Goal: Task Accomplishment & Management: Manage account settings

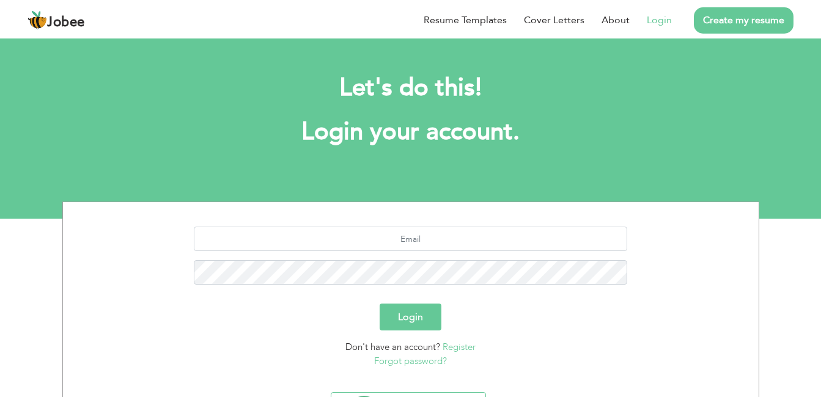
click at [661, 18] on link "Login" at bounding box center [659, 20] width 25 height 15
click at [405, 248] on input "text" at bounding box center [410, 239] width 433 height 24
type input "engrkamlesh8@gmail.com"
click at [413, 322] on button "Login" at bounding box center [411, 317] width 62 height 27
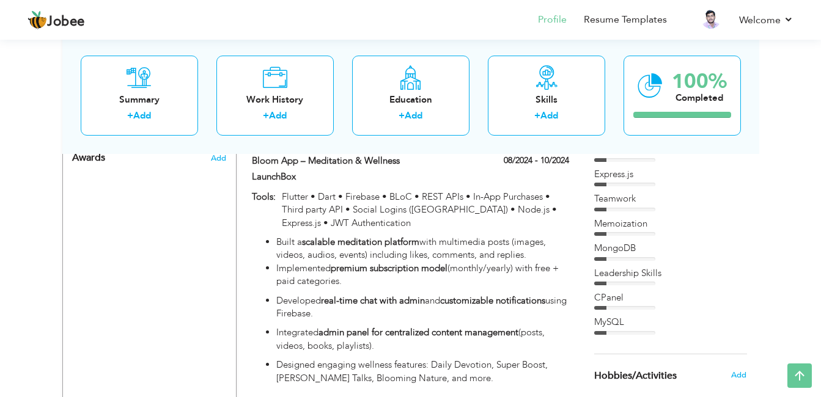
scroll to position [783, 0]
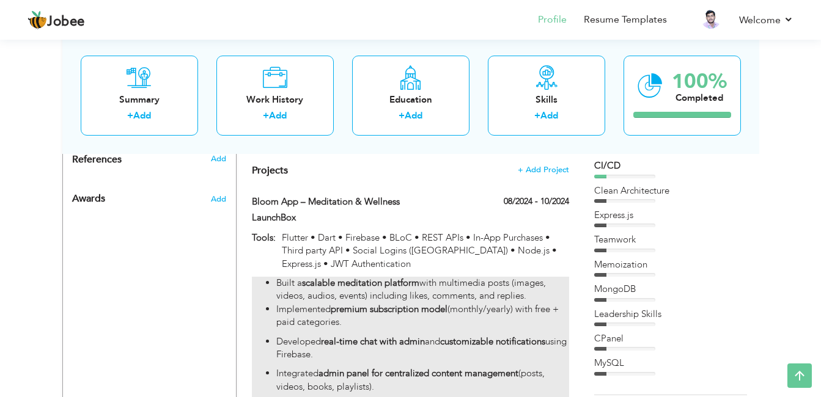
click at [348, 277] on li "Built a scalable meditation platform with multimedia posts (images, videos, aud…" at bounding box center [422, 290] width 292 height 26
type input "Bloom App – Meditation & Wellness"
type input "LaunchBox"
type input "08/2024"
type input "10/2024"
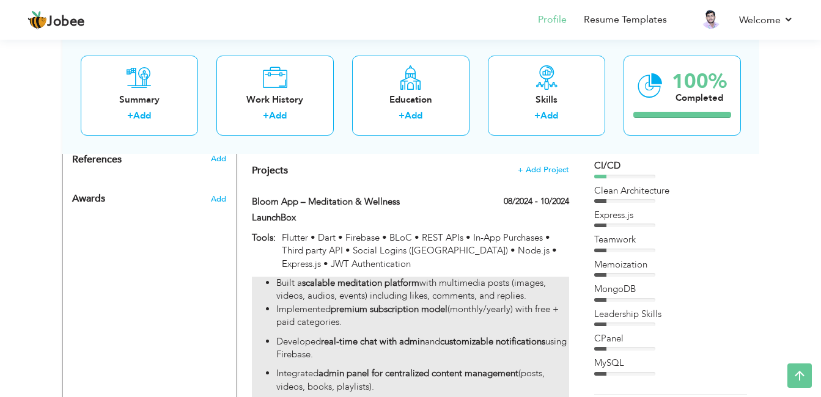
type input "Flutter • Dart • Firebase • BLoC • REST APIs • In-App Purchases • Third party A…"
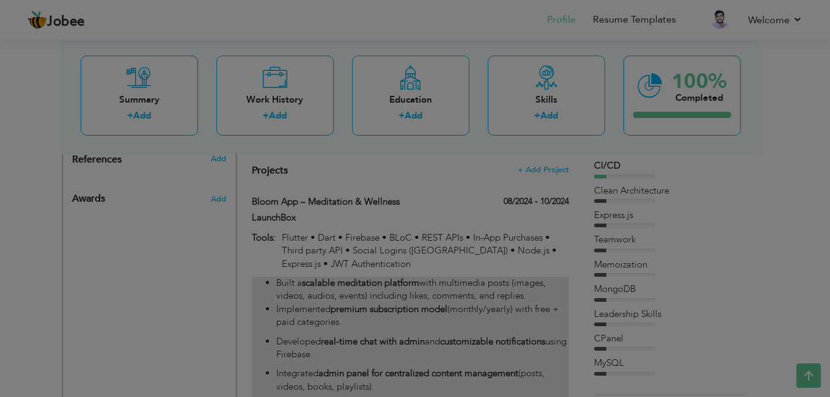
click at [348, 276] on div at bounding box center [415, 198] width 830 height 397
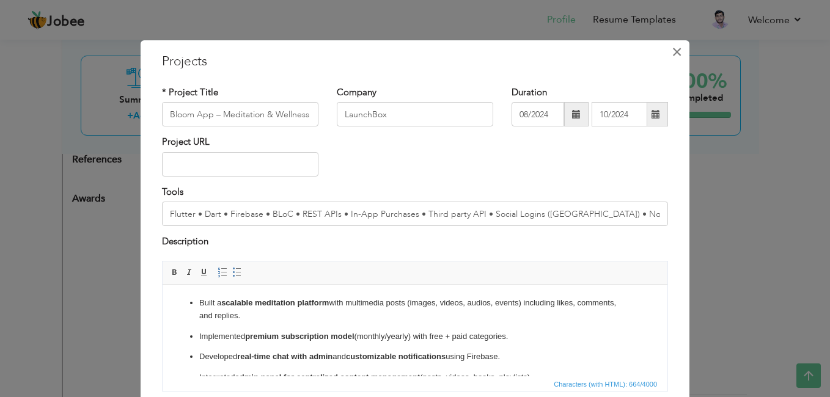
click at [672, 60] on span "×" at bounding box center [677, 52] width 10 height 22
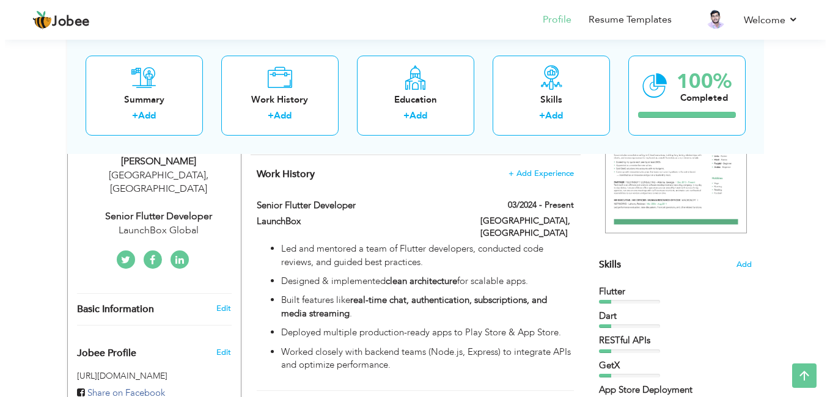
scroll to position [208, 0]
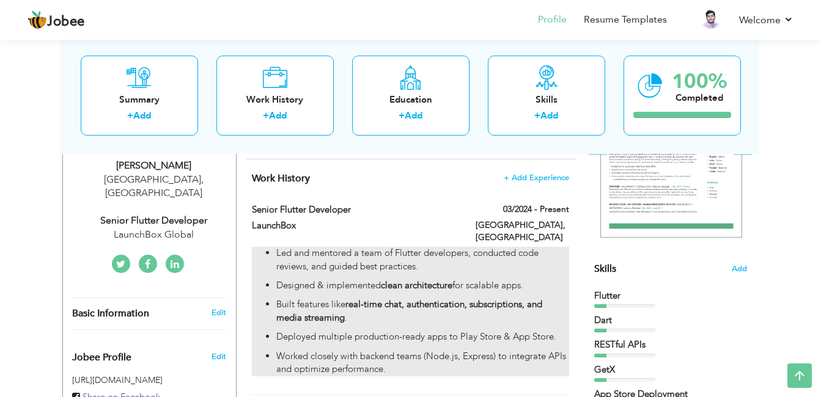
click at [419, 264] on ul "Led and mentored a team of Flutter developers, conducted code reviews, and guid…" at bounding box center [410, 311] width 317 height 129
type input "Senior Flutter Developer"
type input "LaunchBox"
type input "03/2024"
type input "[GEOGRAPHIC_DATA]"
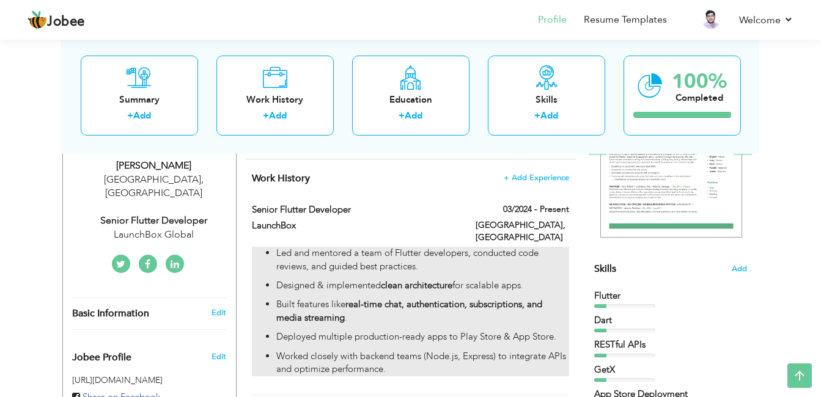
type input "[GEOGRAPHIC_DATA]"
checkbox input "true"
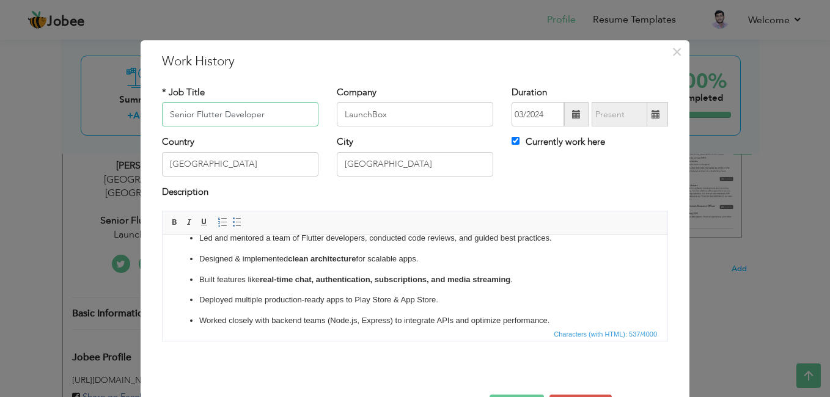
scroll to position [28, 0]
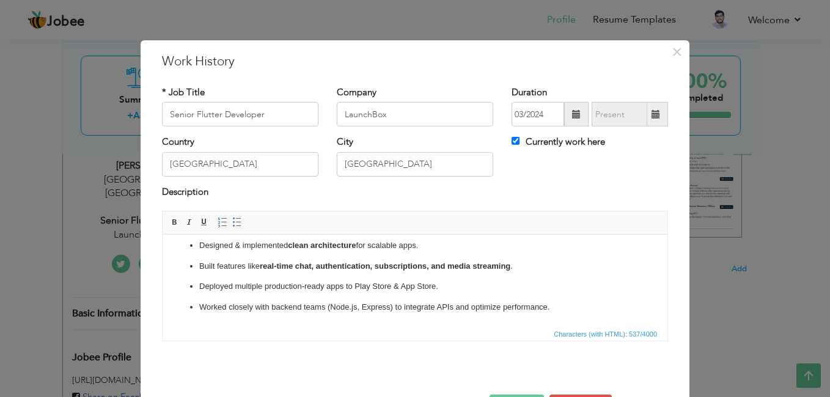
click at [330, 309] on p "Worked closely with backend teams (Node.js, Express) to integrate APIs and opti…" at bounding box center [415, 307] width 432 height 13
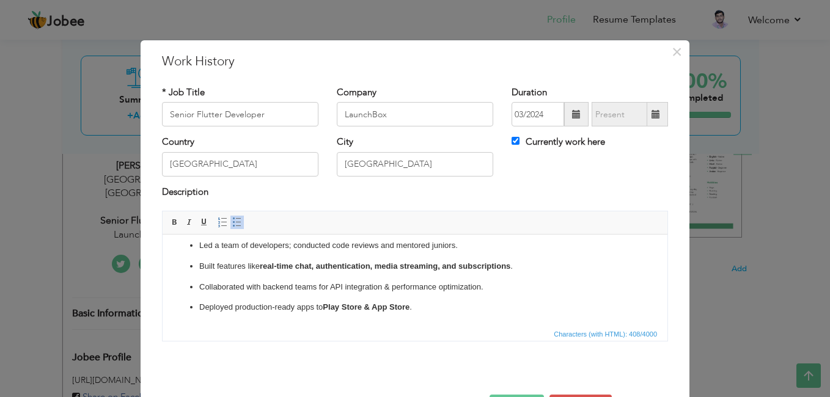
scroll to position [43, 0]
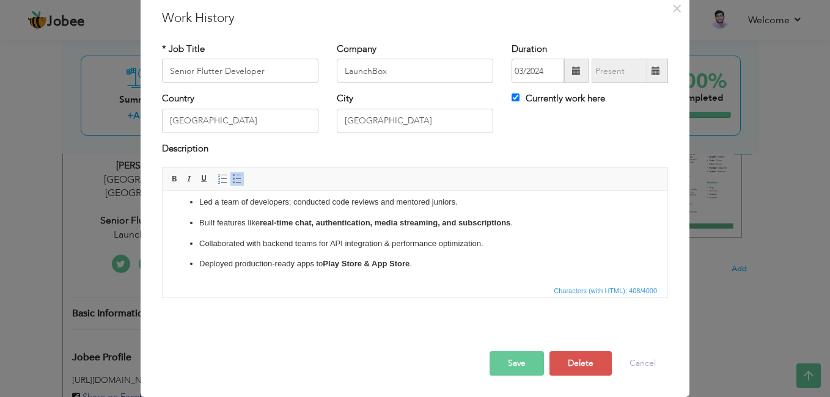
click at [199, 265] on p "Deployed production-ready apps to Play Store & App Store ." at bounding box center [415, 264] width 432 height 13
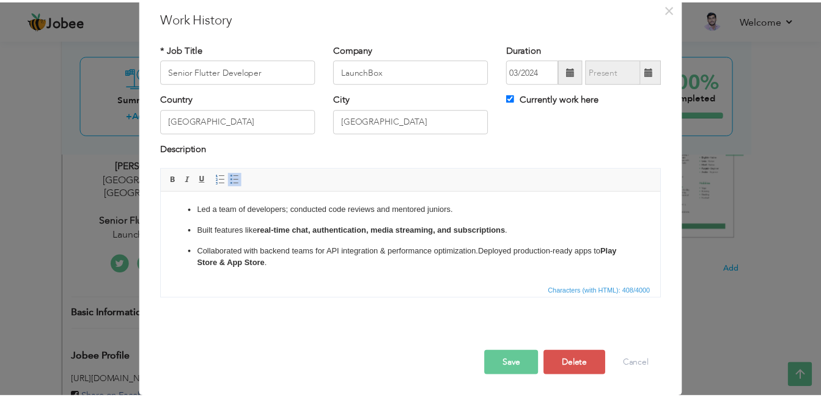
scroll to position [0, 0]
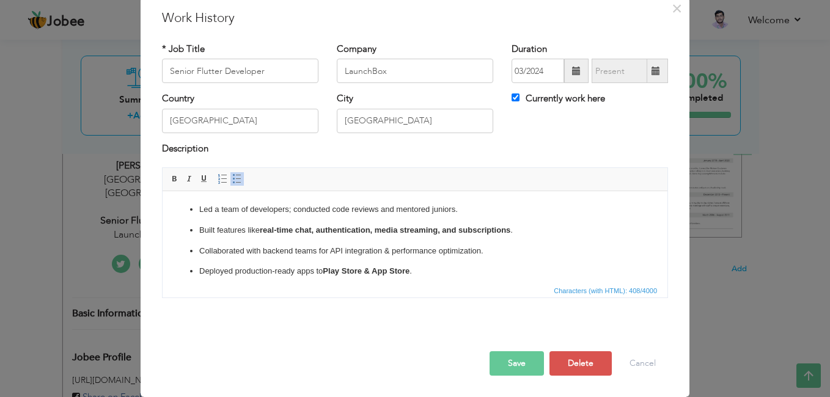
click at [517, 364] on button "Save" at bounding box center [517, 364] width 54 height 24
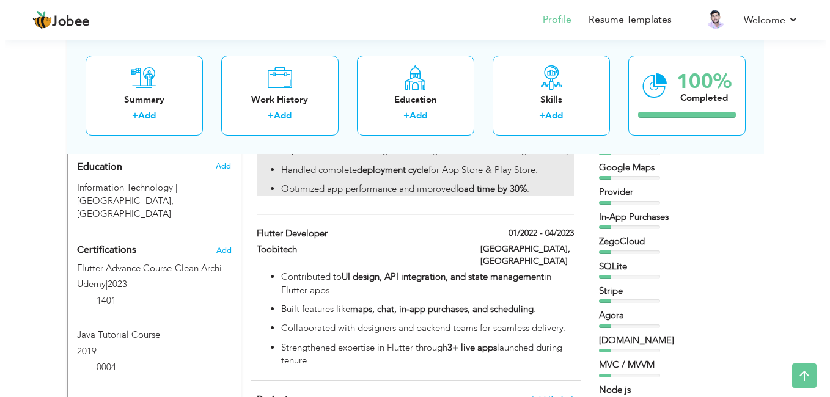
scroll to position [542, 0]
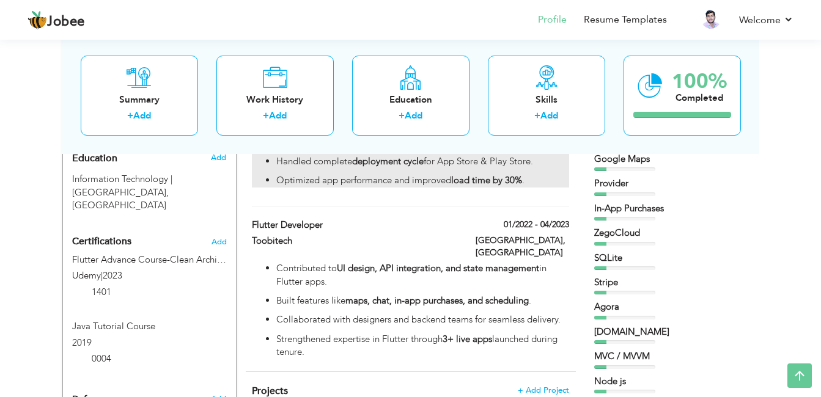
click at [379, 268] on ul "Contributed to UI design, API integration, and state management in Flutter apps…" at bounding box center [410, 310] width 317 height 97
type input "Flutter Developer"
type input "Toobitech"
type input "01/2022"
type input "04/2023"
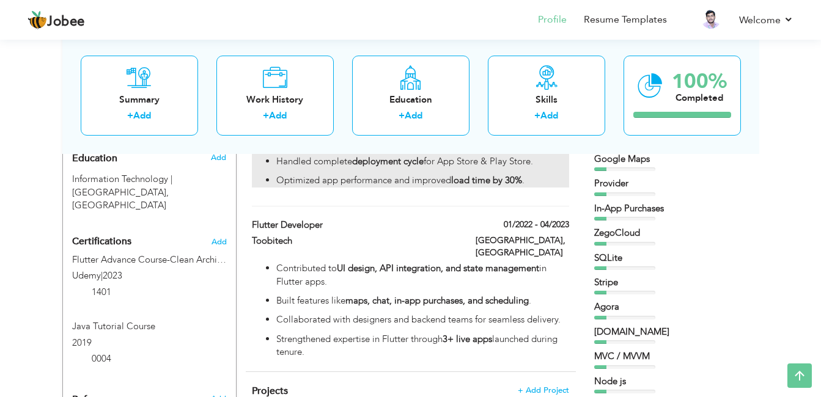
checkbox input "false"
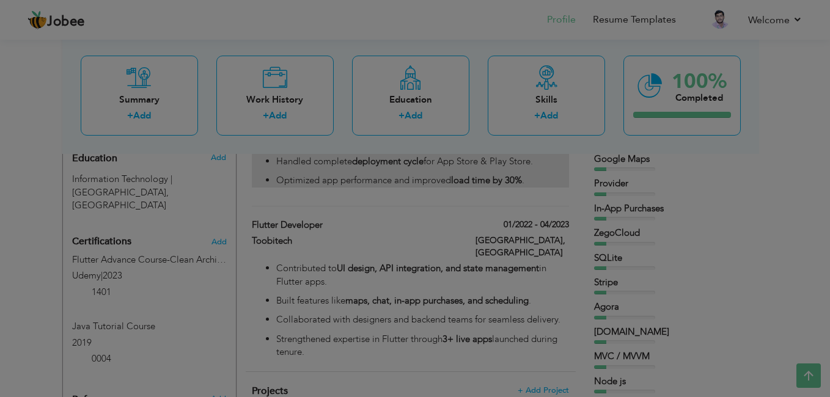
scroll to position [0, 0]
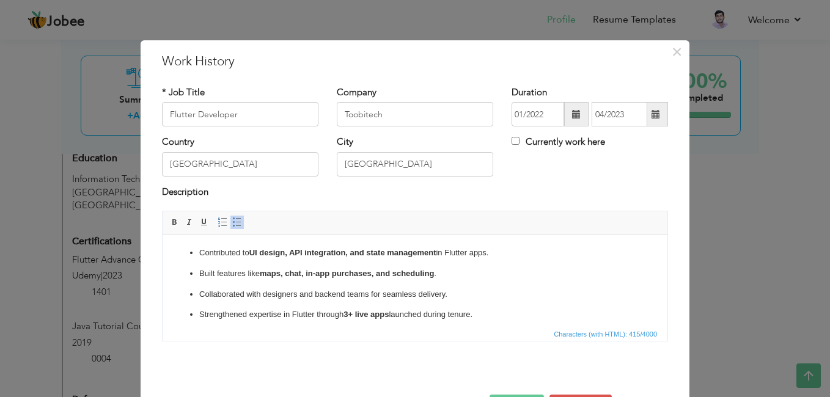
click at [472, 289] on p "Collaborated with designers and backend teams for seamless delivery." at bounding box center [415, 295] width 432 height 13
drag, startPoint x: 472, startPoint y: 288, endPoint x: 470, endPoint y: 279, distance: 8.8
click at [470, 279] on ul "Contributed to UI design, API integration, and state management in Flutter apps…" at bounding box center [415, 284] width 481 height 75
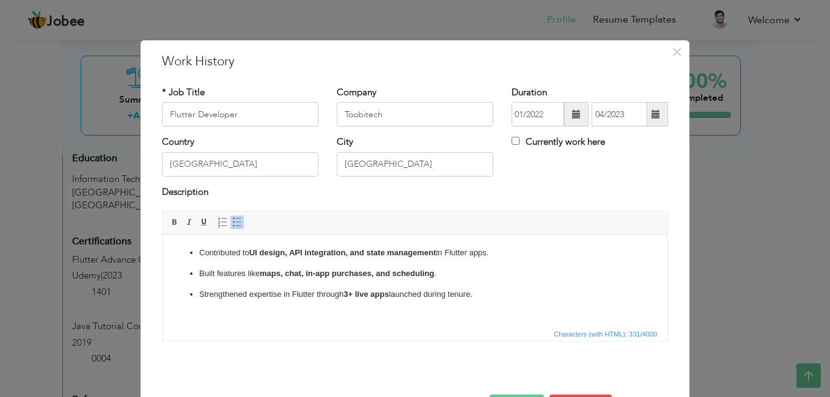
click at [259, 275] on p "Built features like maps, chat, in-app purchases, and scheduling ." at bounding box center [415, 274] width 432 height 13
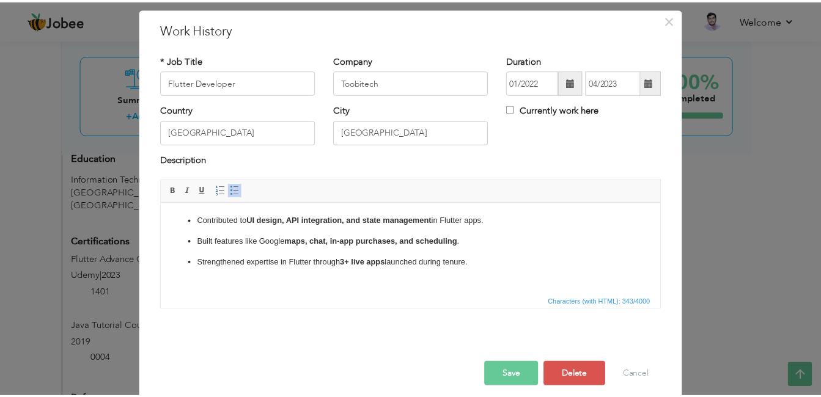
scroll to position [43, 0]
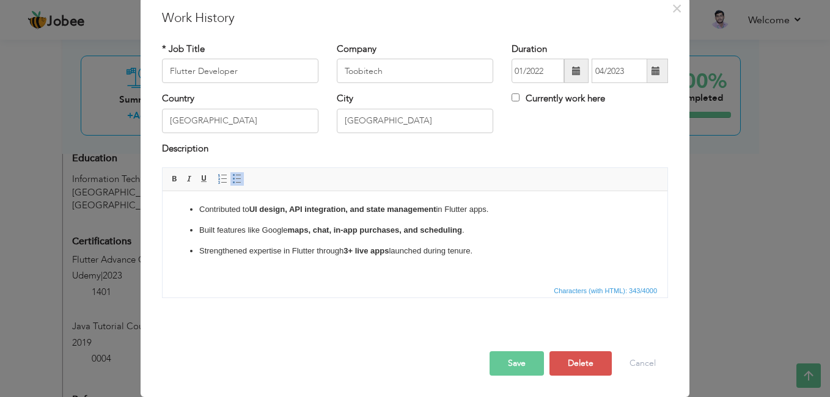
click at [495, 363] on button "Save" at bounding box center [517, 364] width 54 height 24
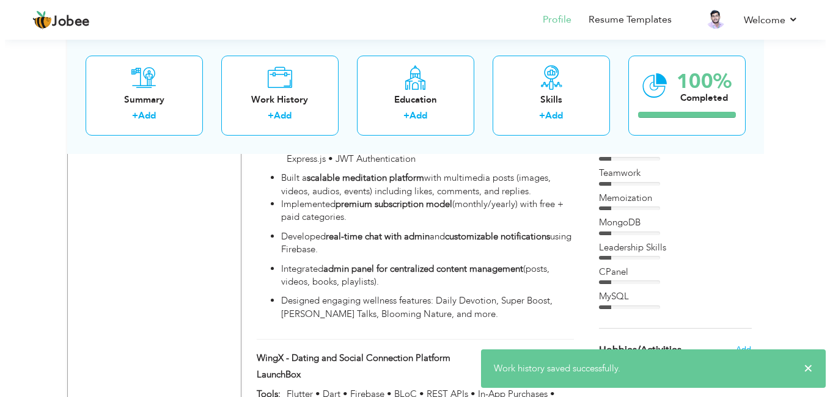
scroll to position [856, 0]
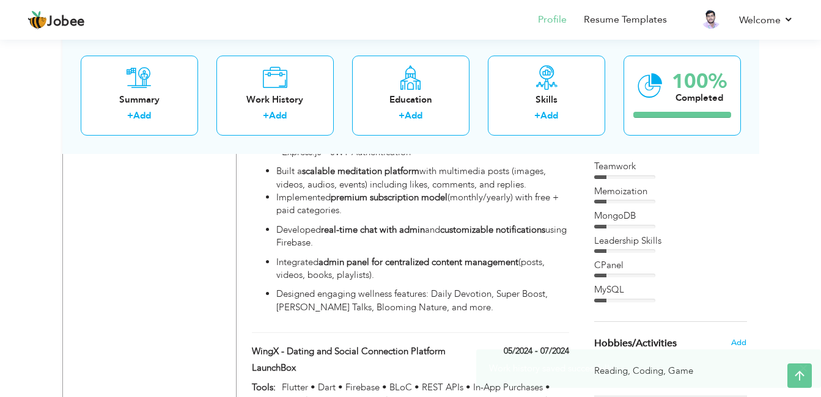
click at [361, 275] on ul "Built a scalable meditation platform with multimedia posts (images, videos, aud…" at bounding box center [410, 239] width 317 height 149
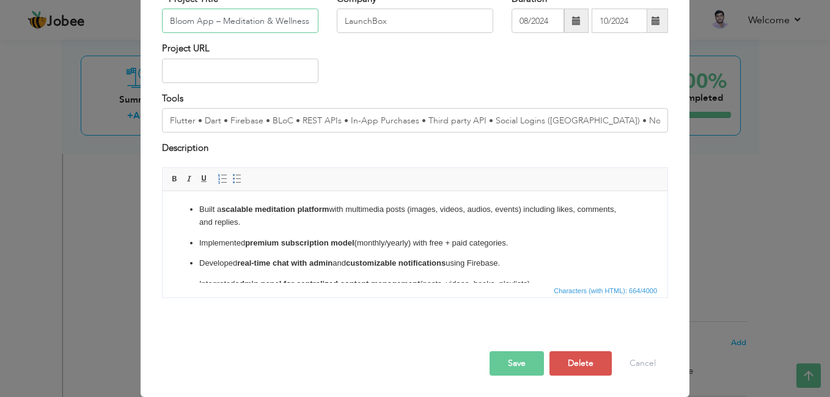
scroll to position [41, 0]
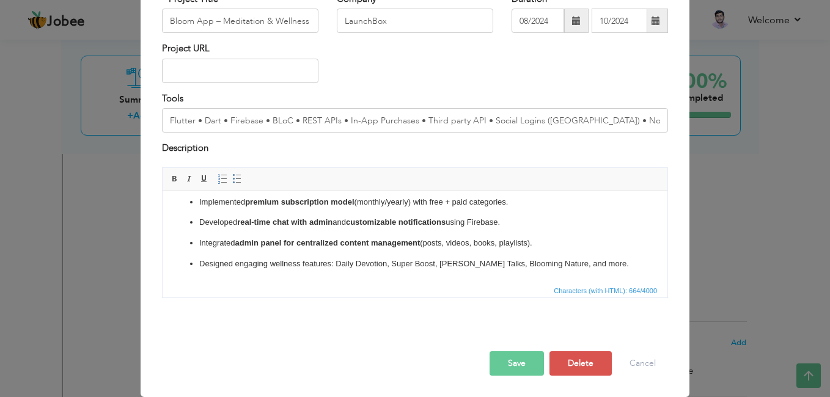
click at [415, 247] on p "Integrated admin panel for centralized content management (posts, videos, books…" at bounding box center [415, 243] width 432 height 13
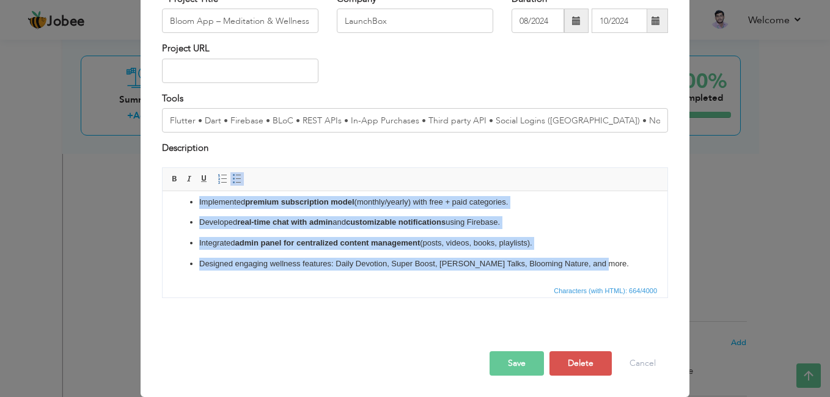
copy ul "Built a scalable meditation platform with multimedia posts (images, videos, aud…"
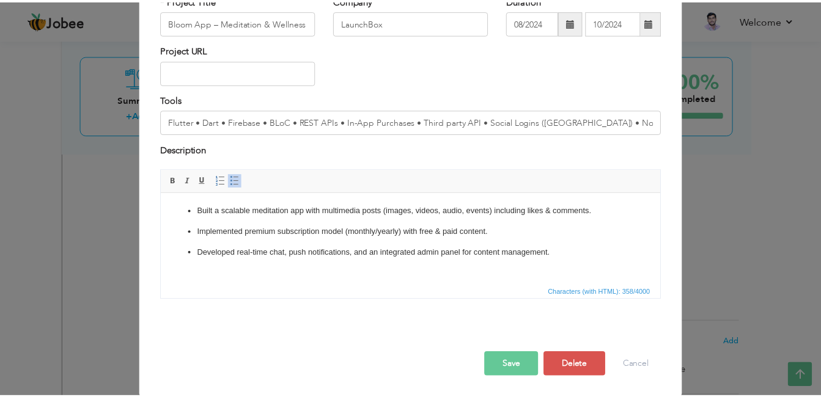
scroll to position [94, 0]
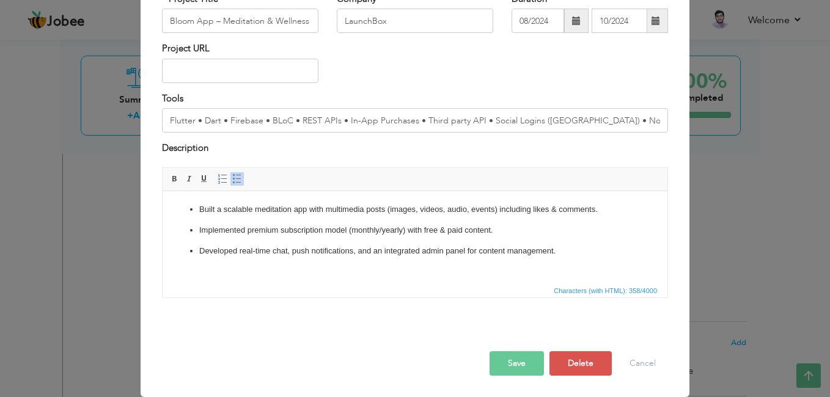
click at [513, 372] on button "Save" at bounding box center [517, 364] width 54 height 24
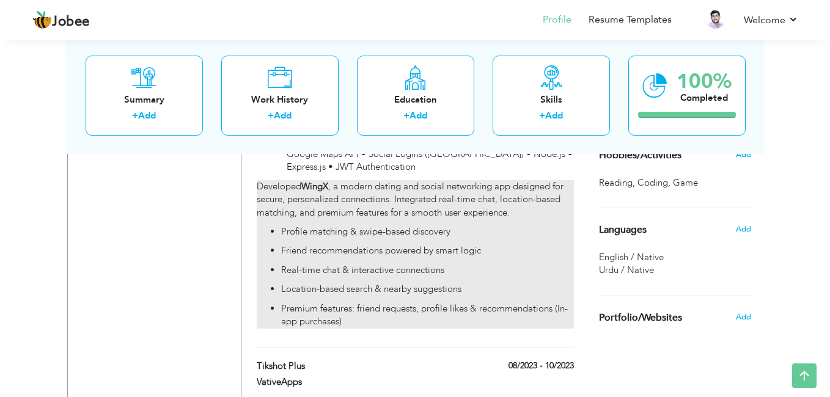
scroll to position [1060, 0]
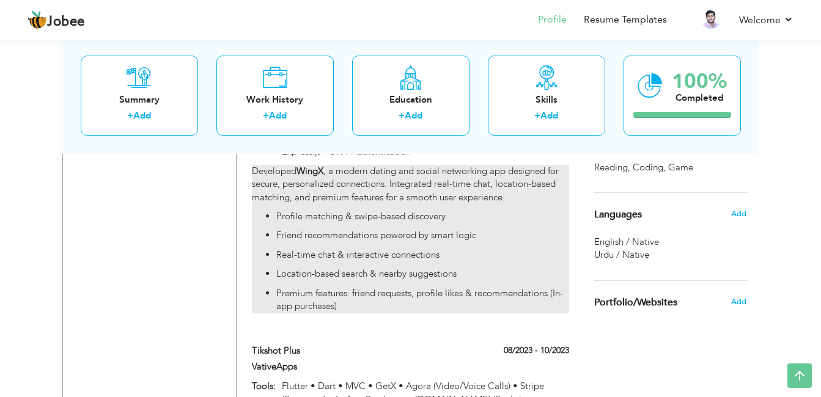
click at [358, 213] on p "Profile matching & swipe-based discovery" at bounding box center [422, 216] width 292 height 13
type input "WingX - Dating and Social Connection Platform"
type input "05/2024"
type input "07/2024"
type input "Flutter • Dart • Firebase • BLoC • REST APIs • In-App Purchases • Google Maps A…"
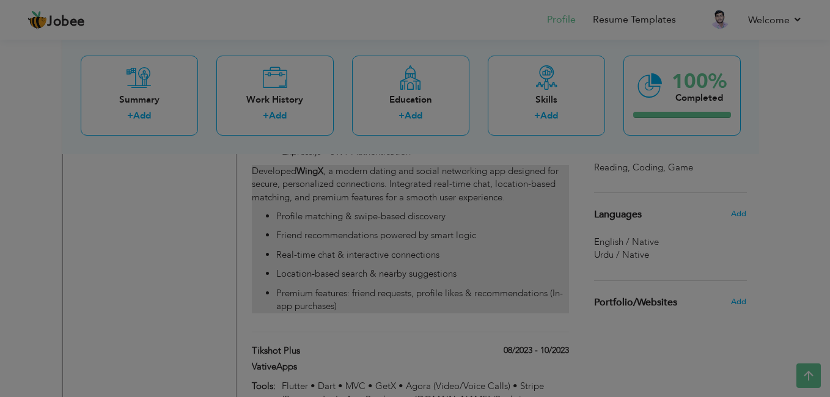
click at [358, 213] on body "Jobee Profile Resume Templates Resume Templates Cover Letters About My Resume W…" at bounding box center [415, 282] width 830 height 2684
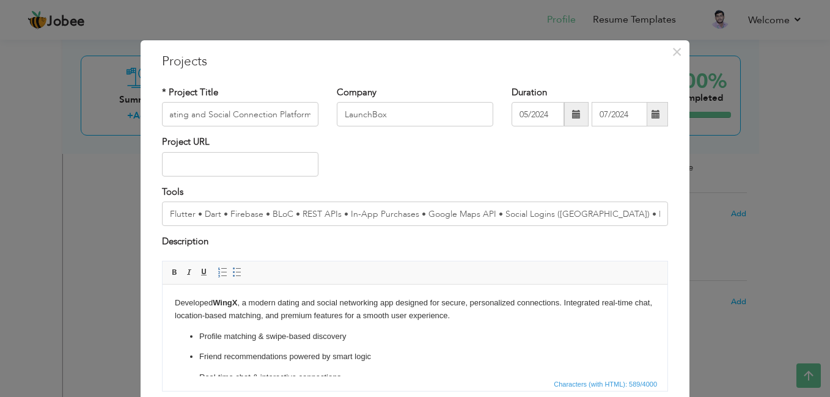
scroll to position [0, 0]
click at [374, 355] on p "Friend recommendations powered by smart logic" at bounding box center [415, 356] width 432 height 13
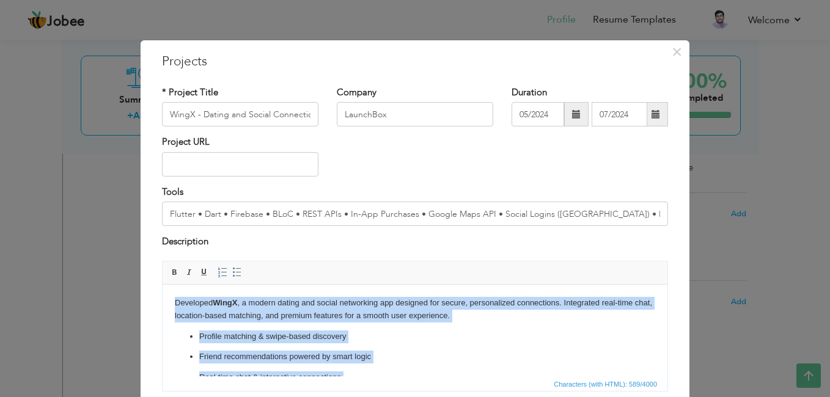
copy body "Developed WingX , a modern dating and social networking app designed for secure…"
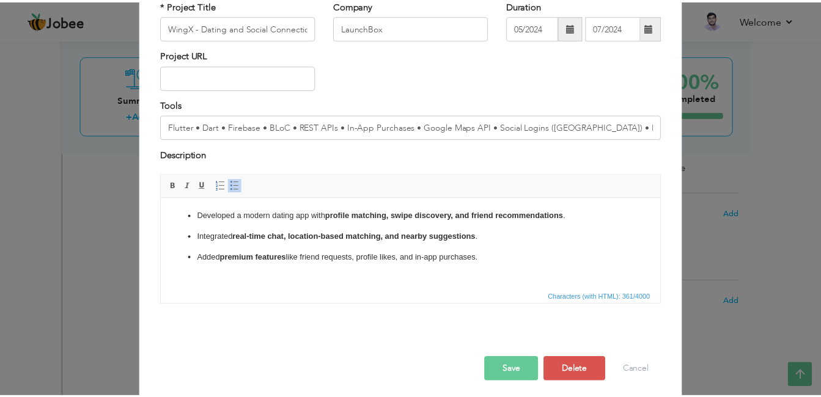
scroll to position [94, 0]
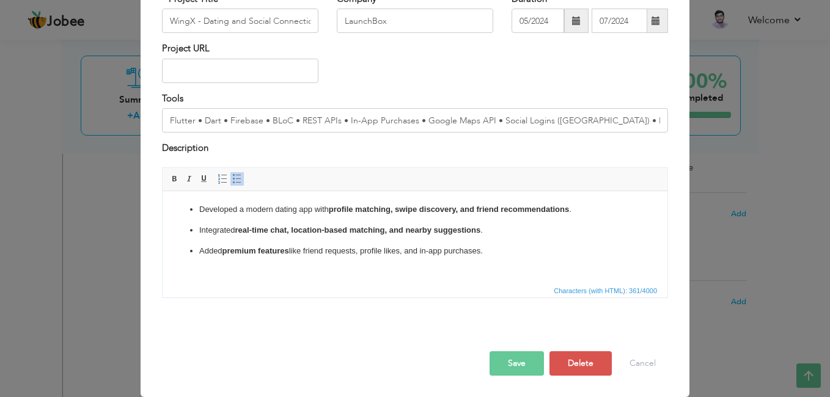
click at [516, 359] on button "Save" at bounding box center [517, 364] width 54 height 24
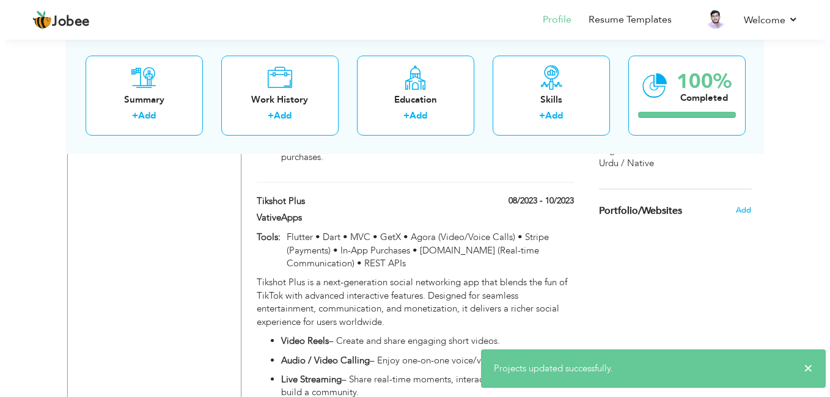
scroll to position [1162, 0]
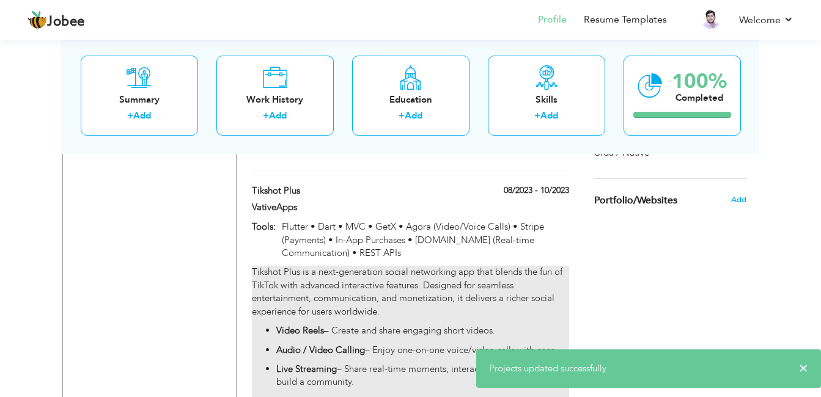
click at [363, 297] on p "Tikshot Plus is a next-generation social networking app that blends the fun of …" at bounding box center [410, 292] width 317 height 53
type input "Tikshot Plus"
type input "VativeApps"
type input "08/2023"
type input "10/2023"
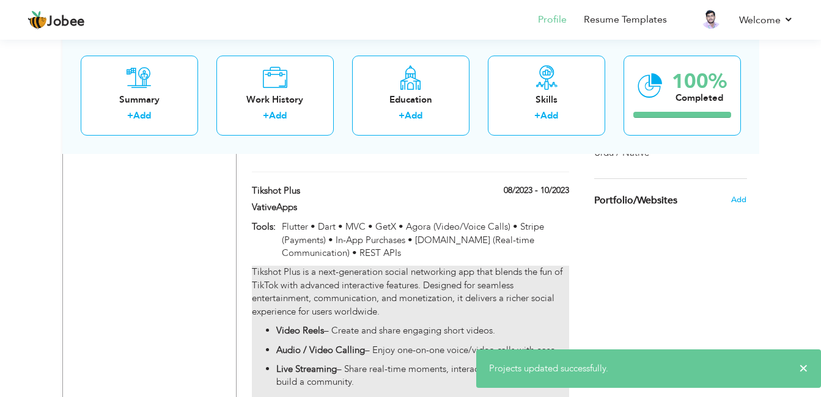
type input "Flutter • Dart • MVC • GetX • Agora (Video/Voice Calls) • Stripe (Payments) • I…"
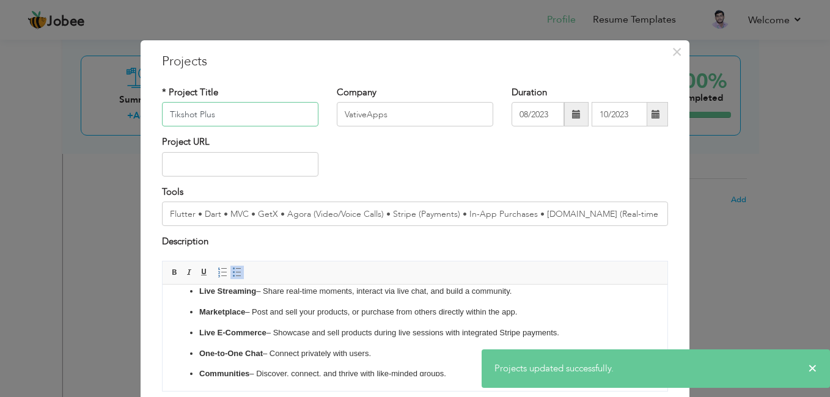
scroll to position [123, 0]
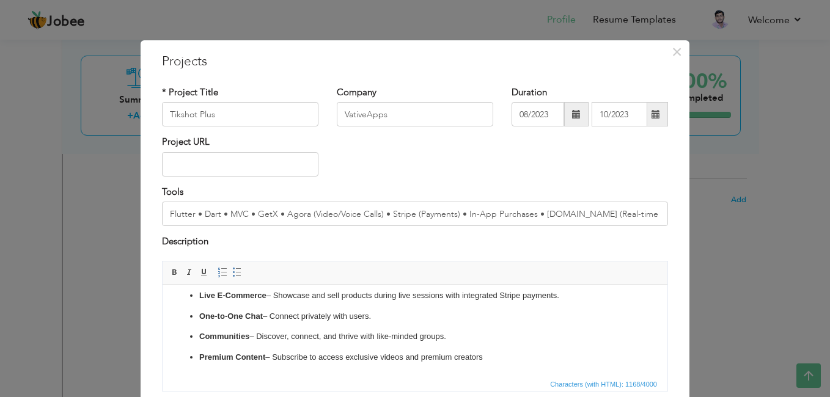
click at [479, 325] on ul "Video Reels – Create and share engaging short videos. Audio / Video Calling – E…" at bounding box center [415, 285] width 481 height 157
copy body "Tikshot Plus is a next-generation social networking app that blends the fun of …"
click at [674, 56] on span "×" at bounding box center [677, 52] width 10 height 22
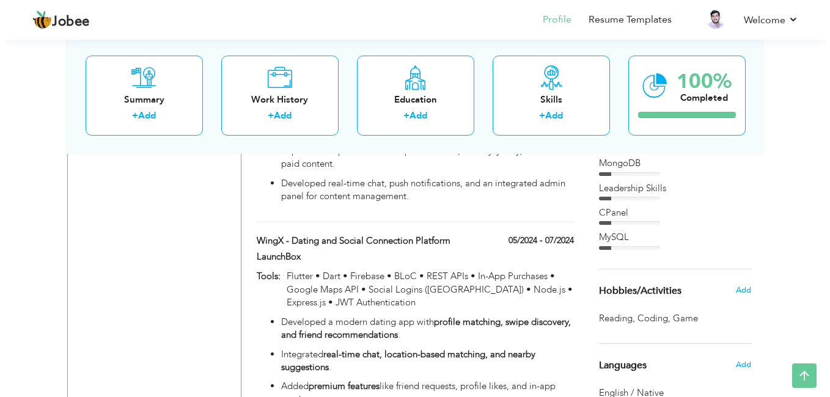
scroll to position [905, 0]
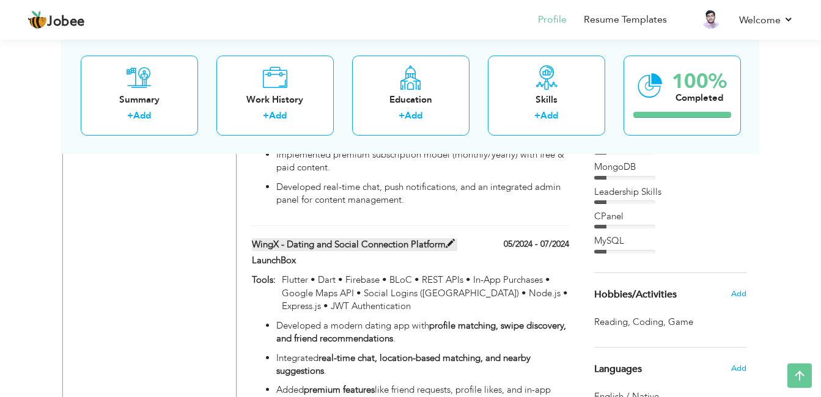
click at [296, 239] on label "WingX - Dating and Social Connection Platform" at bounding box center [354, 244] width 205 height 13
type input "WingX - Dating and Social Connection Platform"
type input "LaunchBox"
type input "05/2024"
type input "07/2024"
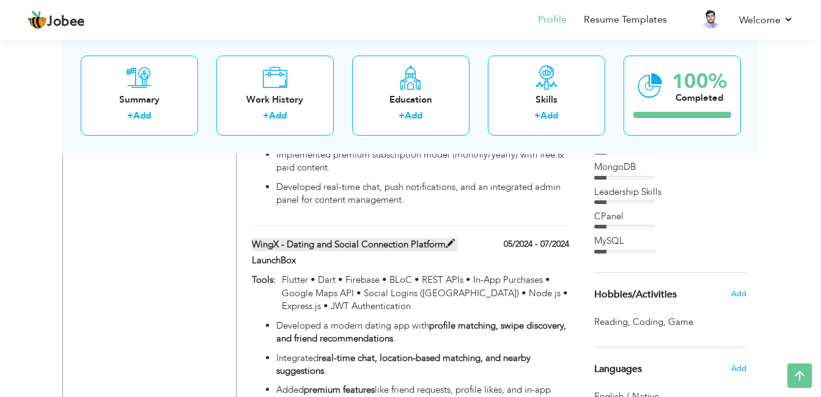
type input "Flutter • Dart • Firebase • BLoC • REST APIs • In-App Purchases • Google Maps A…"
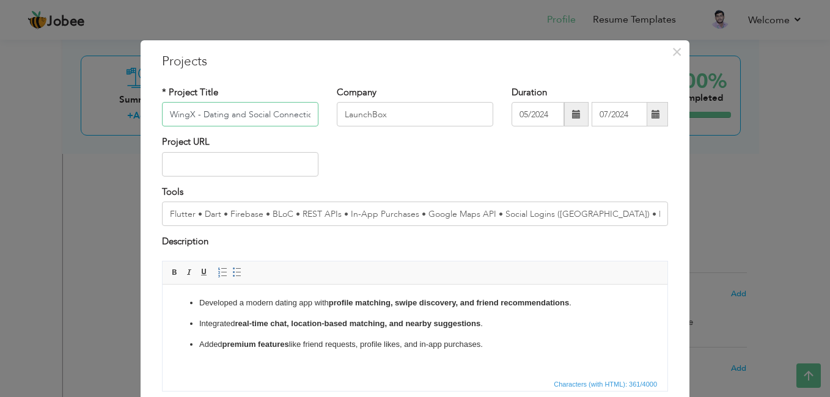
scroll to position [0, 40]
paste input "– Dating & Social"
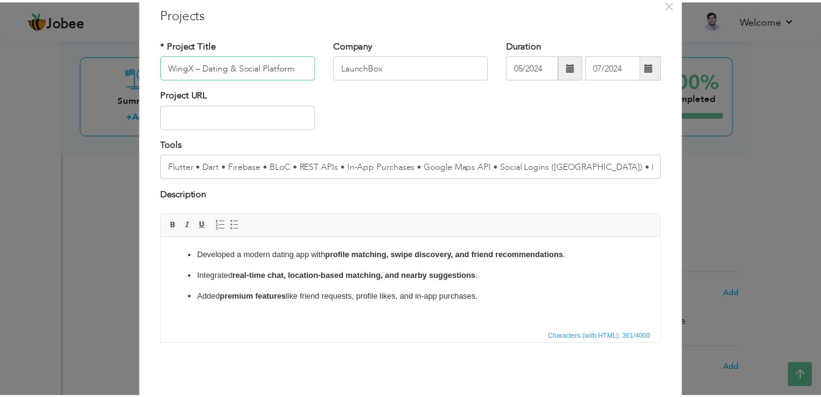
scroll to position [94, 0]
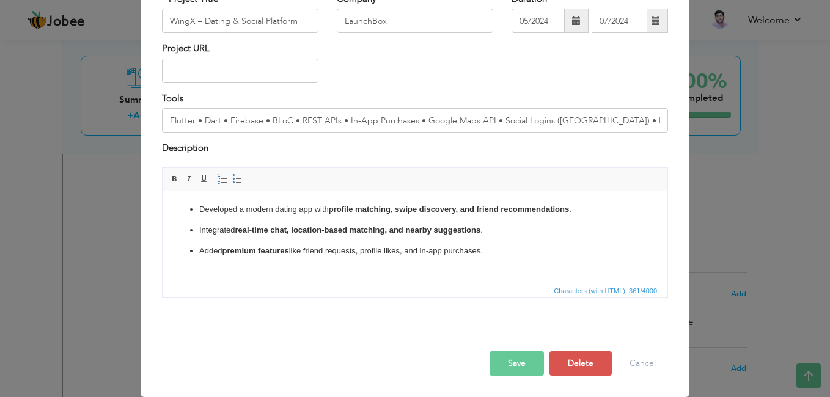
click at [505, 367] on button "Save" at bounding box center [517, 364] width 54 height 24
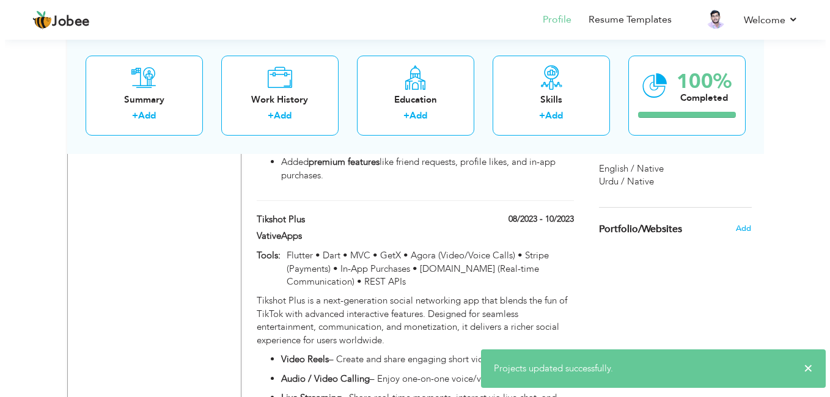
scroll to position [1154, 0]
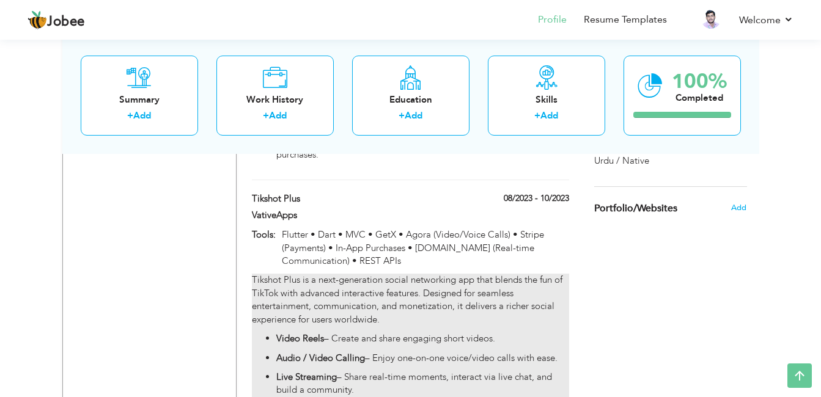
click at [342, 292] on p "Tikshot Plus is a next-generation social networking app that blends the fun of …" at bounding box center [410, 300] width 317 height 53
type input "Tikshot Plus"
type input "VativeApps"
type input "08/2023"
type input "10/2023"
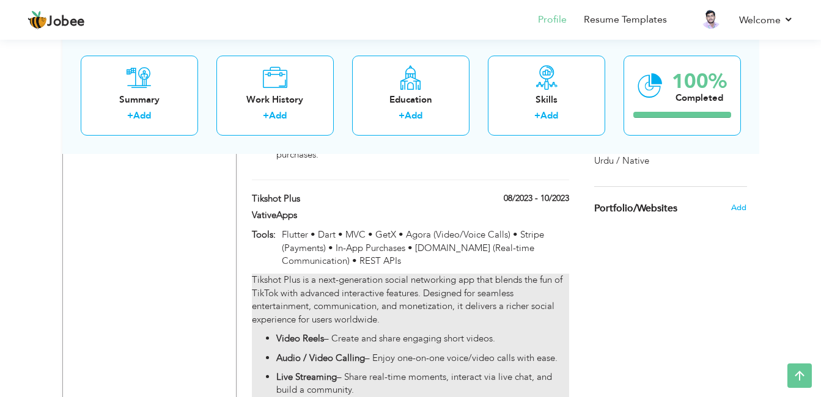
type input "Flutter • Dart • MVC • GetX • Agora (Video/Voice Calls) • Stripe (Payments) • I…"
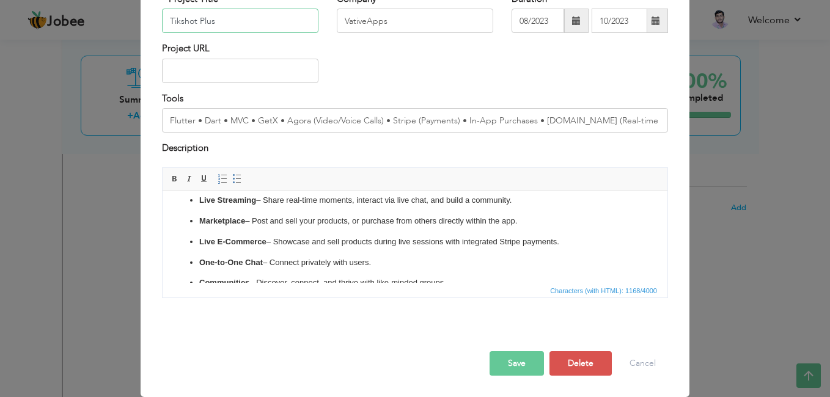
scroll to position [123, 0]
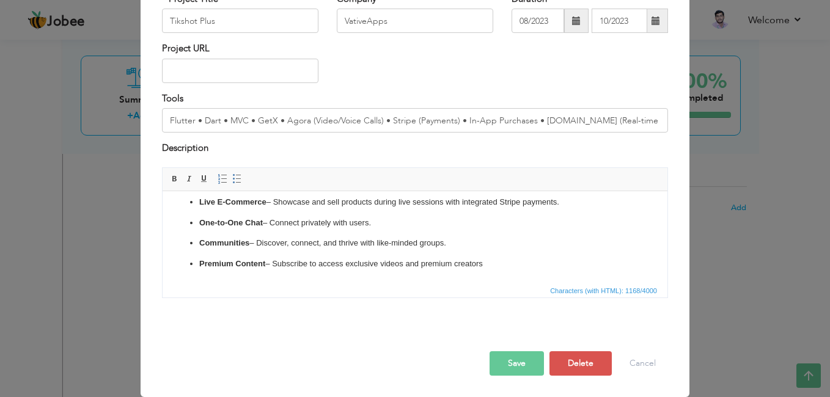
click at [402, 232] on ul "Video Reels – Create and share engaging short videos. Audio / Video Calling – E…" at bounding box center [415, 191] width 481 height 157
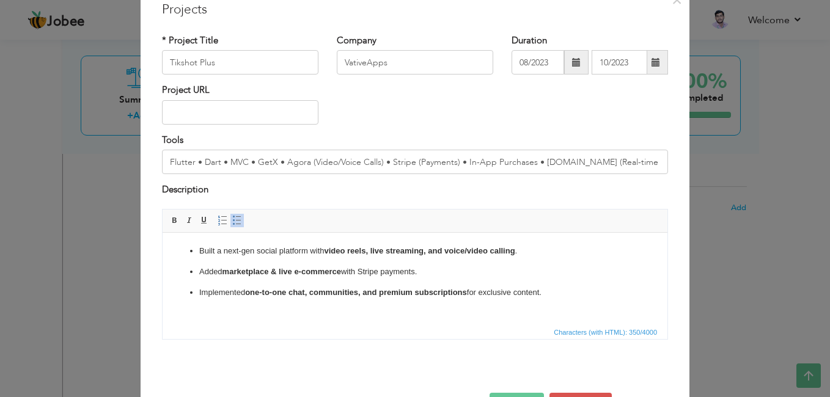
scroll to position [65, 0]
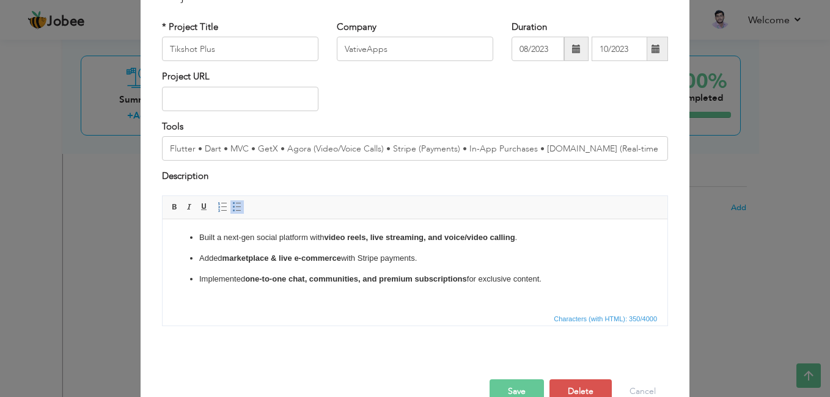
click at [262, 34] on div "* Project Title Tikshot Plus" at bounding box center [240, 41] width 157 height 40
click at [263, 47] on input "Tikshot Plus" at bounding box center [240, 49] width 157 height 24
paste input "– Social Networking App"
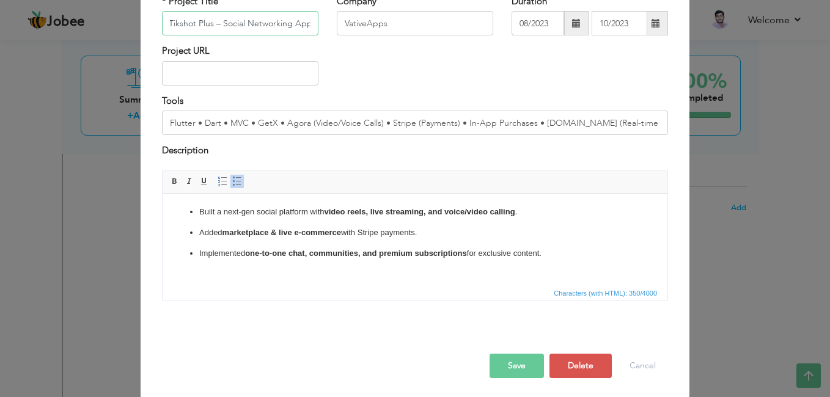
scroll to position [94, 0]
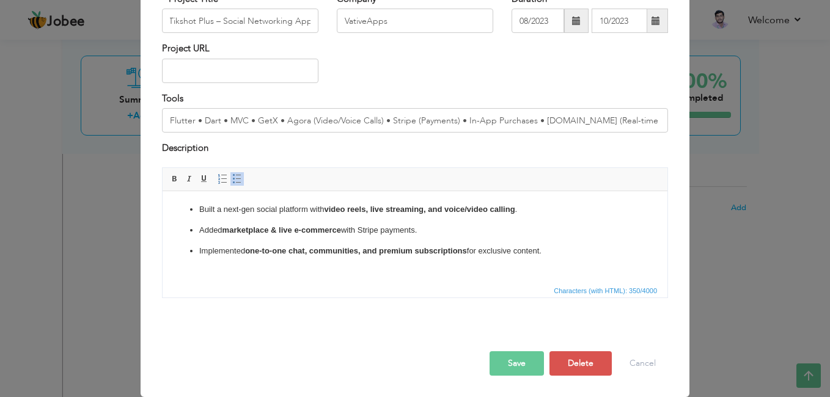
click at [515, 356] on button "Save" at bounding box center [517, 364] width 54 height 24
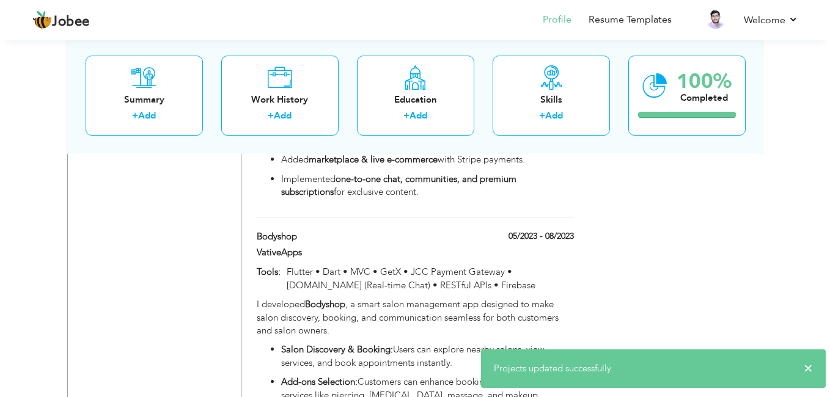
scroll to position [1308, 0]
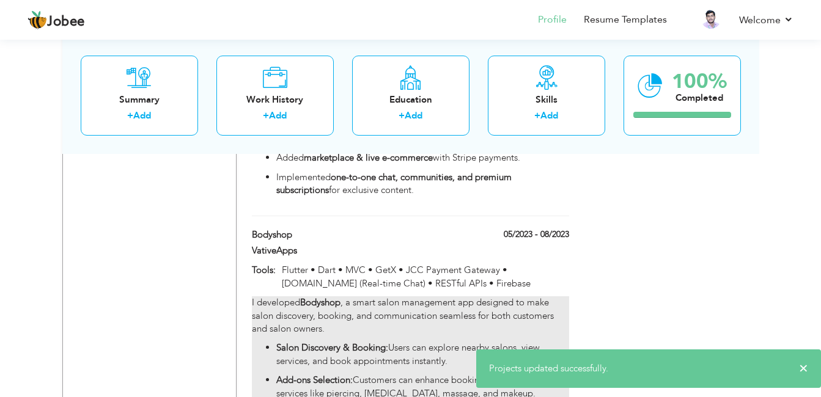
click at [367, 342] on strong "Salon Discovery & Booking:" at bounding box center [332, 348] width 112 height 12
type input "Bodyshop"
type input "05/2023"
type input "08/2023"
type input "Flutter • Dart • MVC • GetX • JCC Payment Gateway • Socket.io (Real-time Chat) …"
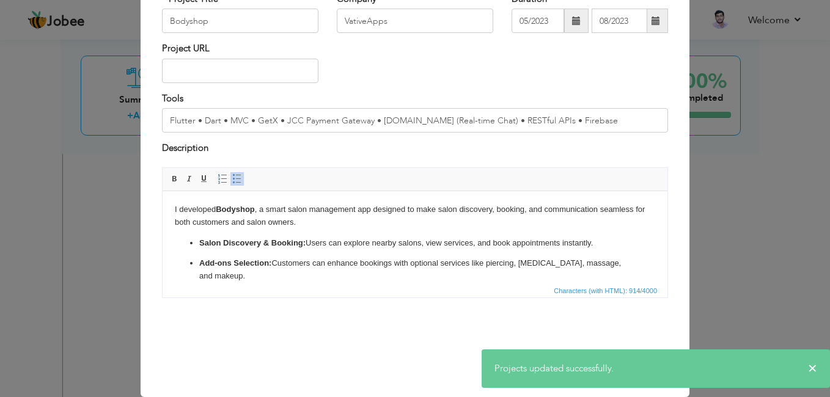
scroll to position [0, 0]
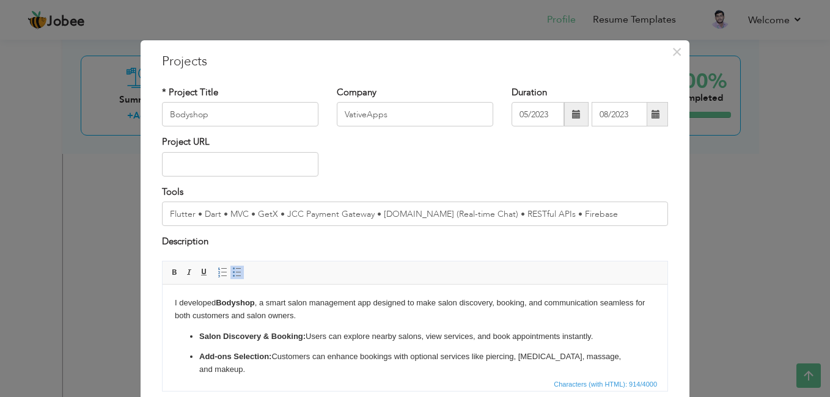
click at [380, 304] on p "I developed Bodyshop , a smart salon management app designed to make salon disc…" at bounding box center [415, 310] width 481 height 26
copy body "I developed Bodyshop , a smart salon management app designed to make salon disc…"
click at [446, 336] on p "Salon Discovery & Booking: Users can explore nearby salons, view services, and …" at bounding box center [415, 336] width 432 height 13
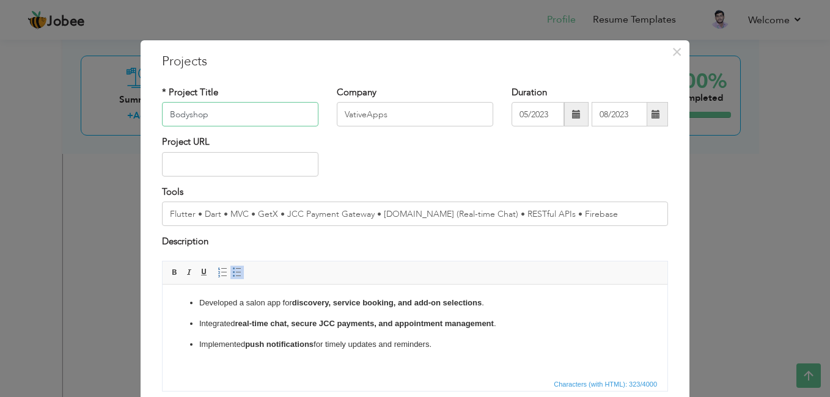
click at [300, 107] on input "Bodyshop" at bounding box center [240, 114] width 157 height 24
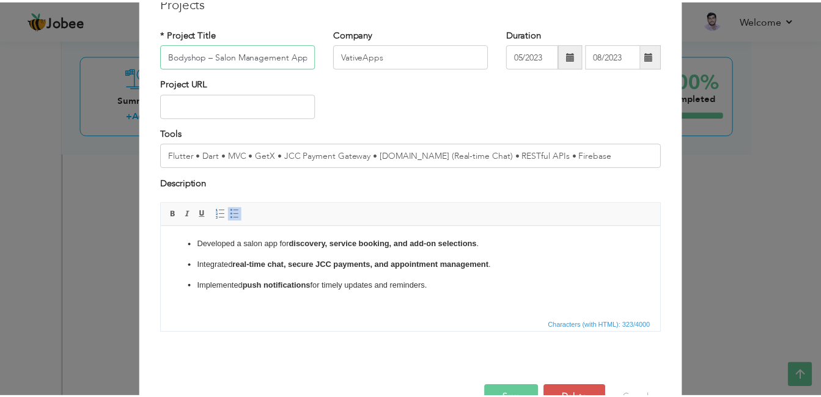
scroll to position [94, 0]
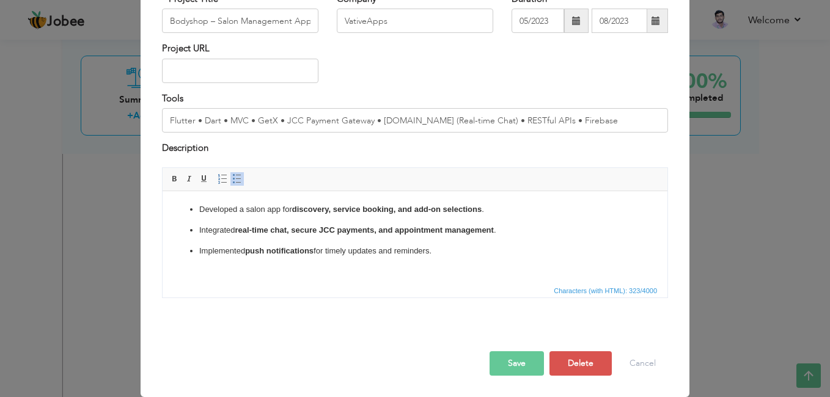
click at [507, 364] on button "Save" at bounding box center [517, 364] width 54 height 24
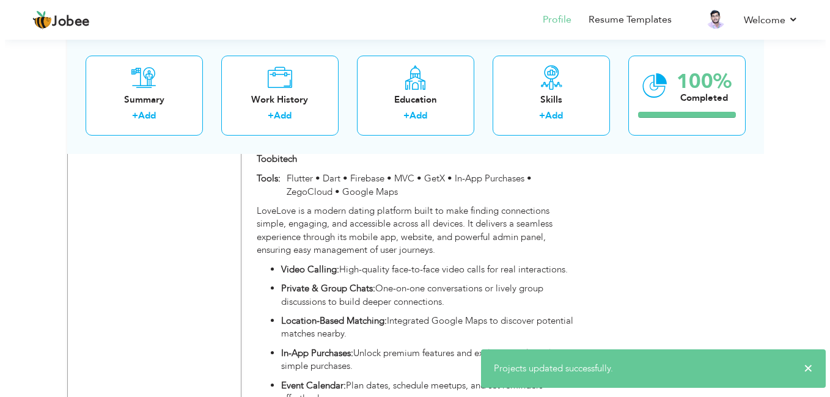
scroll to position [1622, 0]
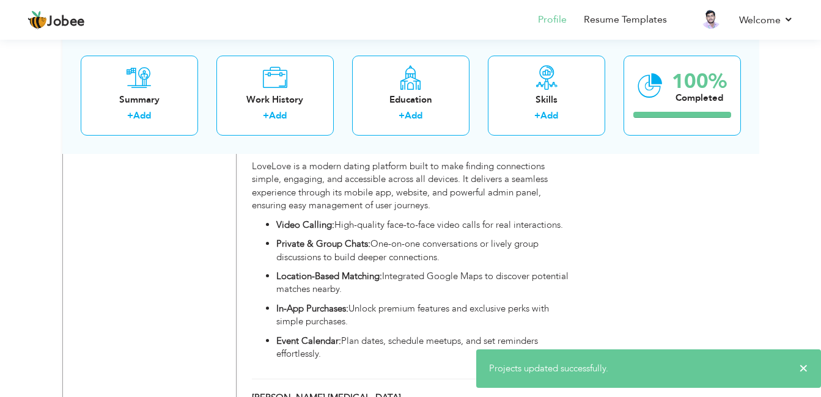
click at [344, 270] on strong "Location-Based Matching:" at bounding box center [329, 276] width 106 height 12
type input "LoveLove App"
type input "Toobitech"
type input "06/2022"
type input "11/2022"
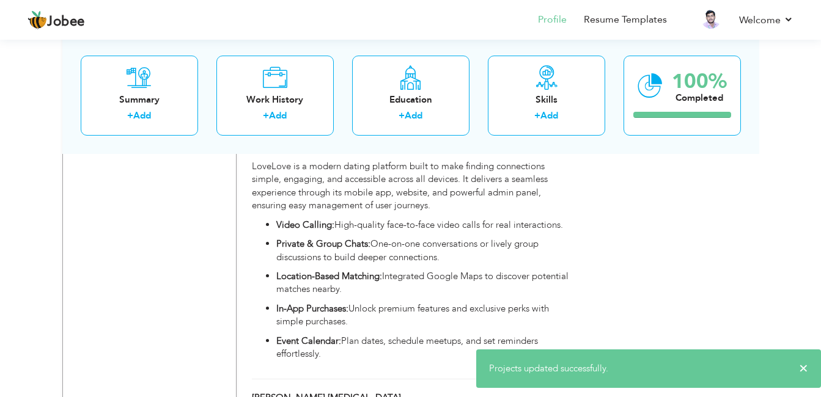
type input "Flutter • Dart • Firebase • MVC • GetX • In-App Purchases • ZegoCloud • Google …"
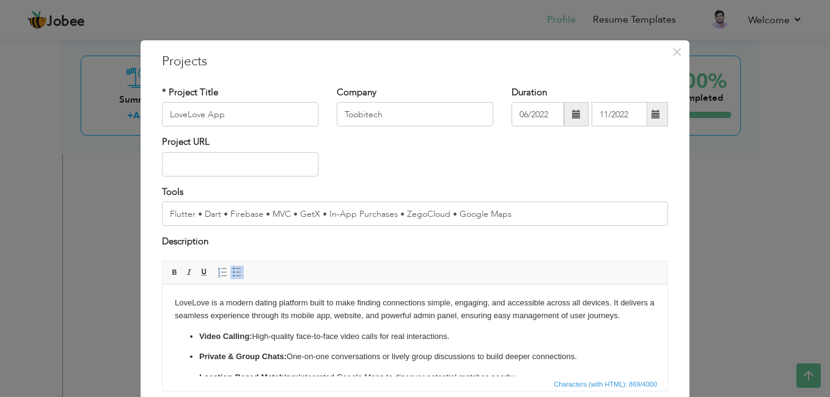
click at [363, 306] on p "LoveLove is a modern dating platform built to make finding connections simple, …" at bounding box center [415, 310] width 481 height 26
copy body "LoveLove is a modern dating platform built to make finding connections simple, …"
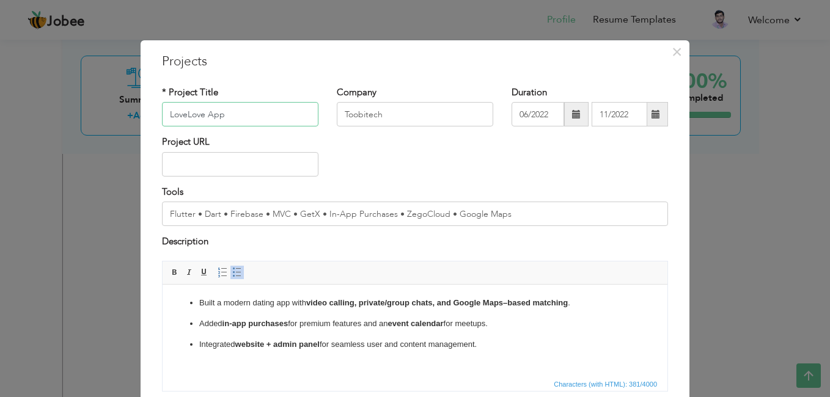
click at [259, 120] on input "LoveLove App" at bounding box center [240, 114] width 157 height 24
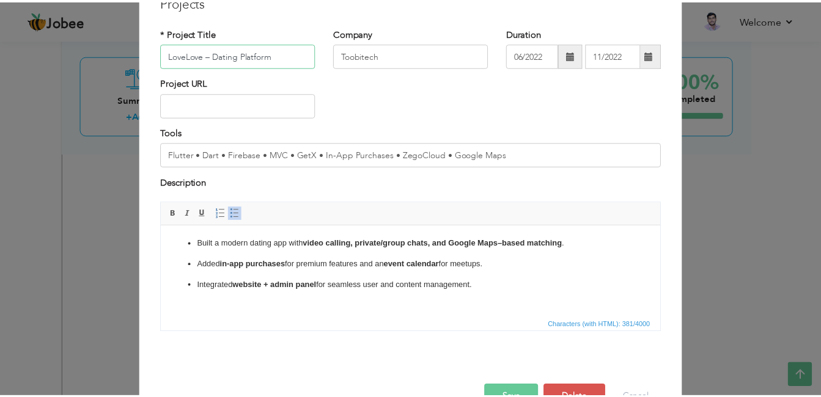
scroll to position [94, 0]
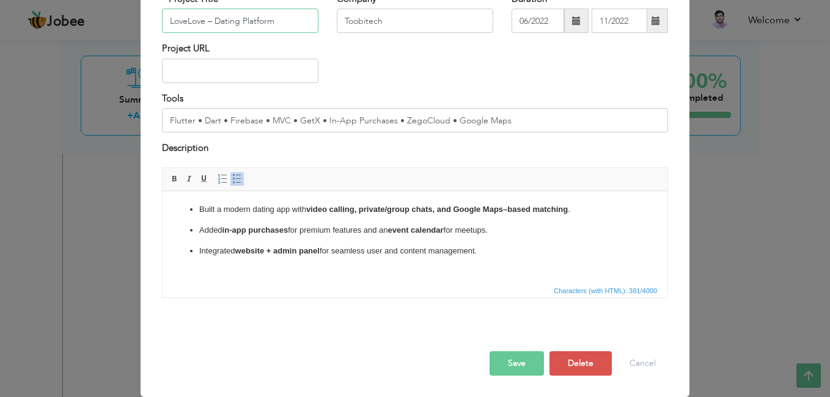
type input "LoveLove – Dating Platform"
click at [498, 366] on button "Save" at bounding box center [517, 364] width 54 height 24
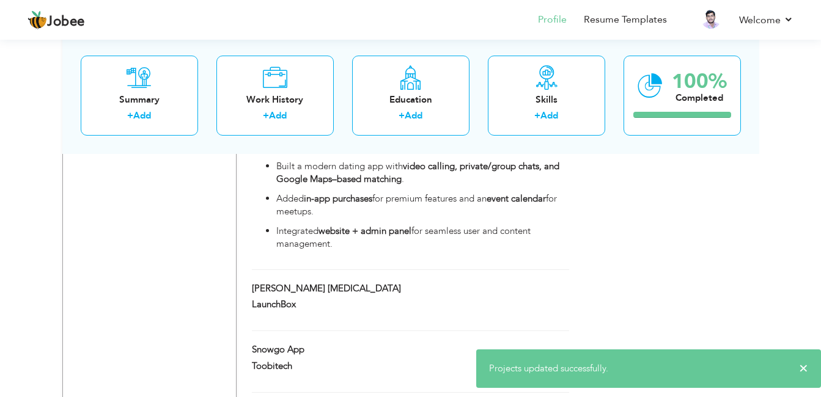
click at [498, 366] on span "Projects updated successfully." at bounding box center [548, 369] width 119 height 12
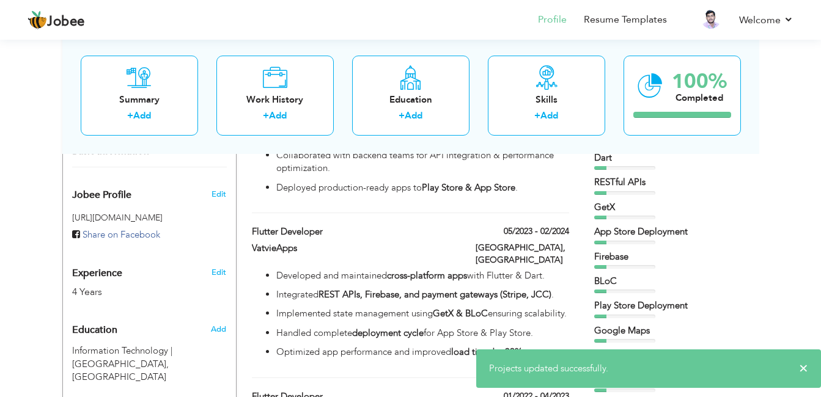
scroll to position [0, 0]
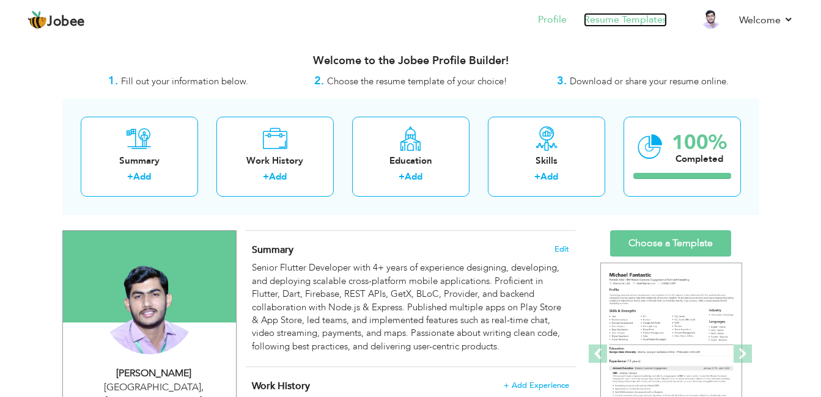
click at [621, 15] on link "Resume Templates" at bounding box center [625, 20] width 83 height 14
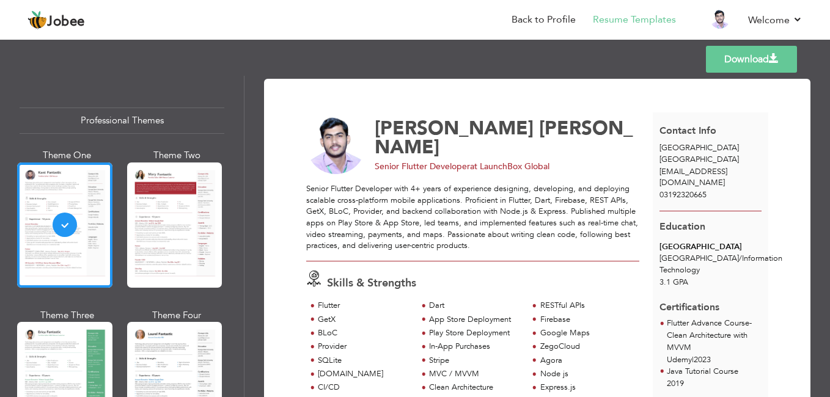
click at [732, 49] on link "Download" at bounding box center [751, 59] width 91 height 27
click at [544, 21] on link "Back to Profile" at bounding box center [544, 20] width 64 height 14
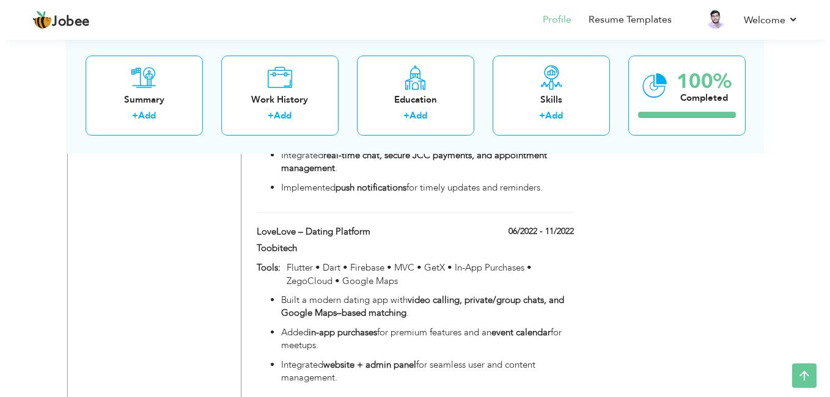
scroll to position [1476, 0]
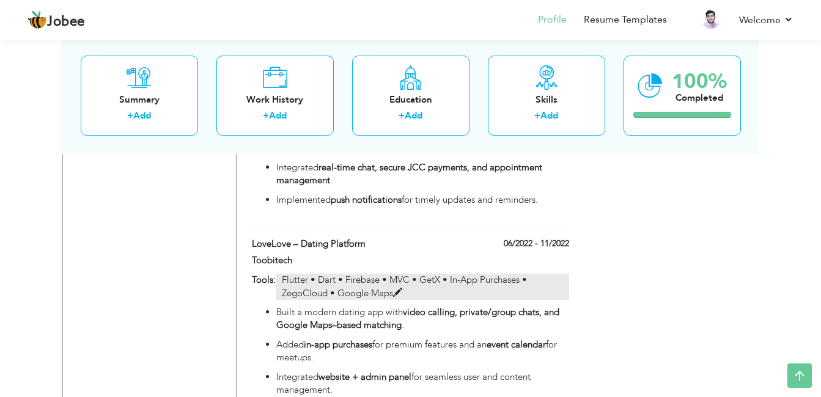
click at [366, 275] on p "Flutter • Dart • Firebase • MVC • GetX • In-App Purchases • ZegoCloud • Google …" at bounding box center [422, 287] width 293 height 26
type input "LoveLove – Dating Platform"
type input "Toobitech"
type input "06/2022"
type input "11/2022"
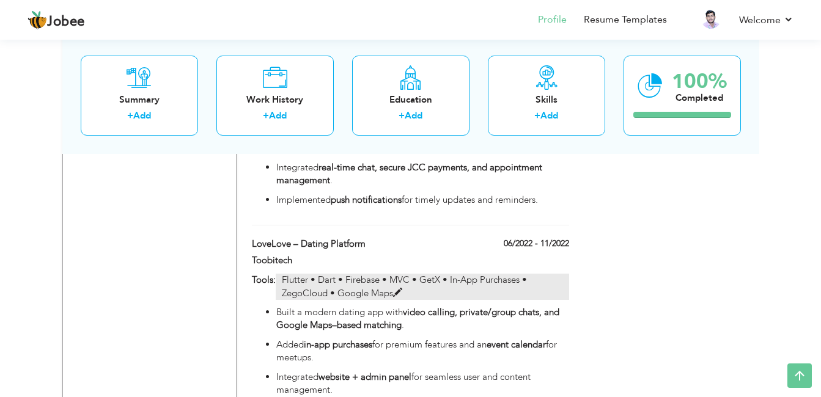
type input "Flutter • Dart • Firebase • MVC • GetX • In-App Purchases • ZegoCloud • Google …"
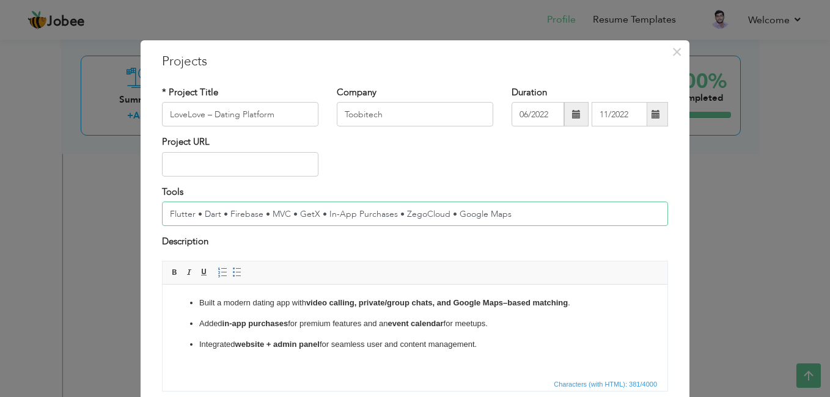
click at [508, 224] on input "Flutter • Dart • Firebase • MVC • GetX • In-App Purchases • ZegoCloud • Google …" at bounding box center [415, 214] width 506 height 24
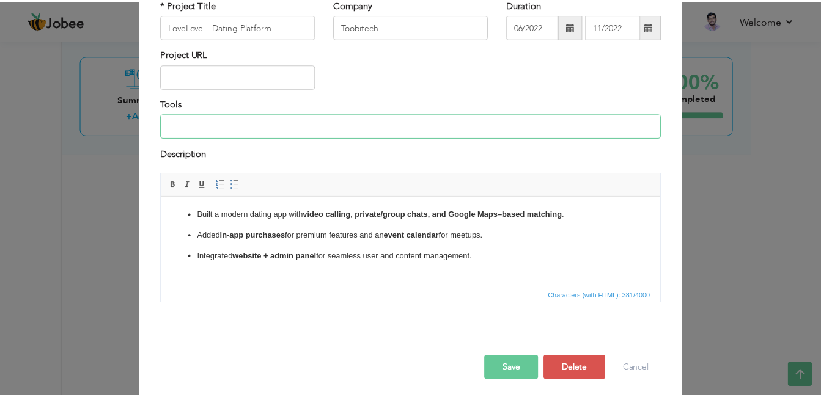
scroll to position [94, 0]
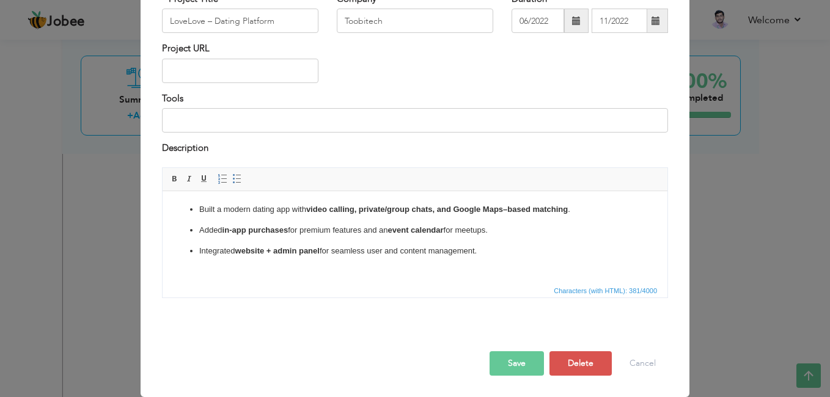
click at [510, 349] on div at bounding box center [415, 339] width 525 height 26
click at [510, 355] on button "Save" at bounding box center [517, 364] width 54 height 24
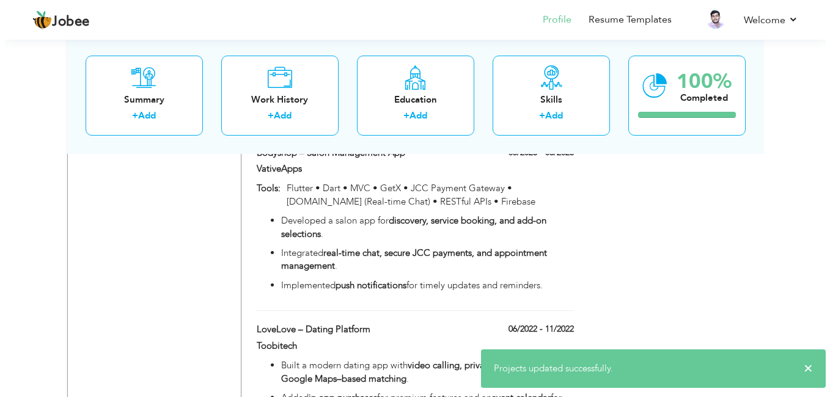
scroll to position [1374, 0]
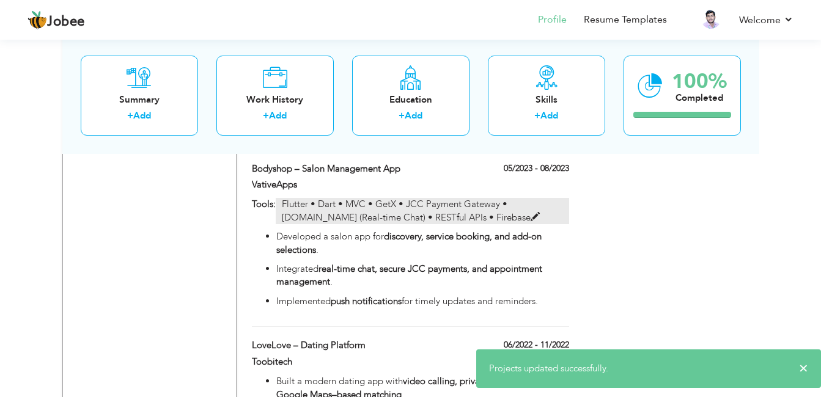
click at [345, 210] on p "Flutter • Dart • MVC • GetX • JCC Payment Gateway • Socket.io (Real-time Chat) …" at bounding box center [422, 211] width 293 height 26
type input "Bodyshop – Salon Management App"
type input "VativeApps"
type input "05/2023"
type input "08/2023"
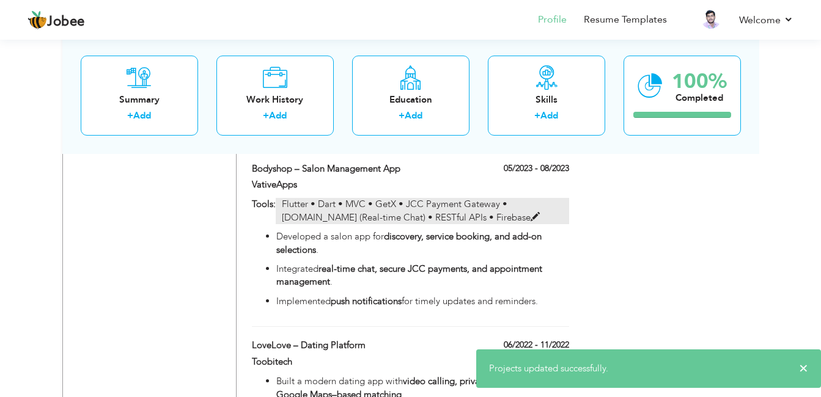
type input "Flutter • Dart • MVC • GetX • JCC Payment Gateway • Socket.io (Real-time Chat) …"
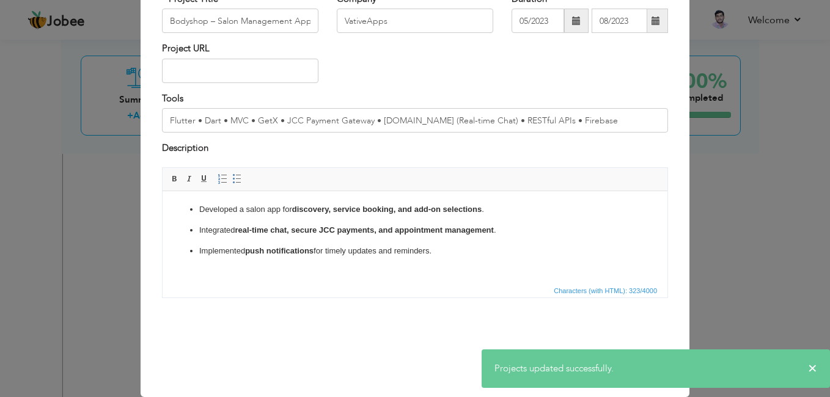
scroll to position [0, 0]
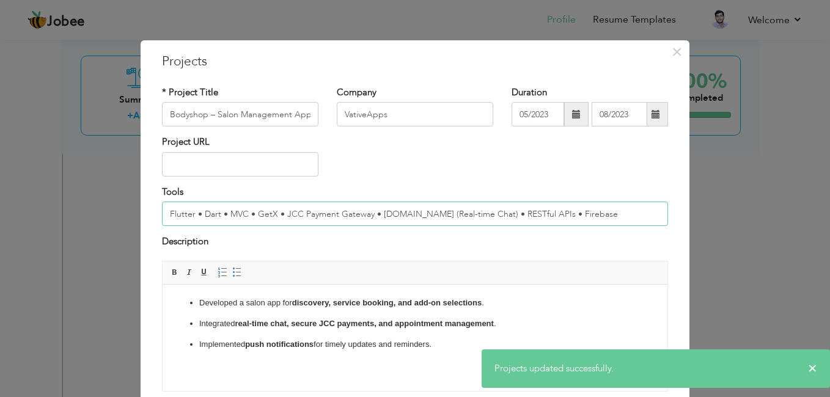
click at [487, 214] on input "Flutter • Dart • MVC • GetX • JCC Payment Gateway • Socket.io (Real-time Chat) …" at bounding box center [415, 214] width 506 height 24
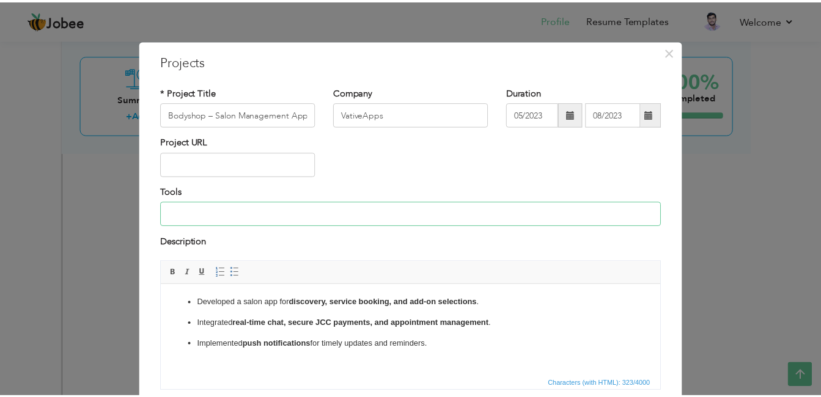
scroll to position [94, 0]
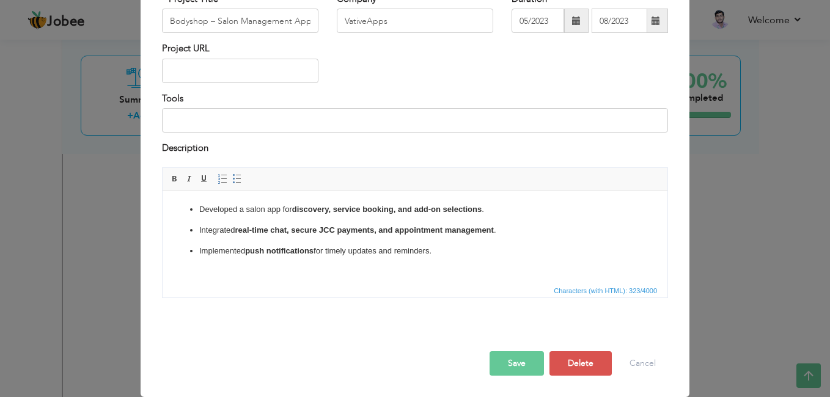
click at [515, 367] on button "Save" at bounding box center [517, 364] width 54 height 24
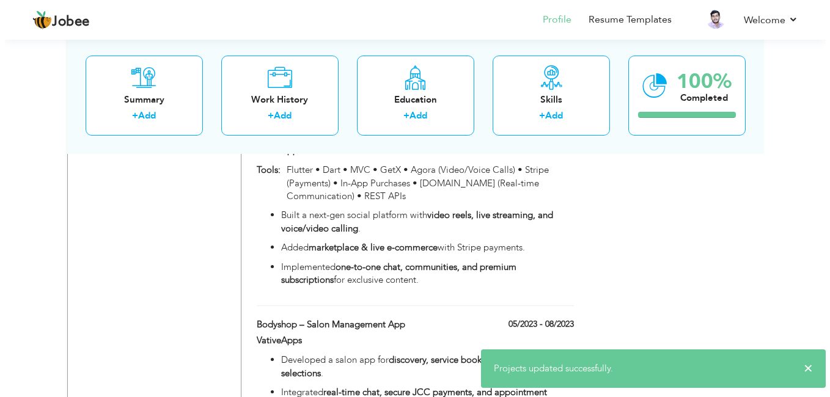
scroll to position [1142, 0]
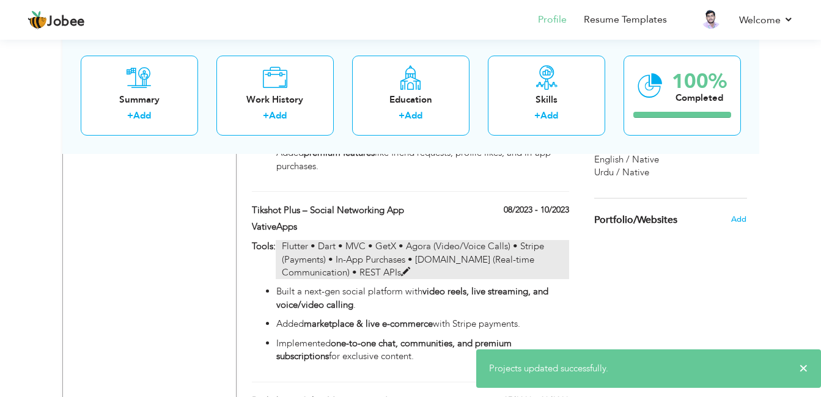
click at [380, 240] on p "Flutter • Dart • MVC • GetX • Agora (Video/Voice Calls) • Stripe (Payments) • I…" at bounding box center [422, 259] width 293 height 39
type input "Tikshot Plus – Social Networking App"
type input "08/2023"
type input "10/2023"
type input "Flutter • Dart • MVC • GetX • Agora (Video/Voice Calls) • Stripe (Payments) • I…"
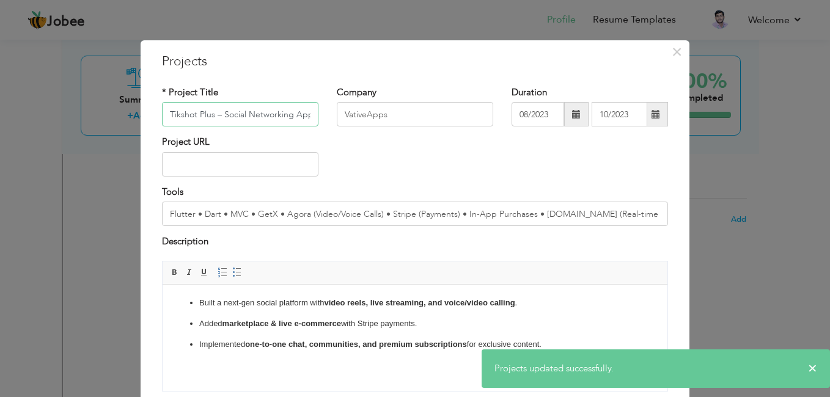
scroll to position [0, 1]
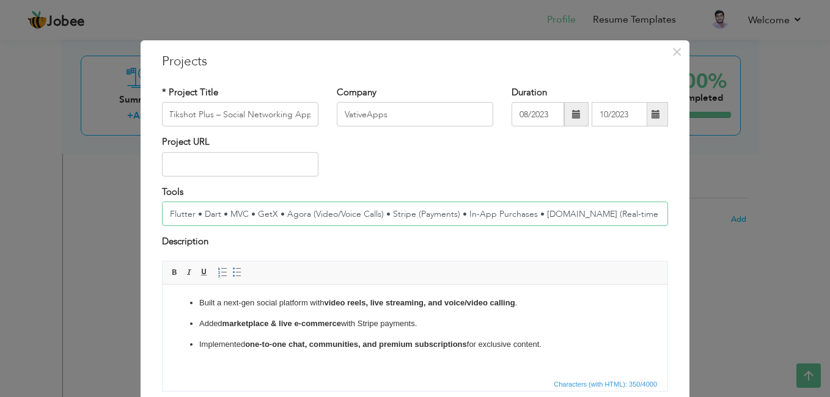
click at [389, 213] on input "Flutter • Dart • MVC • GetX • Agora (Video/Voice Calls) • Stripe (Payments) • I…" at bounding box center [415, 214] width 506 height 24
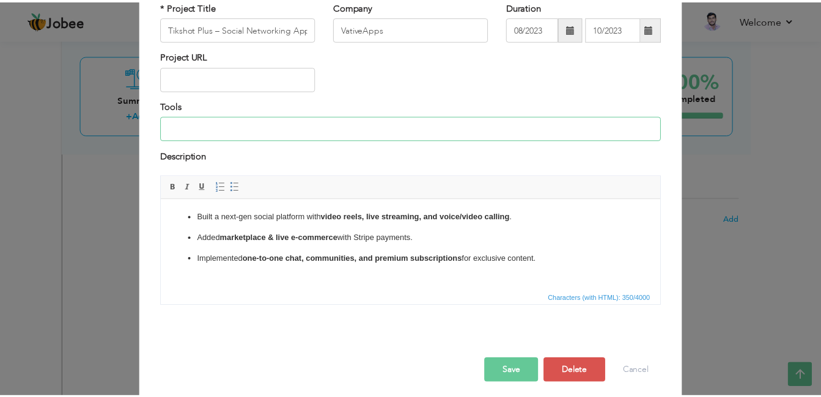
scroll to position [94, 0]
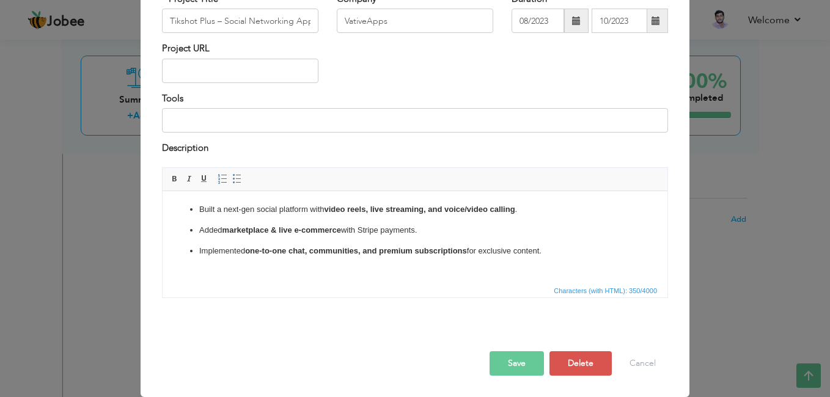
click at [504, 359] on button "Save" at bounding box center [517, 364] width 54 height 24
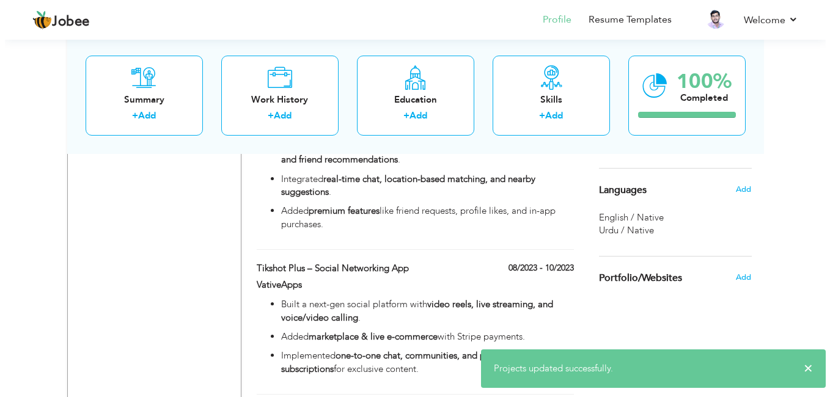
scroll to position [1020, 0]
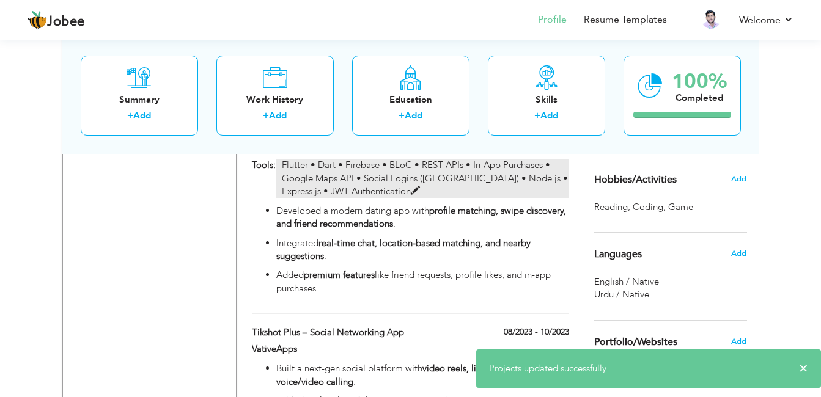
click at [399, 175] on p "Flutter • Dart • Firebase • BLoC • REST APIs • In-App Purchases • Google Maps A…" at bounding box center [422, 178] width 293 height 39
type input "WingX – Dating & Social Platform"
type input "LaunchBox"
type input "05/2024"
type input "07/2024"
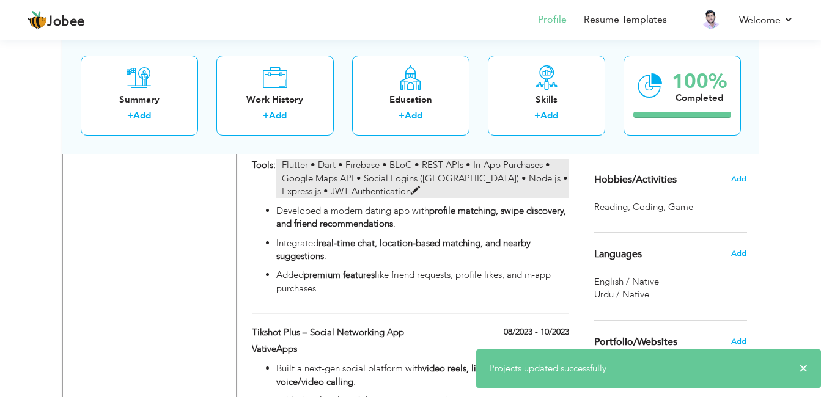
type input "Flutter • Dart • Firebase • BLoC • REST APIs • In-App Purchases • Google Maps A…"
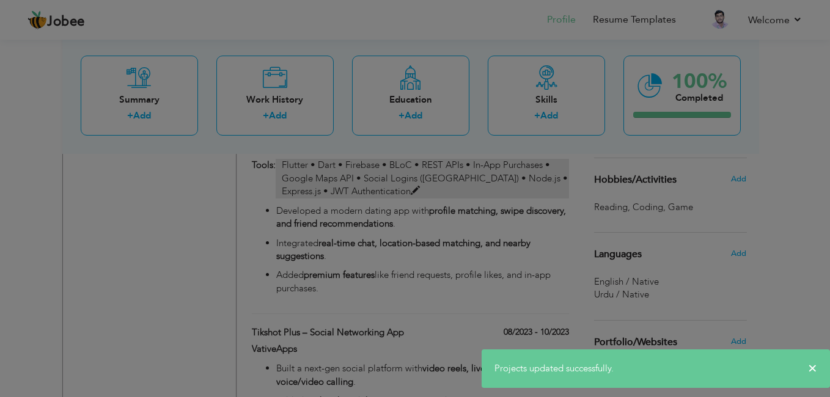
click at [399, 175] on body "Jobee Profile Resume Templates Resume Templates Cover Letters About My Resume W…" at bounding box center [415, 35] width 830 height 2110
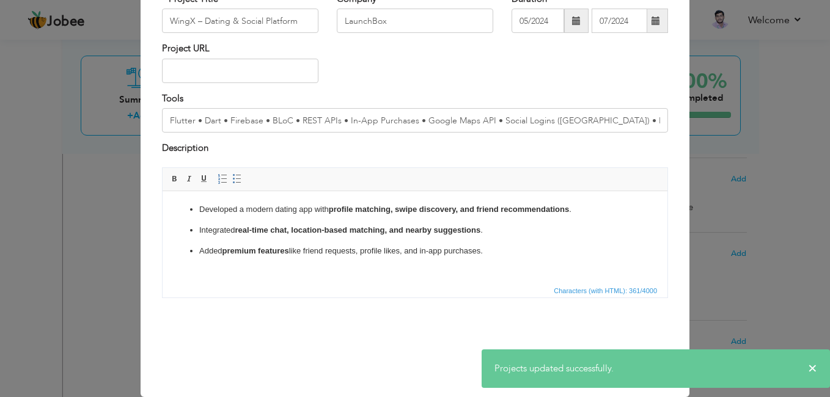
scroll to position [0, 0]
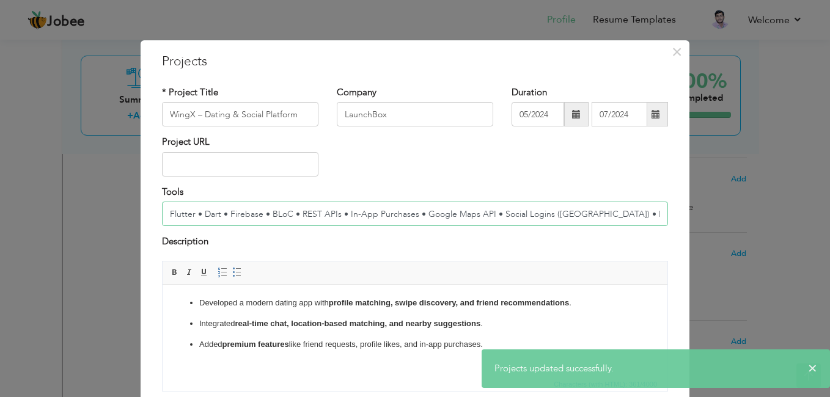
click at [404, 204] on input "Flutter • Dart • Firebase • BLoC • REST APIs • In-App Purchases • Google Maps A…" at bounding box center [415, 214] width 506 height 24
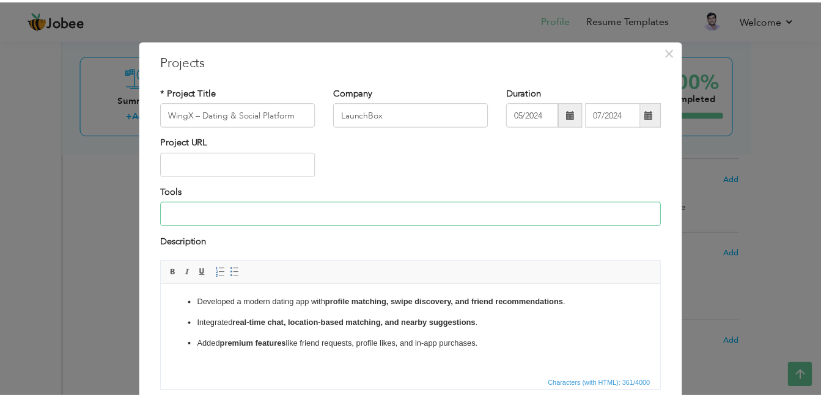
scroll to position [94, 0]
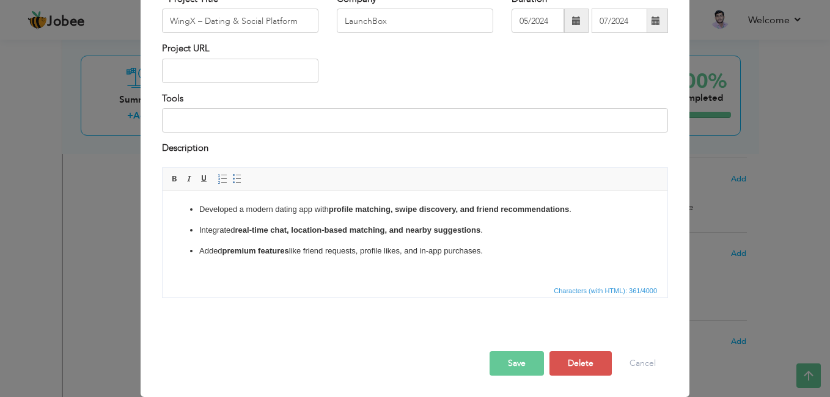
click at [495, 358] on button "Save" at bounding box center [517, 364] width 54 height 24
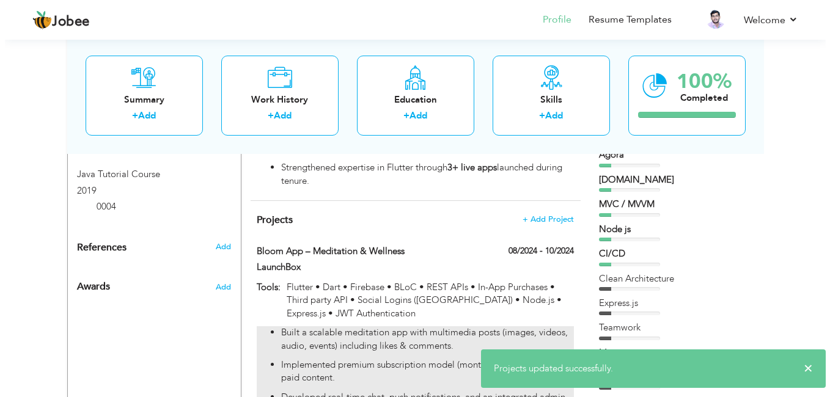
scroll to position [693, 0]
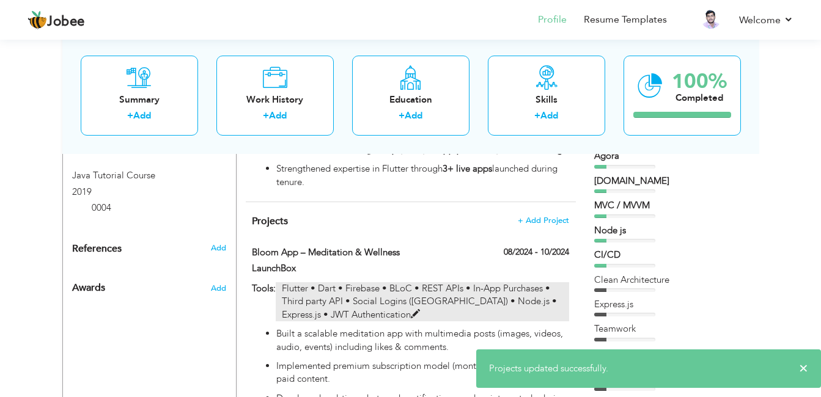
click at [343, 282] on p "Flutter • Dart • Firebase • BLoC • REST APIs • In-App Purchases • Third party A…" at bounding box center [422, 301] width 293 height 39
type input "Bloom App – Meditation & Wellness"
type input "08/2024"
type input "10/2024"
type input "Flutter • Dart • Firebase • BLoC • REST APIs • In-App Purchases • Third party A…"
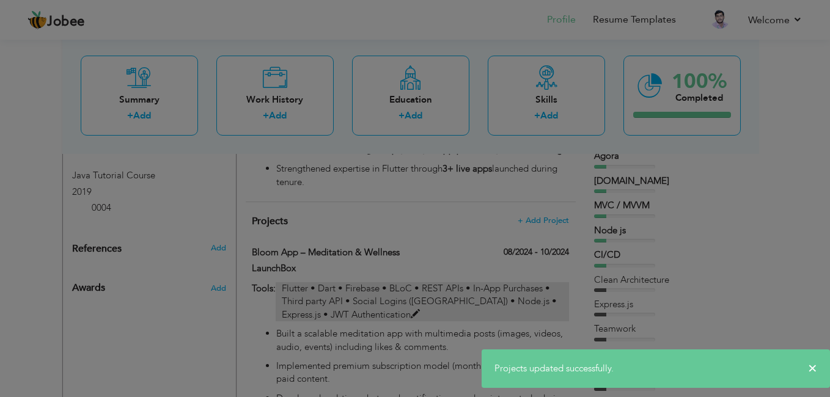
click at [343, 281] on body "Jobee Profile Resume Templates Resume Templates Cover Letters About My Resume W…" at bounding box center [415, 362] width 830 height 2110
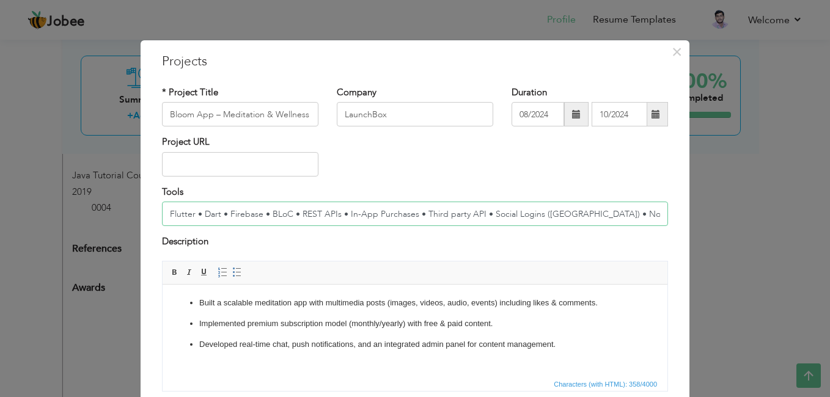
click at [358, 212] on input "Flutter • Dart • Firebase • BLoC • REST APIs • In-App Purchases • Third party A…" at bounding box center [415, 214] width 506 height 24
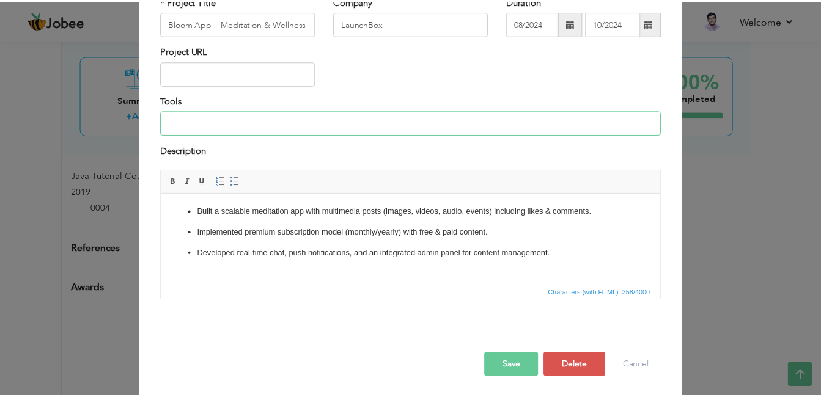
scroll to position [94, 0]
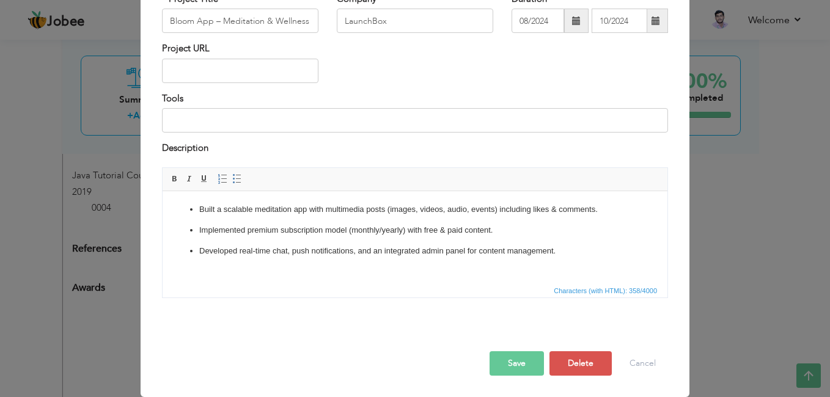
click at [501, 357] on button "Save" at bounding box center [517, 364] width 54 height 24
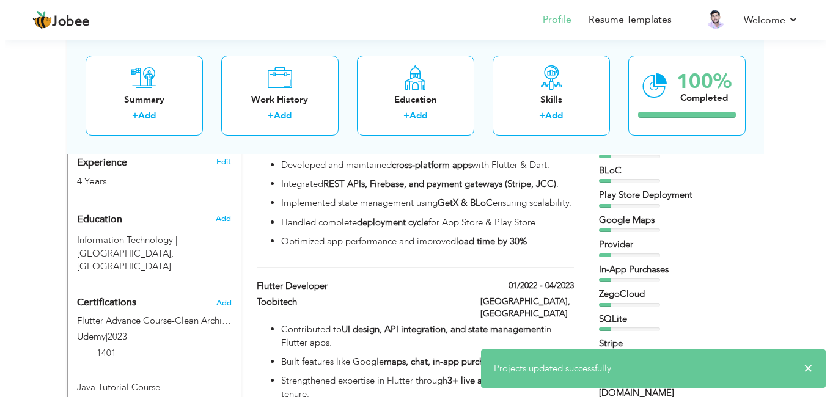
scroll to position [482, 0]
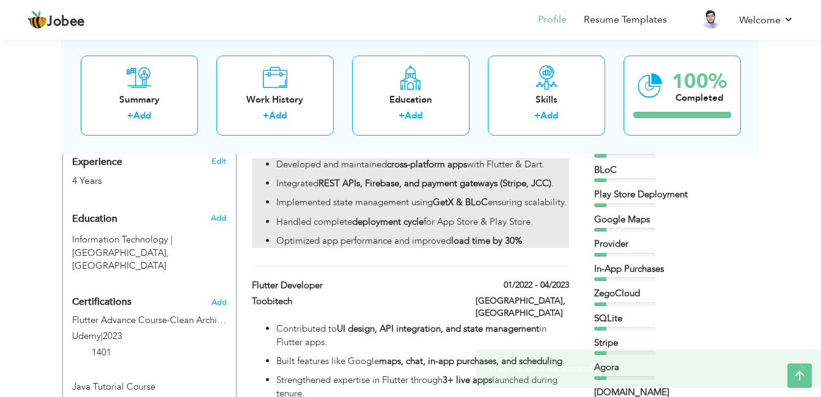
click at [377, 223] on ul "Developed and maintained cross-platform apps with Flutter & Dart. Integrated RE…" at bounding box center [410, 203] width 317 height 90
type input "Flutter Developer"
type input "VatvieApps"
type input "05/2023"
type input "02/2024"
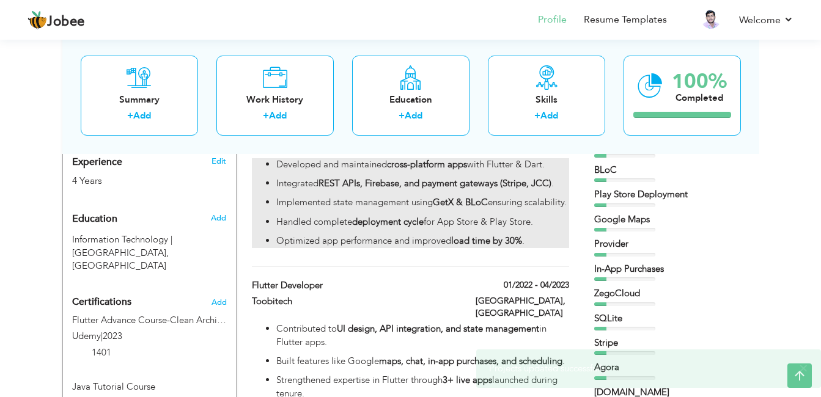
type input "[GEOGRAPHIC_DATA]"
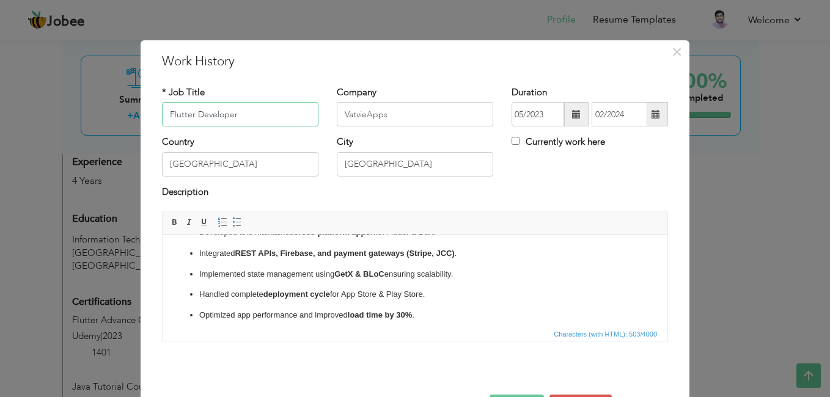
scroll to position [0, 0]
click at [454, 275] on strong "REST APIs, Firebase, and payment gateways (Stripe, JCC)" at bounding box center [344, 273] width 219 height 9
click at [462, 273] on p "Integrated REST APIs, Firebase, and payment gateways (Stripe, JCC) ." at bounding box center [415, 274] width 432 height 13
click at [463, 309] on p "Handled complete deployment cycle for App Store & Play Store." at bounding box center [415, 315] width 432 height 13
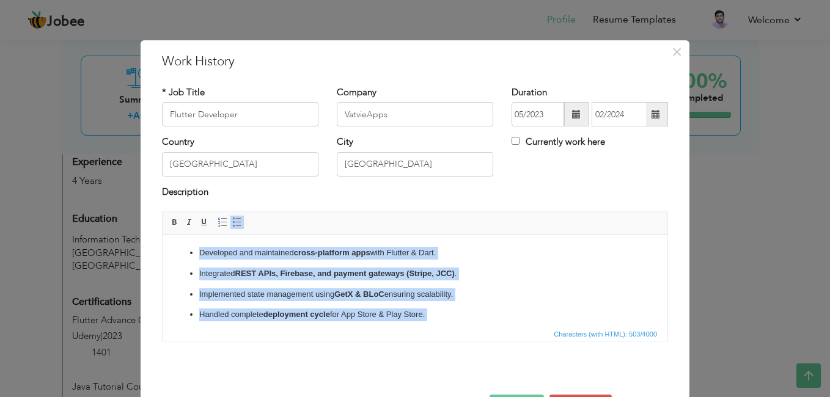
copy ul "Developed and maintained cross-platform apps with Flutter & Dart. Integrated RE…"
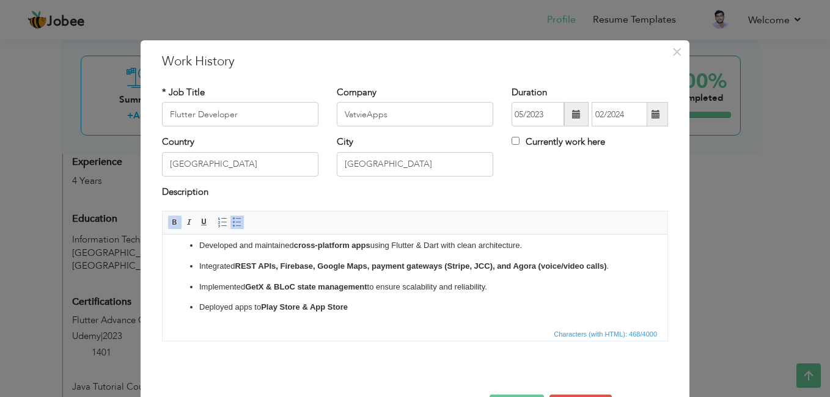
scroll to position [43, 0]
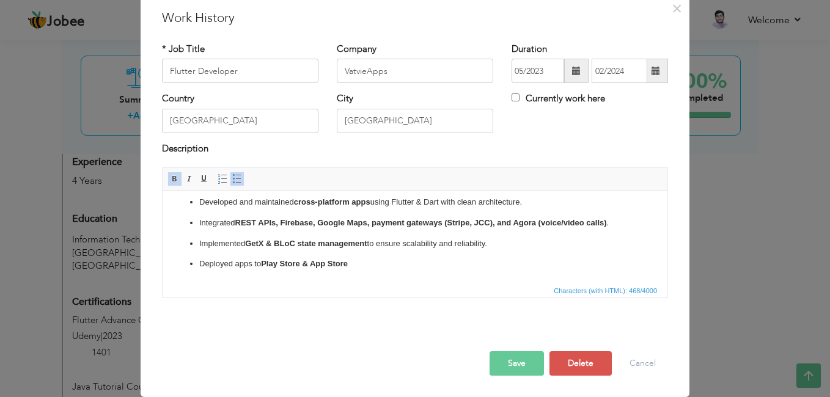
click at [512, 356] on button "Save" at bounding box center [517, 364] width 54 height 24
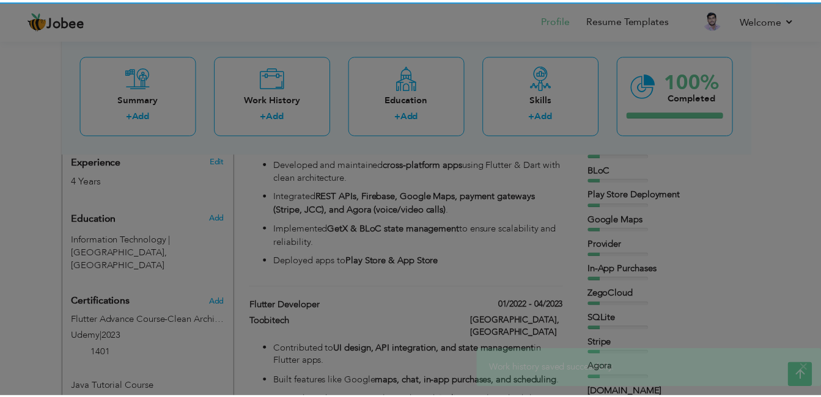
scroll to position [0, 0]
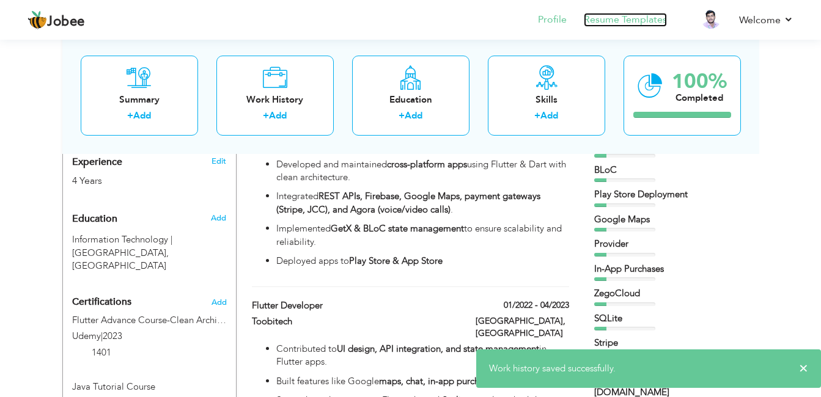
click at [632, 17] on link "Resume Templates" at bounding box center [625, 20] width 83 height 14
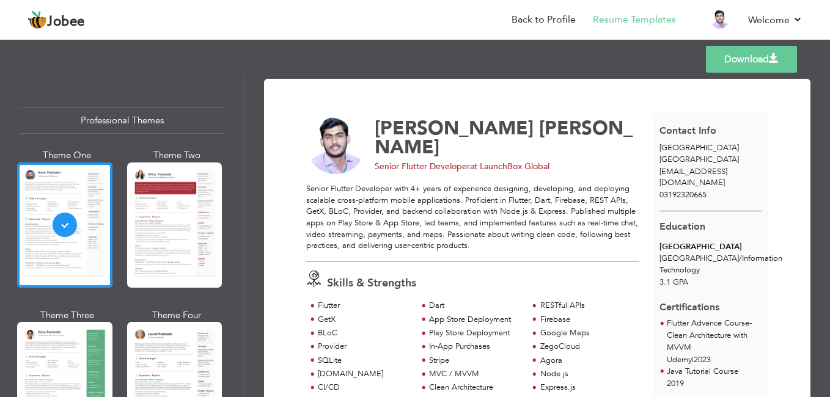
click at [725, 61] on link "Download" at bounding box center [751, 59] width 91 height 27
click at [531, 17] on link "Back to Profile" at bounding box center [544, 20] width 64 height 14
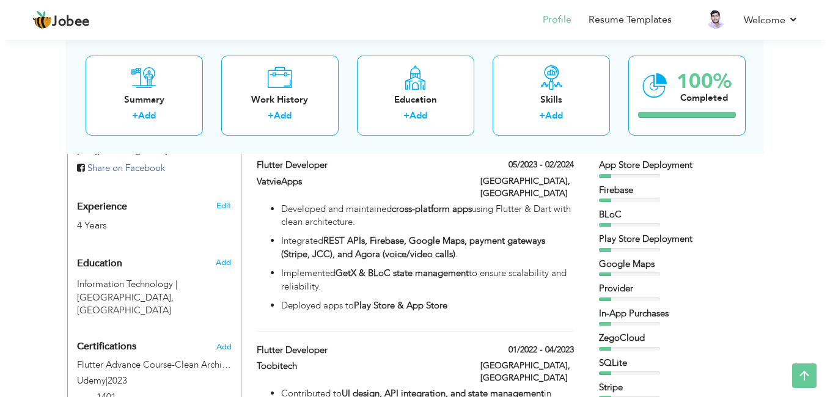
scroll to position [428, 0]
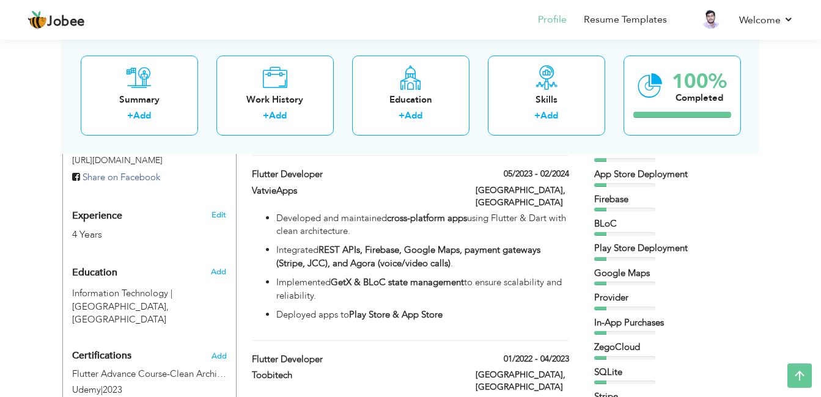
click at [415, 244] on strong "REST APIs, Firebase, Google Maps, payment gateways (Stripe, JCC), and Agora (vo…" at bounding box center [408, 256] width 264 height 25
type input "Flutter Developer"
type input "VatvieApps"
type input "05/2023"
type input "02/2024"
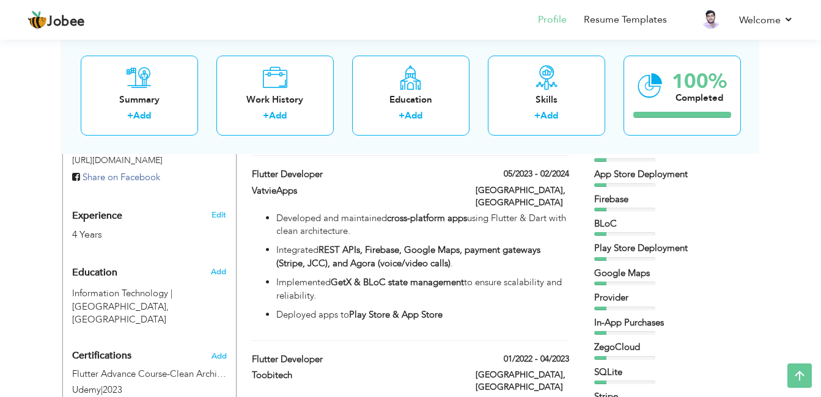
type input "[GEOGRAPHIC_DATA]"
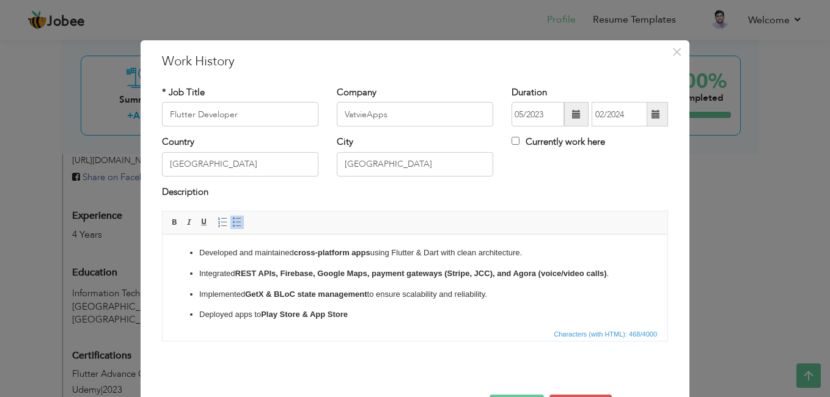
click at [443, 254] on p "Developed and maintained cross-platform apps using Flutter & Dart with clean ar…" at bounding box center [415, 253] width 432 height 13
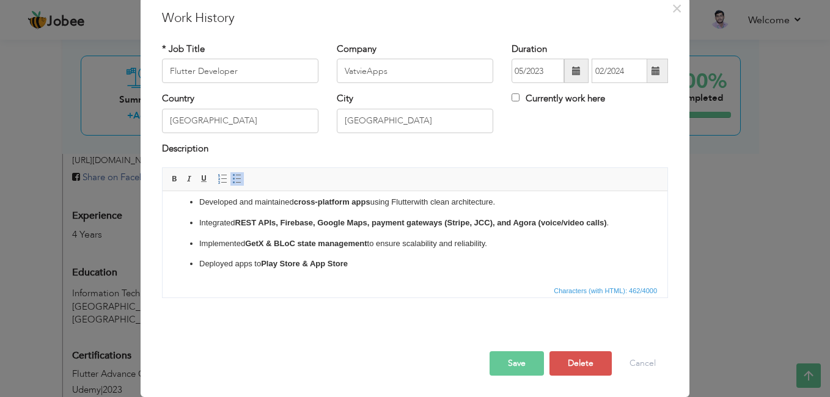
scroll to position [39, 0]
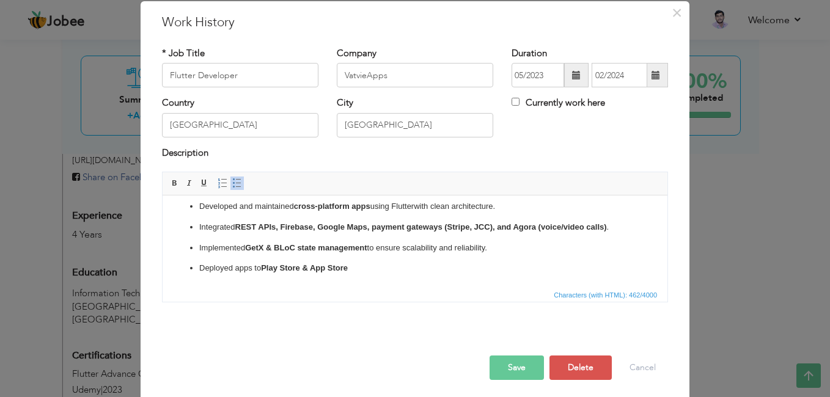
click at [510, 361] on button "Save" at bounding box center [517, 368] width 54 height 24
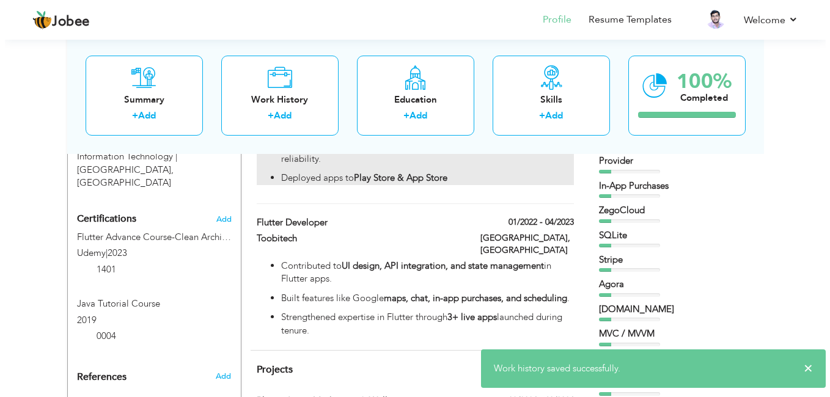
scroll to position [579, 0]
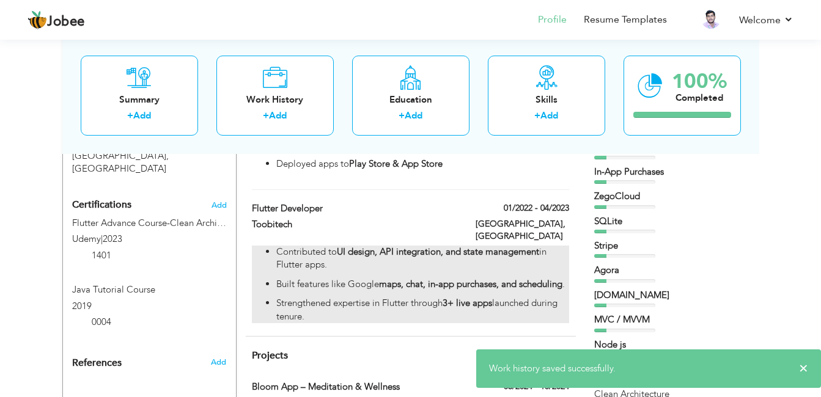
click at [386, 278] on strong "maps, chat, in-app purchases, and scheduling" at bounding box center [470, 284] width 183 height 12
type input "Toobitech"
type input "01/2022"
type input "04/2023"
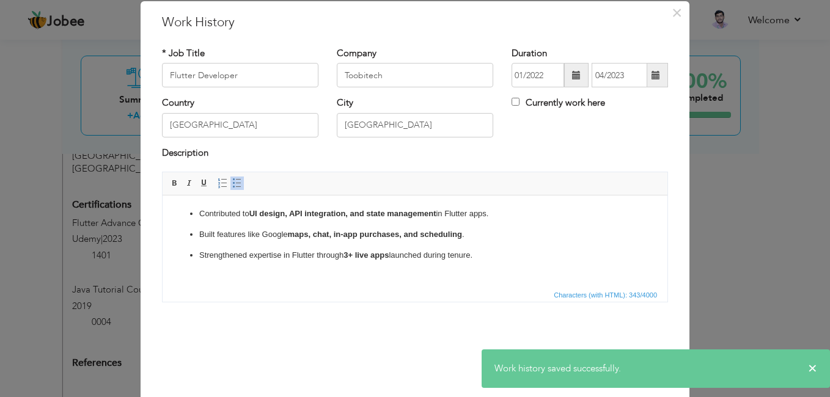
scroll to position [0, 0]
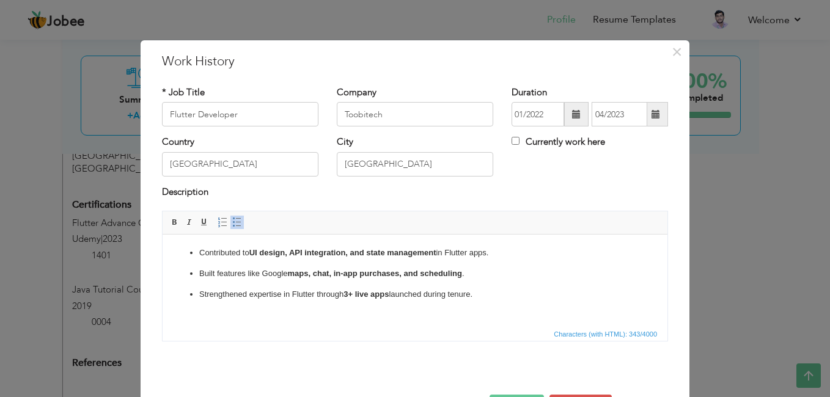
click at [301, 272] on strong "maps, chat, in-app purchases, and scheduling" at bounding box center [375, 273] width 174 height 9
click at [273, 275] on p "Built features like Google m aps, chat, in-app purchases, and scheduling ." at bounding box center [415, 274] width 432 height 13
click at [170, 224] on span at bounding box center [175, 223] width 10 height 10
click at [466, 262] on ul "Contributed to UI design, API integration, and state management in Flutter apps…" at bounding box center [415, 274] width 481 height 54
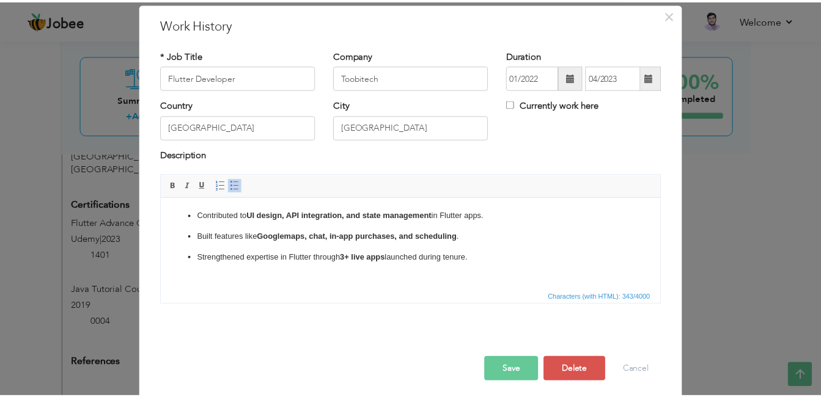
scroll to position [39, 0]
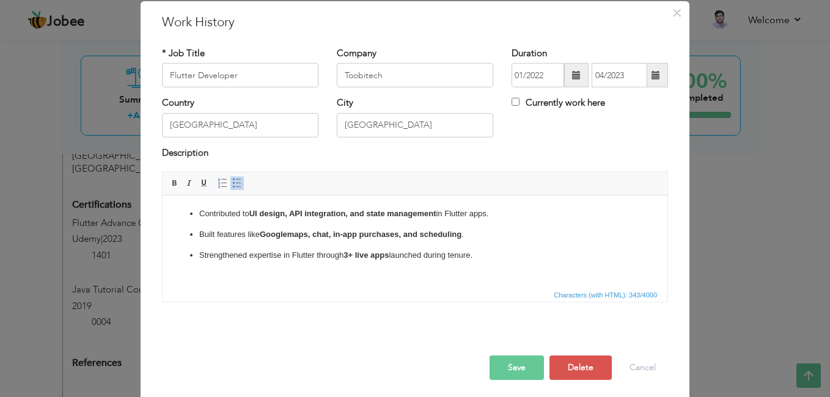
click at [499, 254] on p "Strengthened expertise in Flutter through 3+ live apps launched during tenure." at bounding box center [415, 255] width 432 height 13
copy ul "Contributed to UI design, API integration, and state management in Flutter apps…"
click at [513, 372] on button "Save" at bounding box center [517, 368] width 54 height 24
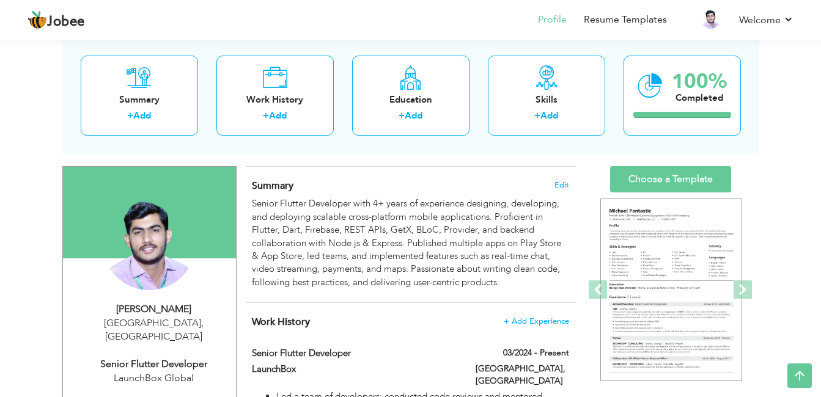
scroll to position [0, 0]
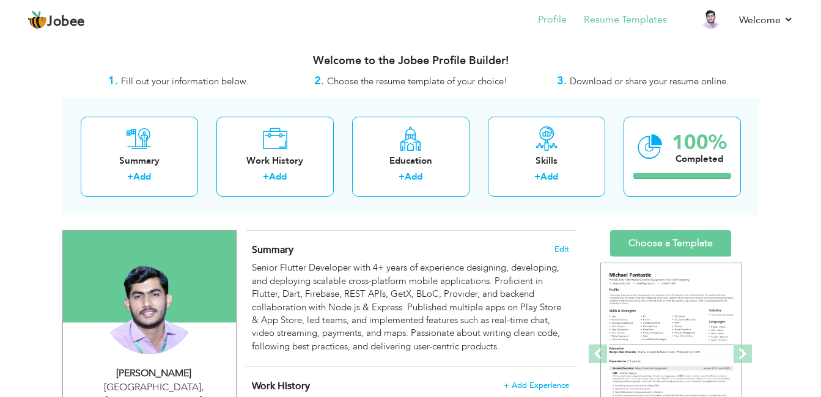
click at [621, 27] on li "Resume Templates" at bounding box center [617, 20] width 100 height 33
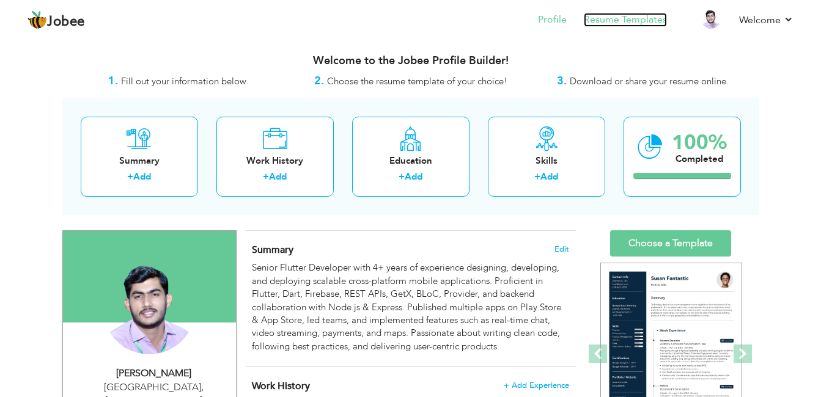
click at [620, 21] on link "Resume Templates" at bounding box center [625, 20] width 83 height 14
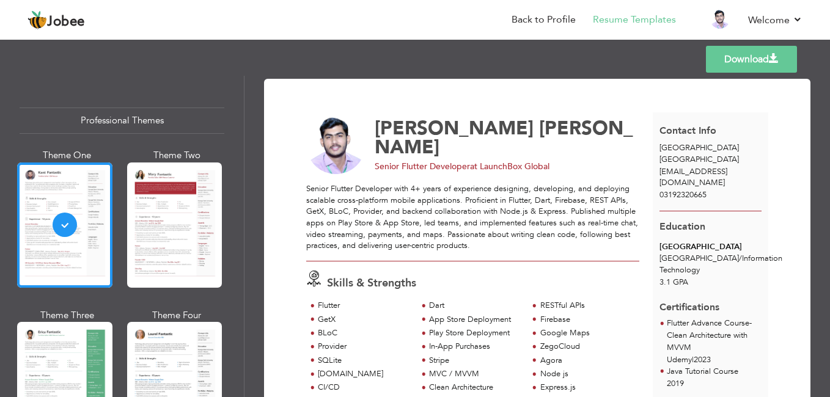
click at [730, 57] on link "Download" at bounding box center [751, 59] width 91 height 27
click at [547, 19] on link "Back to Profile" at bounding box center [544, 20] width 64 height 14
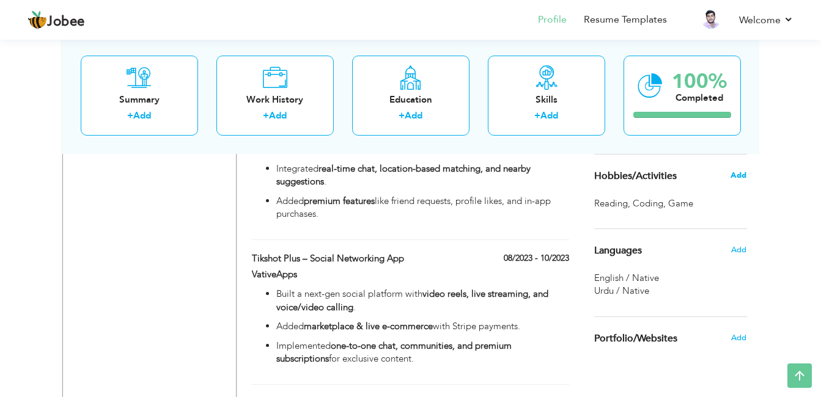
scroll to position [986, 0]
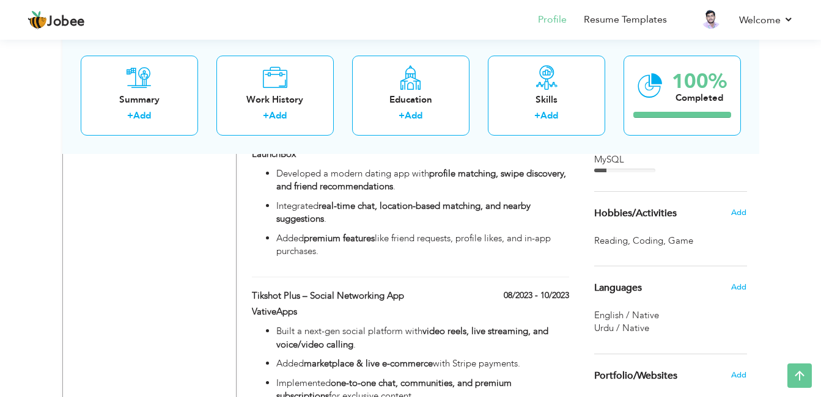
click at [682, 238] on span "Game ," at bounding box center [682, 241] width 28 height 13
click at [743, 211] on span "Add" at bounding box center [739, 212] width 16 height 11
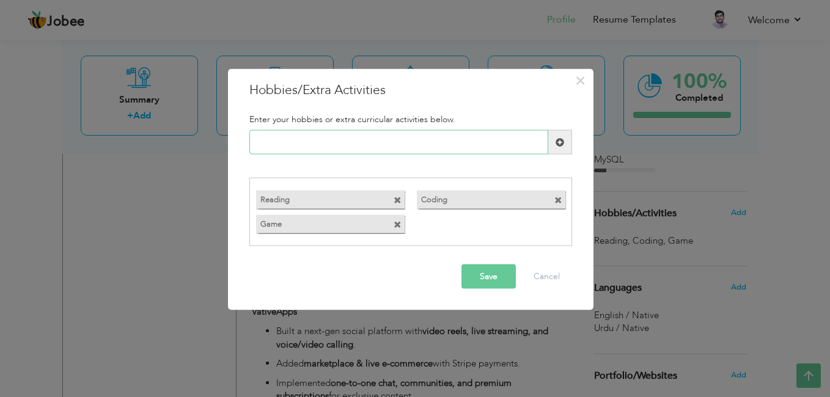
paste input "Coding, Tech Exploration,"
drag, startPoint x: 285, startPoint y: 143, endPoint x: 411, endPoint y: 135, distance: 126.2
click at [411, 135] on input "Coding, Tech Exploration," at bounding box center [398, 142] width 299 height 24
paste input ", Tech Exploration,"
type input "Coding"
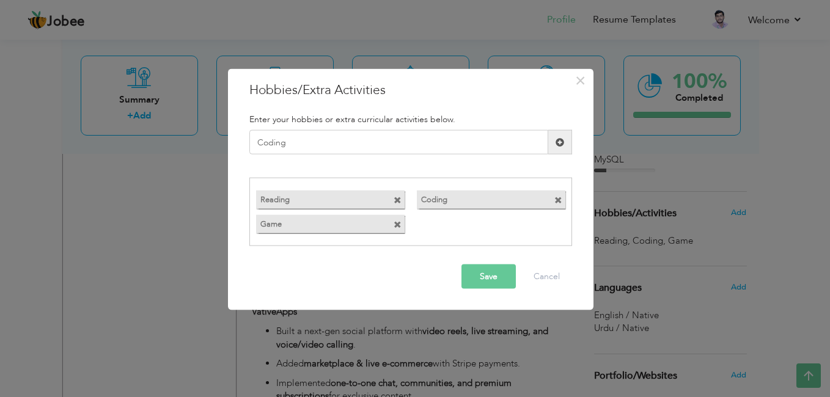
click at [562, 138] on span at bounding box center [560, 142] width 9 height 9
click at [399, 202] on span at bounding box center [398, 200] width 8 height 8
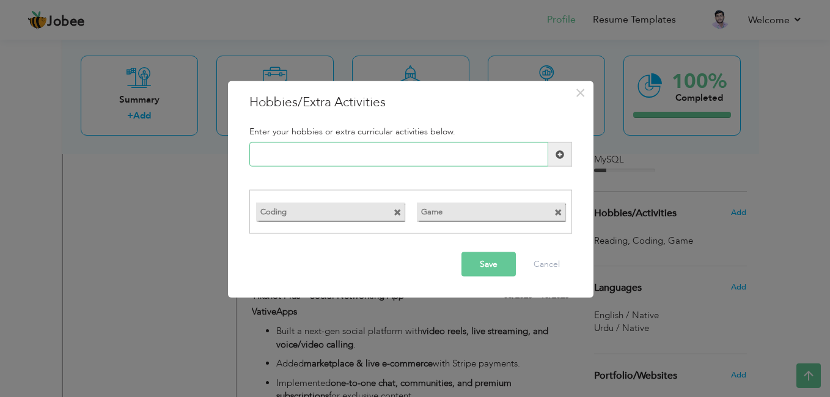
click at [380, 152] on input "text" at bounding box center [398, 154] width 299 height 24
paste input ", Tech Exploration,"
type input "Tech Exploration"
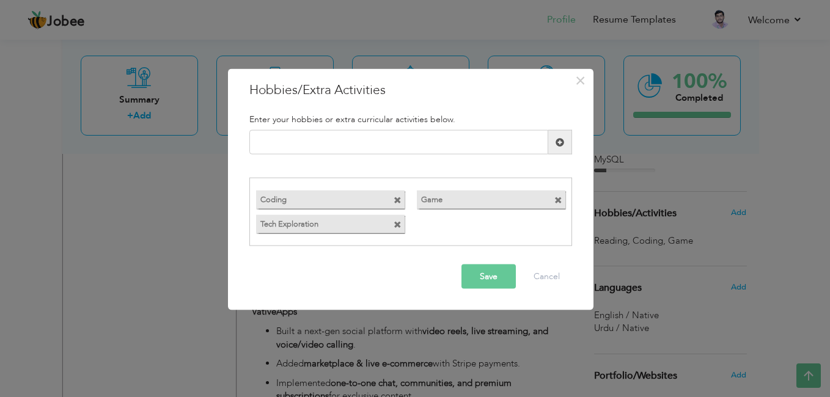
click at [520, 198] on label "Game" at bounding box center [480, 197] width 127 height 15
click at [556, 201] on span at bounding box center [559, 200] width 8 height 8
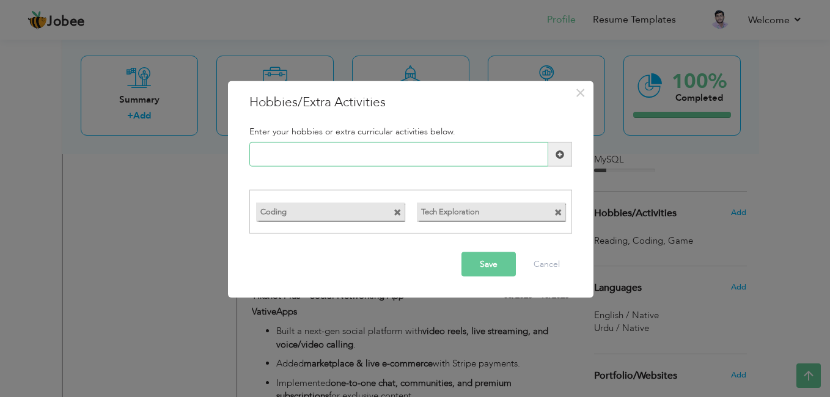
click at [413, 162] on input "text" at bounding box center [398, 154] width 299 height 24
paste input "Gaming"
type input "Gaming"
click at [479, 259] on button "Save" at bounding box center [489, 264] width 54 height 24
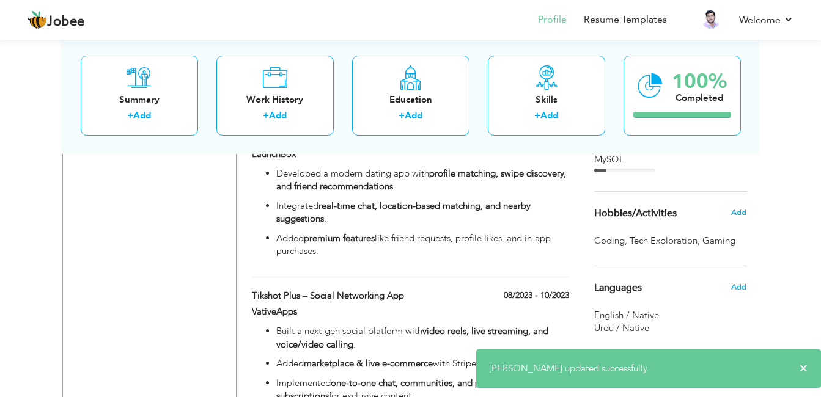
click at [651, 315] on span "English / Native" at bounding box center [626, 315] width 65 height 12
click at [742, 287] on span "Add" at bounding box center [739, 287] width 16 height 11
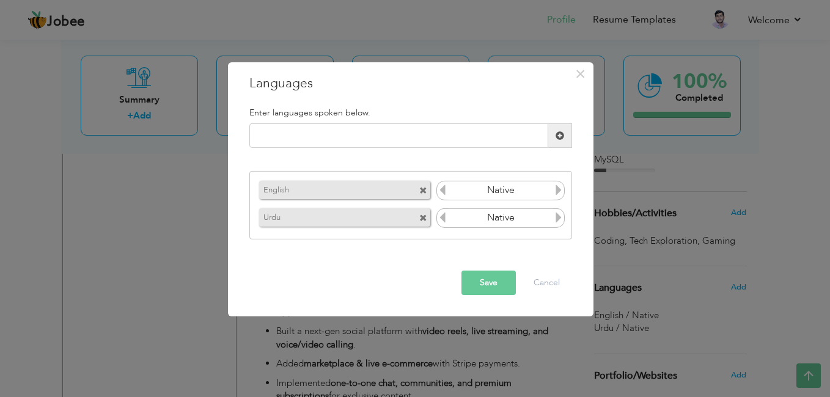
click at [558, 190] on icon at bounding box center [558, 190] width 11 height 11
click at [446, 191] on icon at bounding box center [442, 190] width 11 height 11
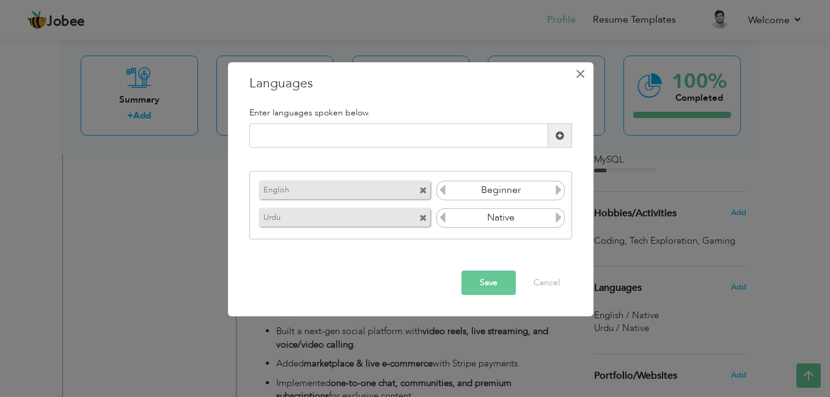
click at [583, 72] on span "×" at bounding box center [580, 74] width 10 height 22
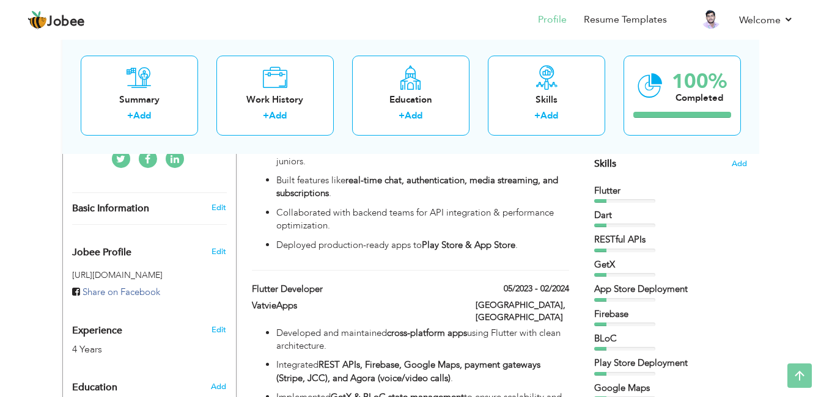
scroll to position [0, 0]
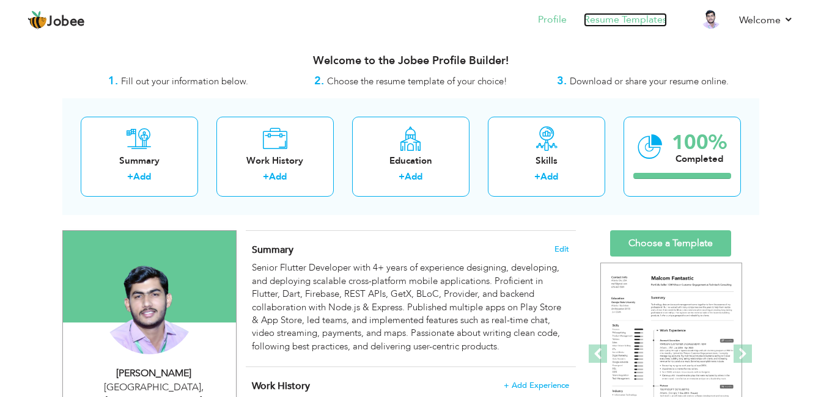
click at [650, 18] on link "Resume Templates" at bounding box center [625, 20] width 83 height 14
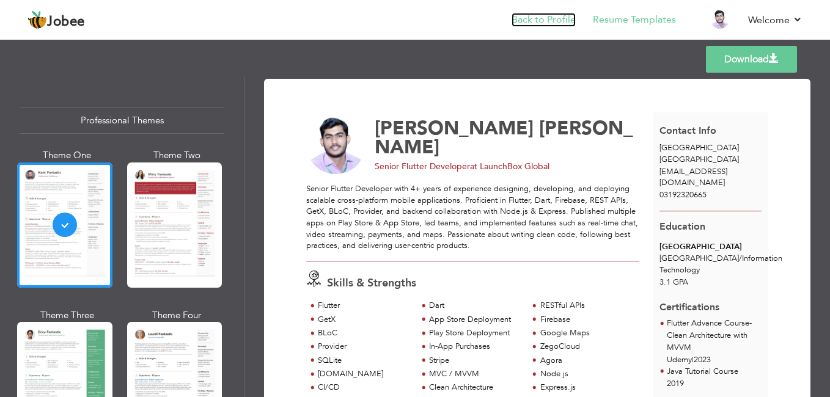
click at [552, 21] on link "Back to Profile" at bounding box center [544, 20] width 64 height 14
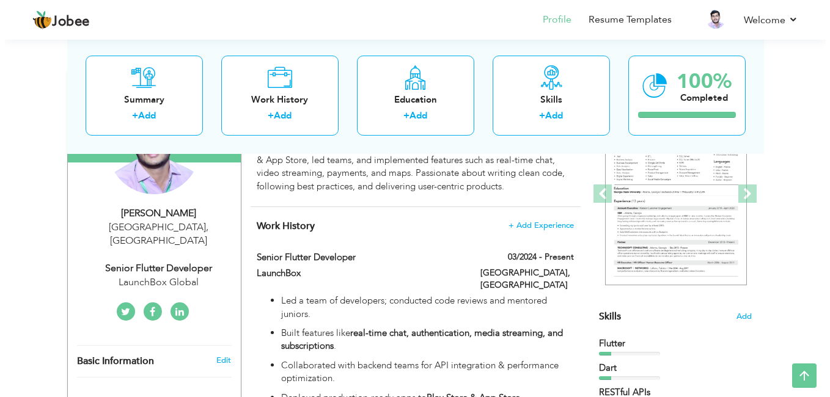
scroll to position [159, 0]
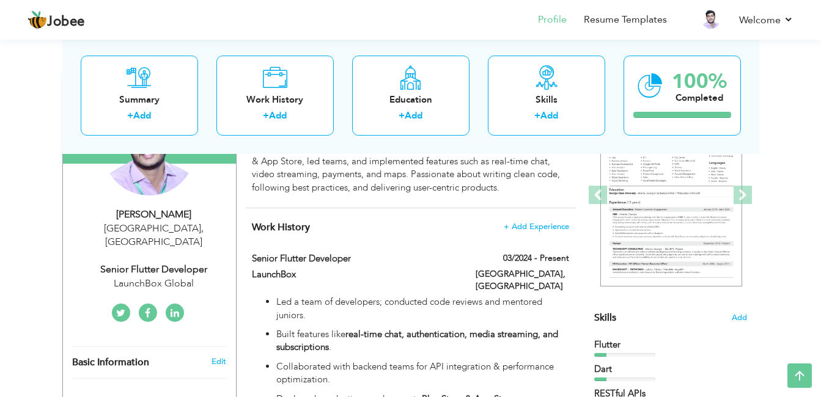
click at [153, 234] on div "[GEOGRAPHIC_DATA] , [GEOGRAPHIC_DATA]" at bounding box center [154, 236] width 164 height 28
type input "[PERSON_NAME]"
type input "03192320665"
select select "number:166"
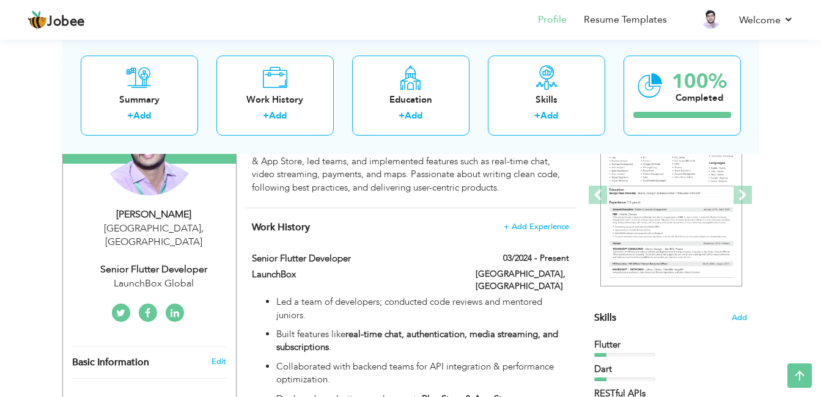
type input "[GEOGRAPHIC_DATA]"
select select "number:6"
type input "LaunchBox Global"
type input "Senior Flutter Developer"
type input "linkedin.com/in/kamlesh-kumar-9199281bb"
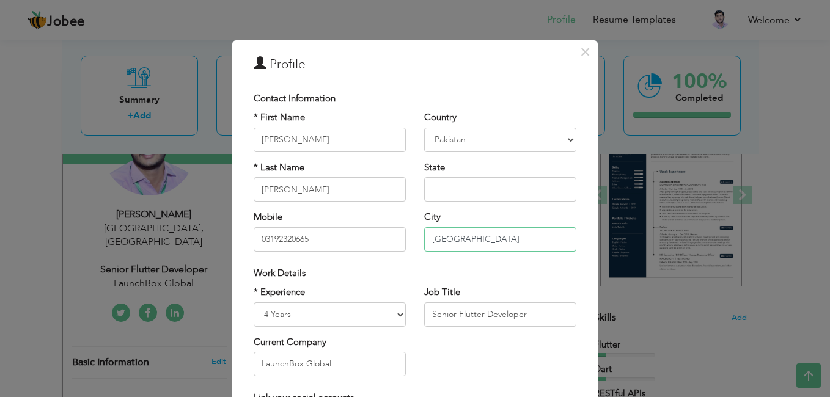
click at [427, 244] on input "[GEOGRAPHIC_DATA]" at bounding box center [500, 239] width 152 height 24
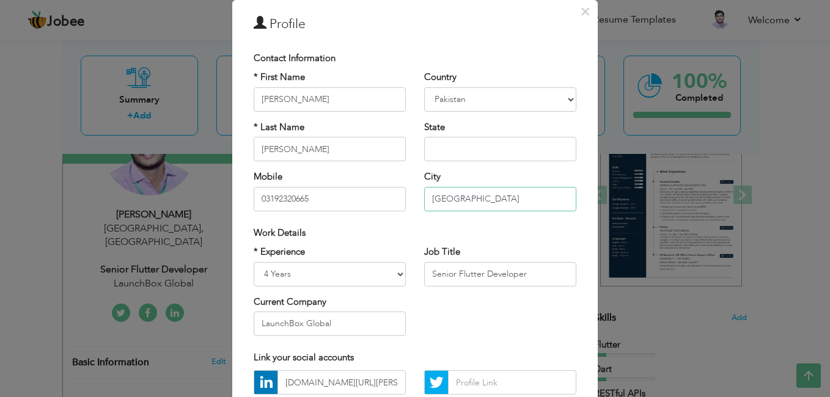
scroll to position [41, 0]
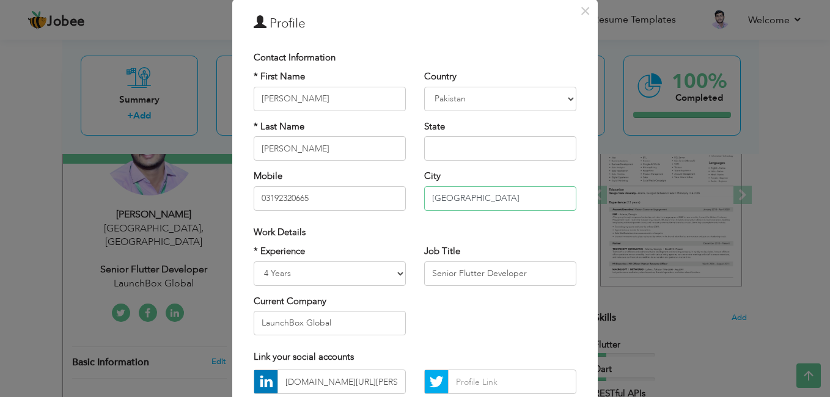
click at [461, 194] on input "Karachi" at bounding box center [500, 198] width 152 height 24
paste input "Plot R 706, Federal B Area Block 15 Gulberg Town, Karachi, Pakistan"
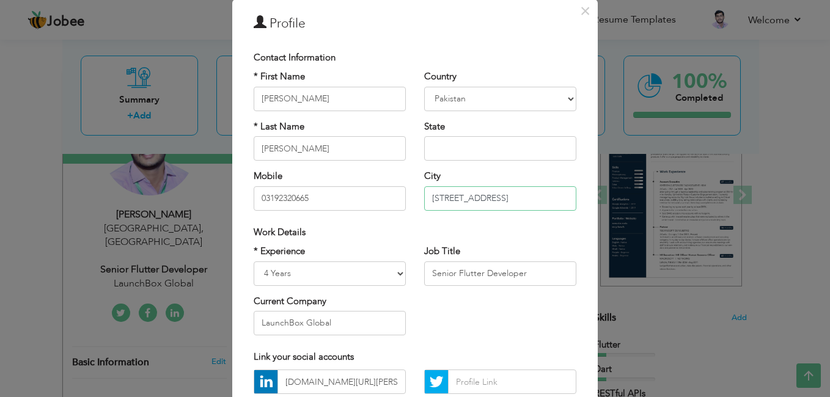
click at [474, 204] on input "Plot R 706, Federal B Area Block 15 Gulberg Town, Karachi, Pakistan" at bounding box center [500, 198] width 152 height 24
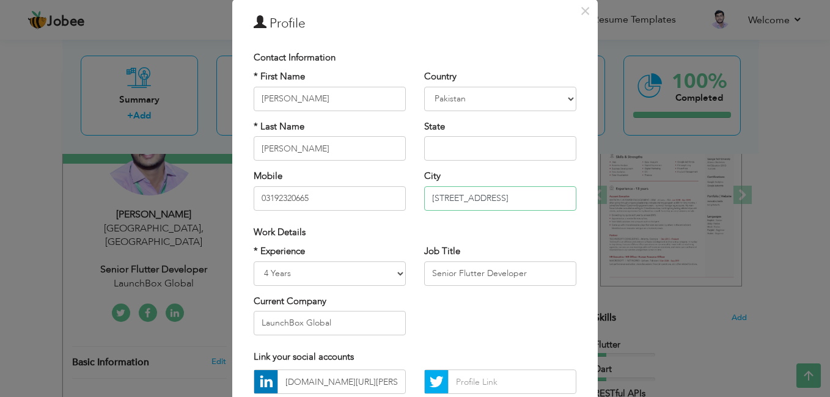
scroll to position [0, 0]
click at [504, 199] on input "Plot R 706, Federal B Area Block 15 Gulberg Town, Karachi, Pakistan" at bounding box center [500, 198] width 152 height 24
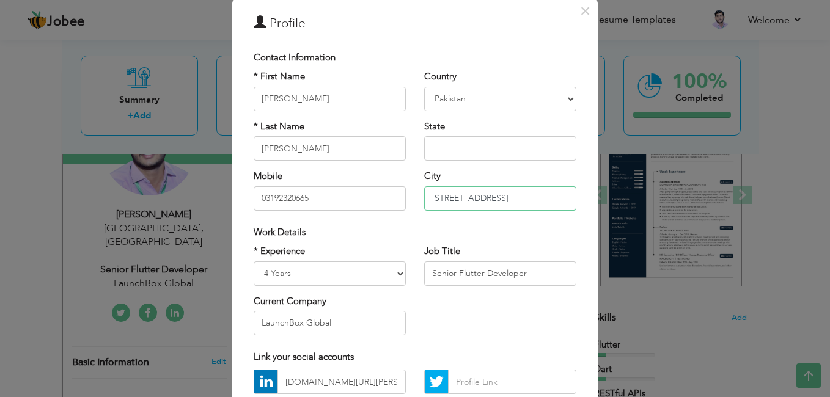
paste input "Ayesha Manzil"
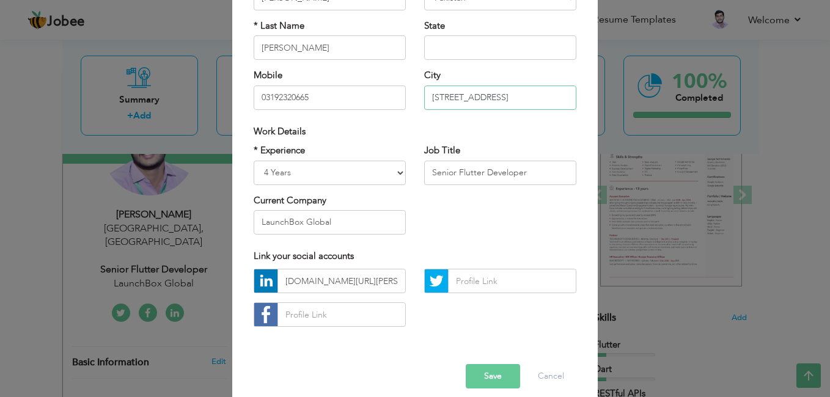
scroll to position [142, 0]
type input "Plot R 706, Federal B Area, Ayesha Manzil Karachi, Pakistan"
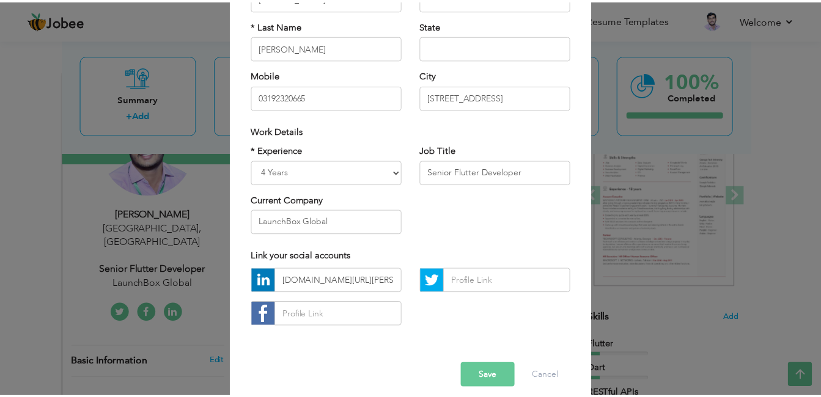
scroll to position [0, 0]
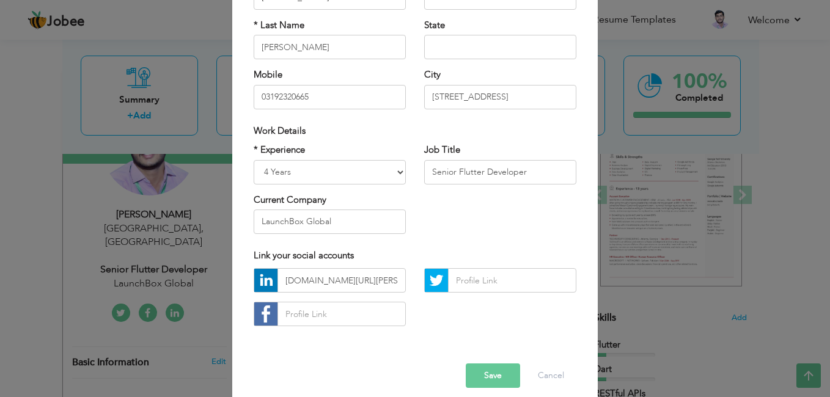
click at [479, 367] on button "Save" at bounding box center [493, 376] width 54 height 24
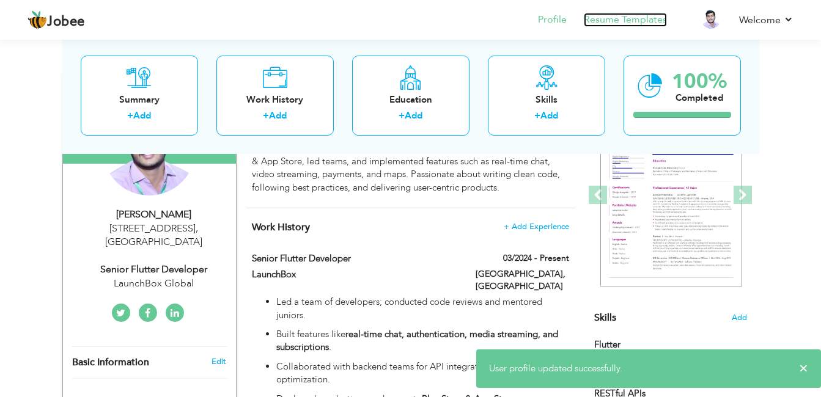
click at [622, 18] on link "Resume Templates" at bounding box center [625, 20] width 83 height 14
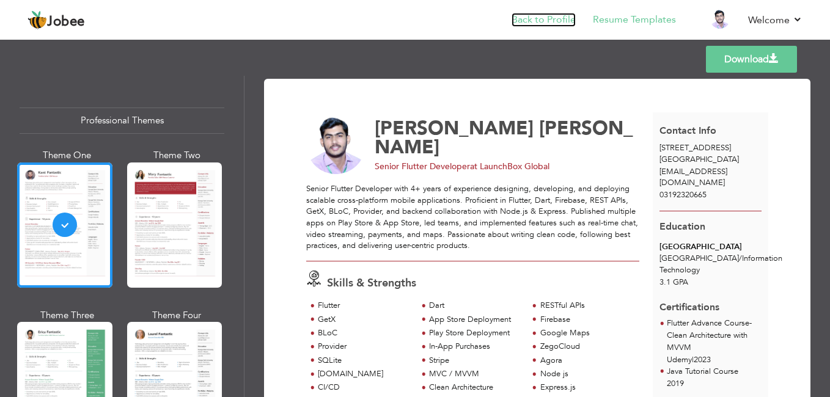
click at [550, 17] on link "Back to Profile" at bounding box center [544, 20] width 64 height 14
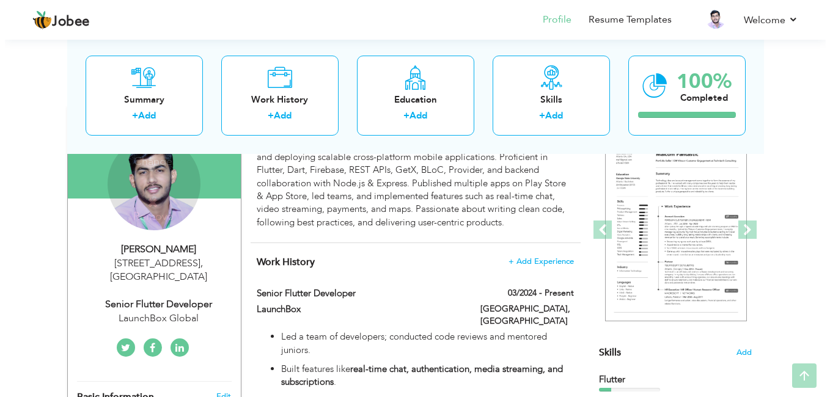
scroll to position [127, 0]
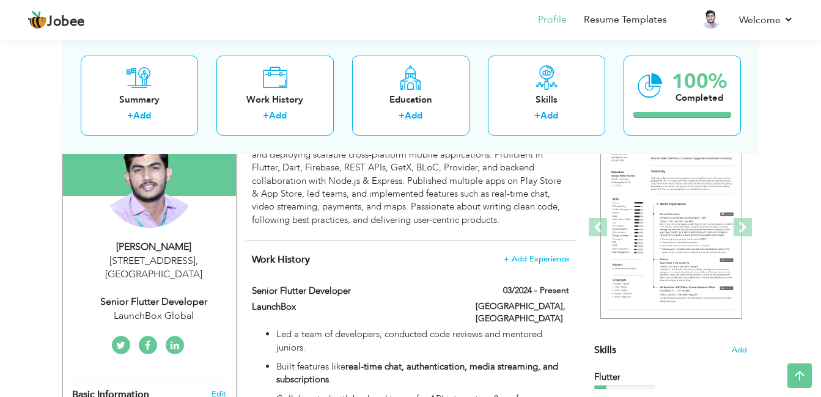
click at [153, 267] on div "[STREET_ADDRESS]" at bounding box center [154, 268] width 164 height 28
type input "[PERSON_NAME]"
type input "03192320665"
select select "number:166"
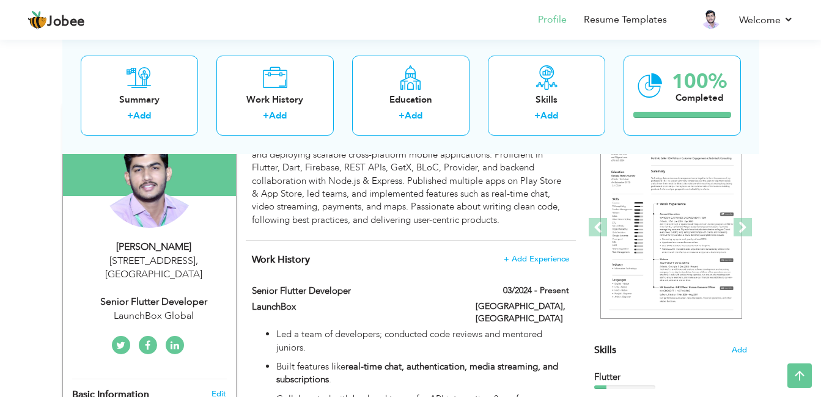
type input "[STREET_ADDRESS]"
select select "number:6"
type input "LaunchBox Global"
type input "Senior Flutter Developer"
type input "[DOMAIN_NAME][URL][PERSON_NAME]"
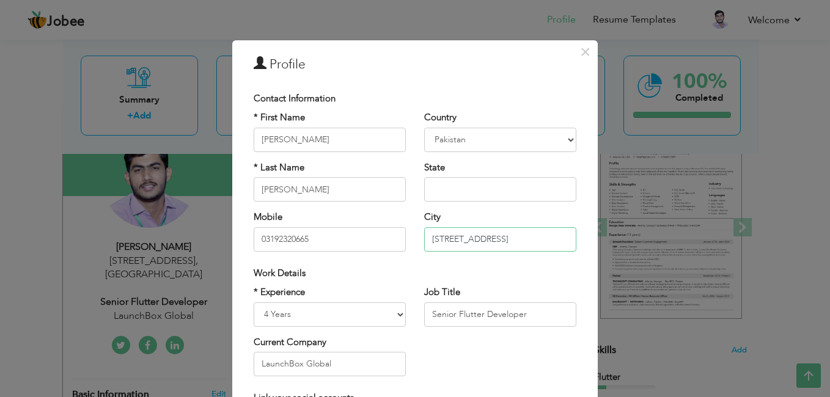
click at [538, 239] on input "Plot R 706, Federal B Area, Ayesha Manzil Karachi, Pakistan" at bounding box center [500, 239] width 152 height 24
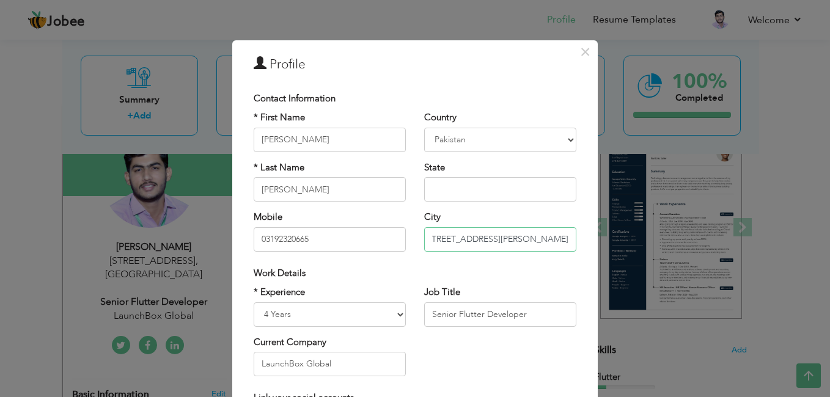
scroll to position [0, 51]
type input "[STREET_ADDRESS][PERSON_NAME]"
click at [409, 271] on div "Work Details" at bounding box center [415, 273] width 323 height 13
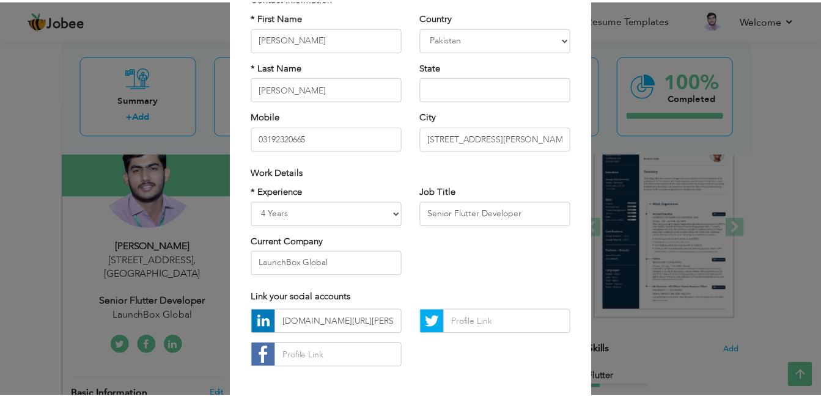
scroll to position [155, 0]
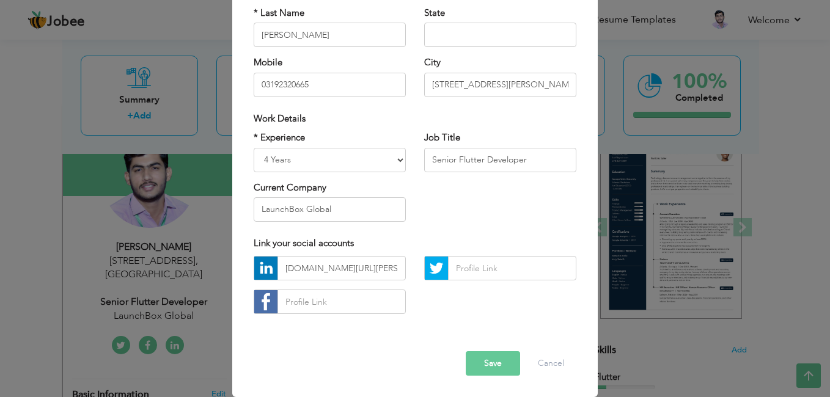
click at [493, 359] on button "Save" at bounding box center [493, 364] width 54 height 24
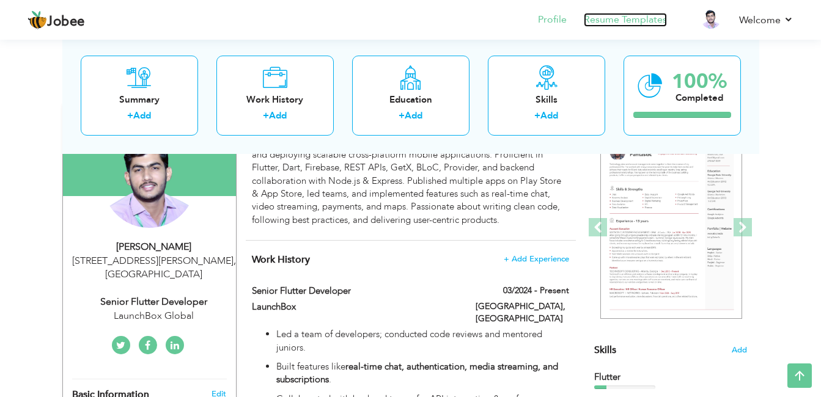
click at [605, 17] on link "Resume Templates" at bounding box center [625, 20] width 83 height 14
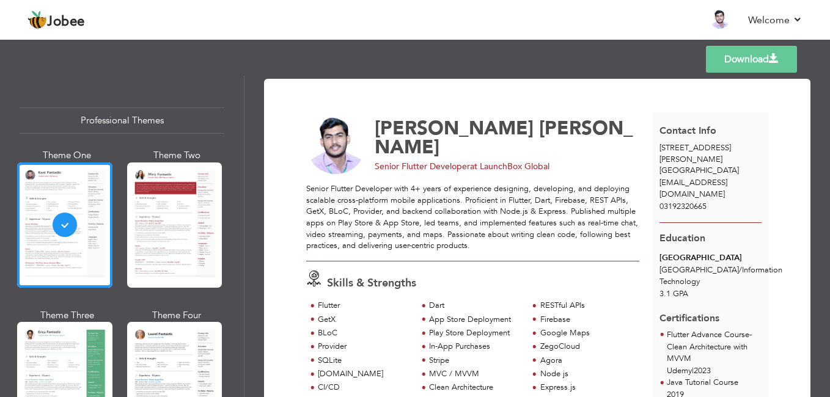
click at [733, 59] on link "Download" at bounding box center [751, 59] width 91 height 27
click at [525, 20] on link "Back to Profile" at bounding box center [544, 20] width 64 height 14
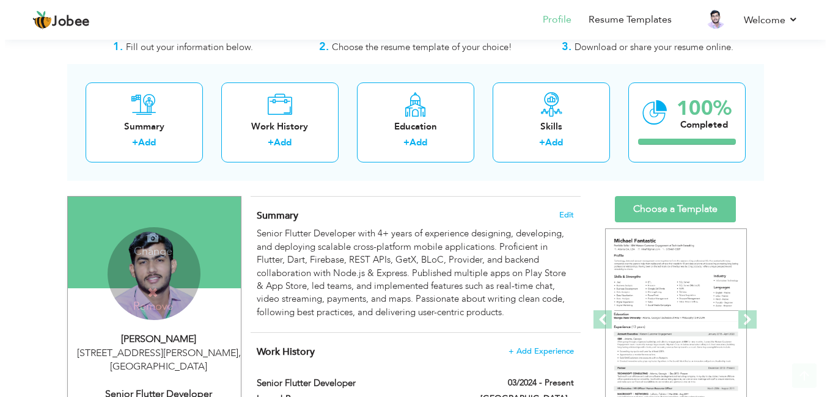
scroll to position [86, 0]
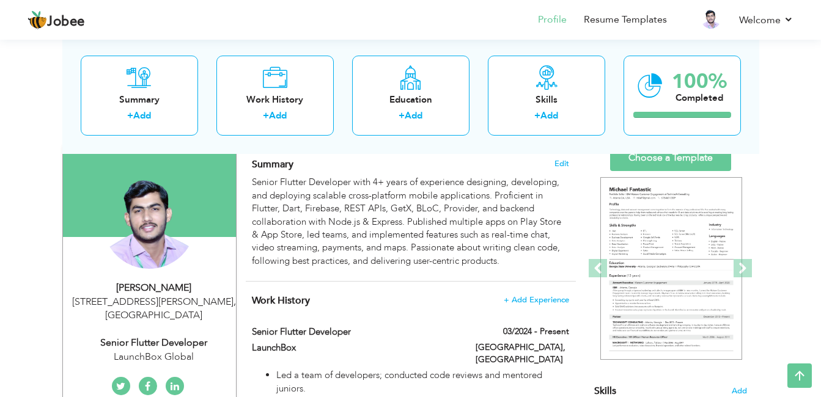
click at [160, 317] on div "[STREET_ADDRESS]" at bounding box center [154, 309] width 164 height 28
type input "[PERSON_NAME]"
type input "03192320665"
select select "number:166"
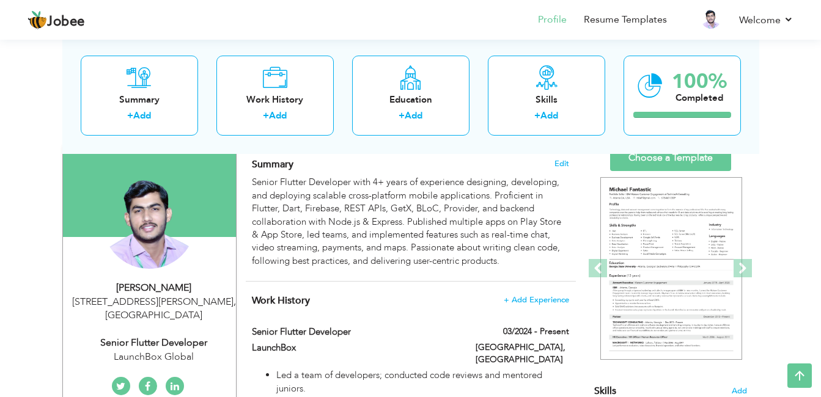
type input "Plot R 706, Federal B Area, Ayesha Manzil Karachi"
select select "number:6"
type input "LaunchBox Global"
type input "Senior Flutter Developer"
type input "linkedin.com/in/kamlesh-kumar-9199281bb"
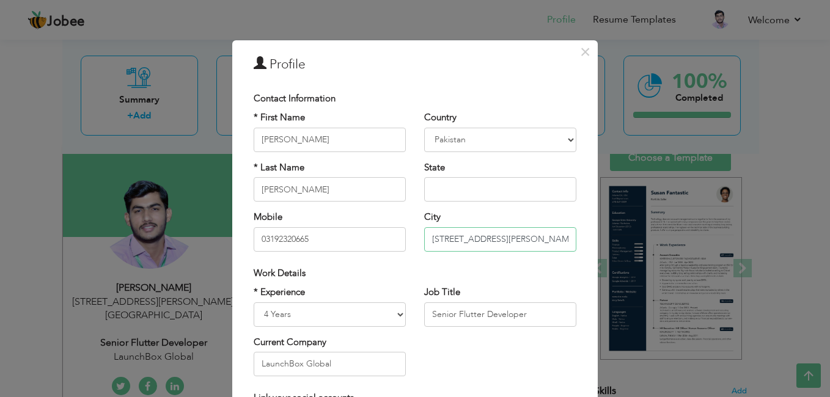
click at [479, 230] on input "Plot R 706, Federal B Area, Ayesha Manzil Karachi" at bounding box center [500, 239] width 152 height 24
paste input "Shop#2, Green Garden, Nishtar Rd, Hamid Colony, Karachi, Pakistan"
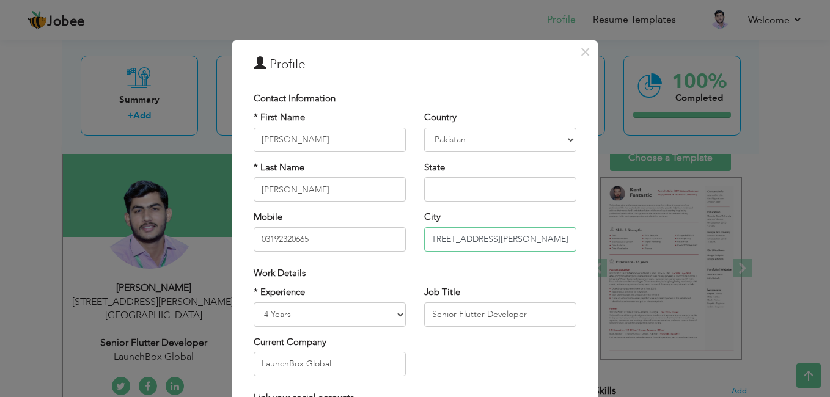
scroll to position [0, 86]
drag, startPoint x: 533, startPoint y: 242, endPoint x: 474, endPoint y: 240, distance: 58.7
click at [474, 240] on input "Shop#2, Green Garden, Nishtar Rd, Hamid Colony, Karachi" at bounding box center [500, 239] width 152 height 24
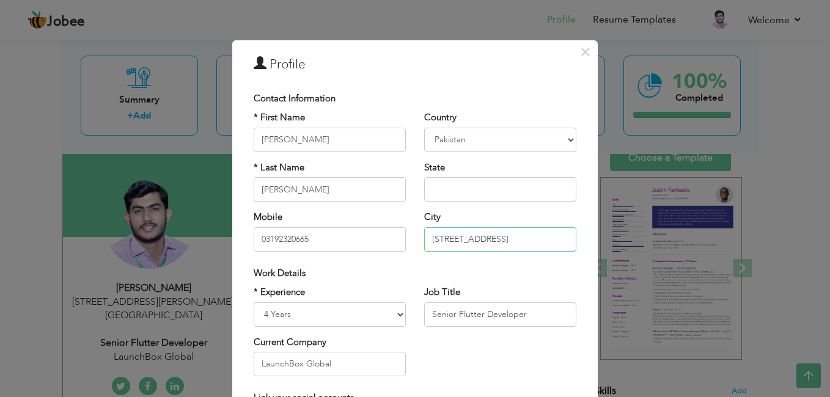
click at [484, 241] on input "Shop#2, Green Garden, Nishtar Rd Karachi" at bounding box center [500, 239] width 152 height 24
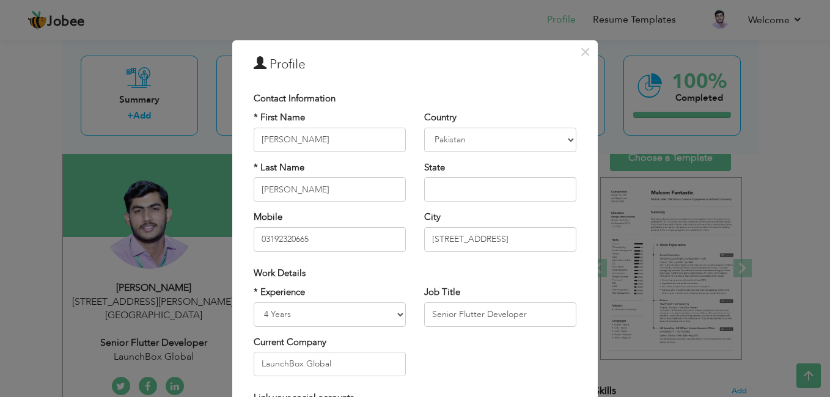
scroll to position [0, 0]
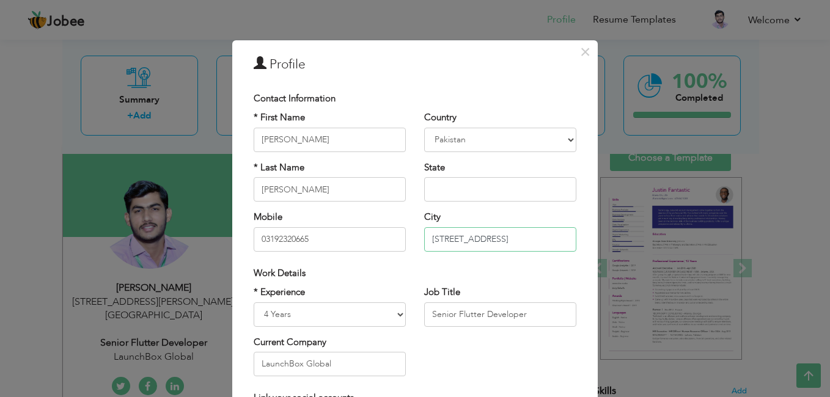
paste input "Mustafa Colony"
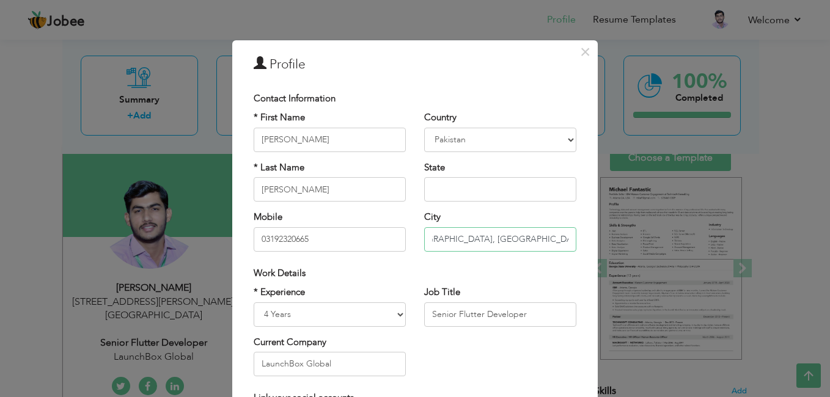
scroll to position [0, 28]
click at [489, 241] on input "Mustafa Colony Garden, Nishtar Rd Karachi" at bounding box center [500, 239] width 152 height 24
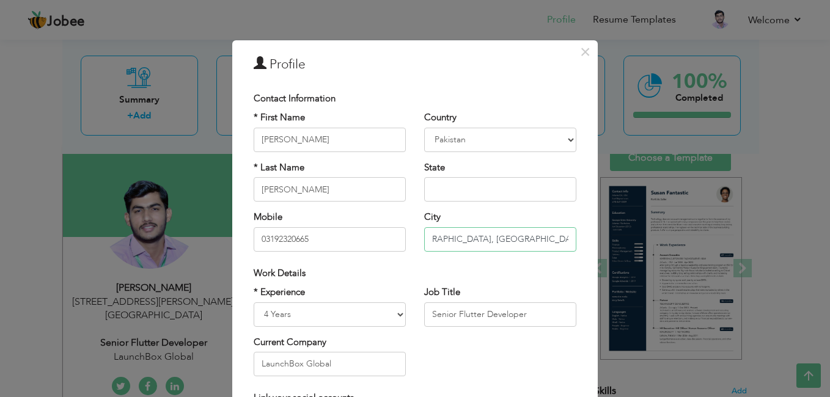
click at [475, 240] on input "Mustafa Colony Garden, Nishtar Rd Karachi" at bounding box center [500, 239] width 152 height 24
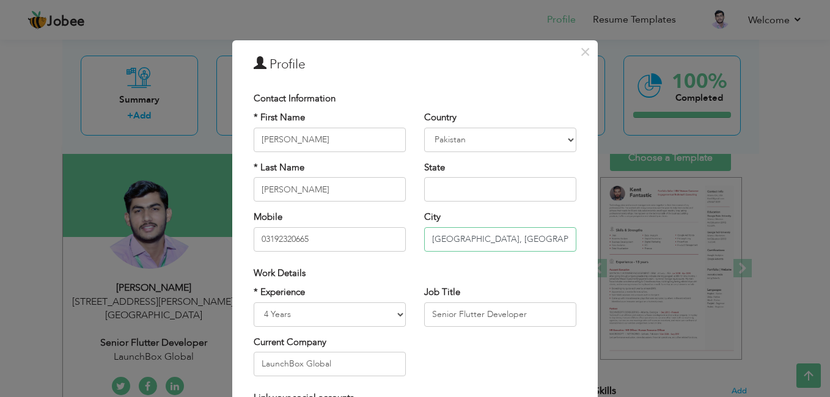
paste input "Garden"
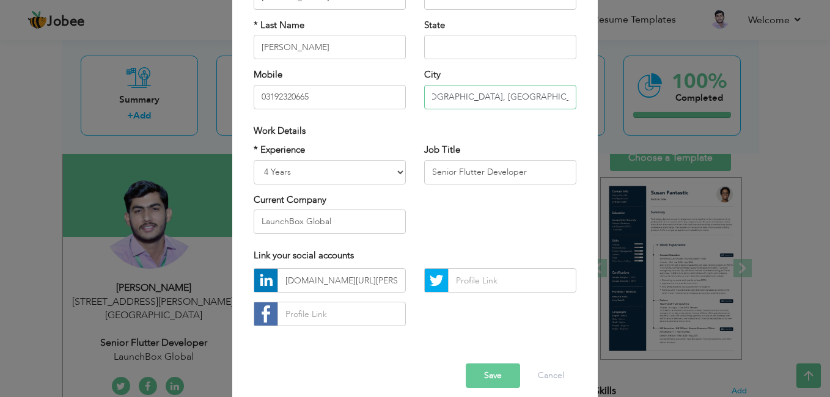
scroll to position [155, 0]
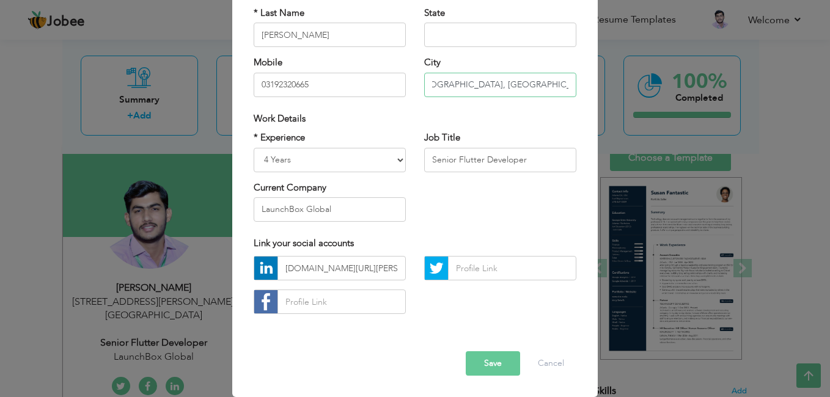
type input "Mustafa Colony, Nishtar Rd Garden Karachi"
click at [498, 362] on button "Save" at bounding box center [493, 364] width 54 height 24
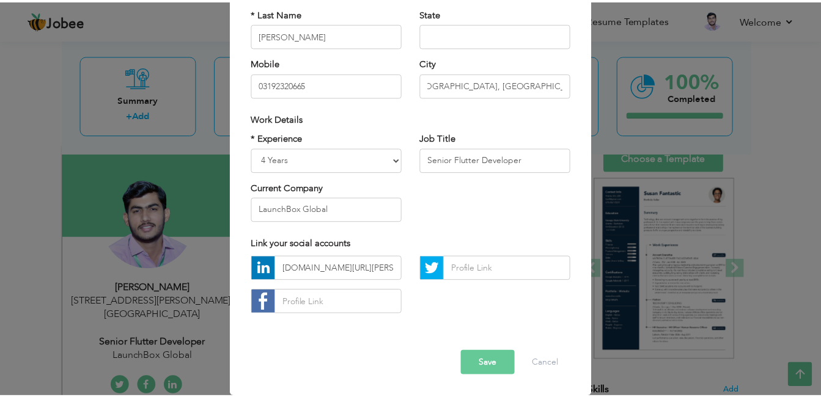
scroll to position [0, 0]
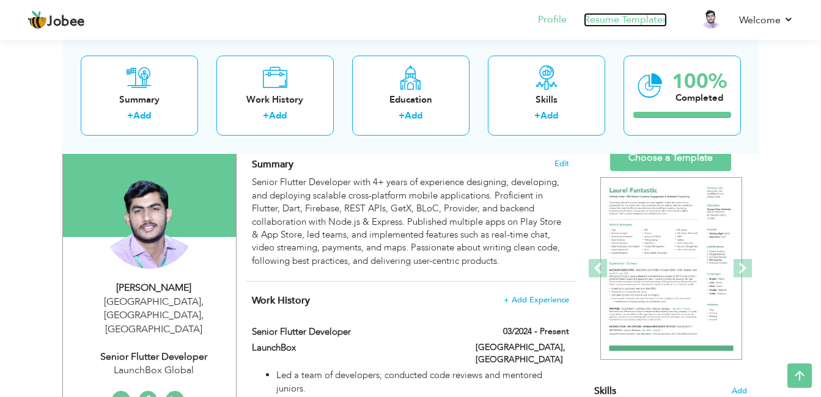
click at [639, 18] on link "Resume Templates" at bounding box center [625, 20] width 83 height 14
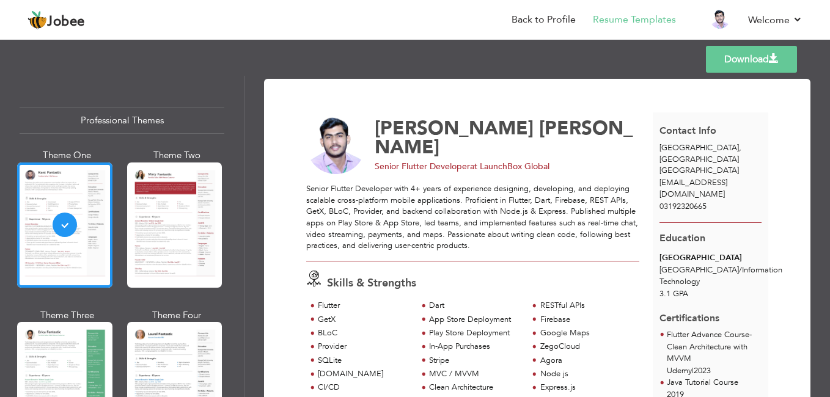
click at [718, 67] on link "Download" at bounding box center [751, 59] width 91 height 27
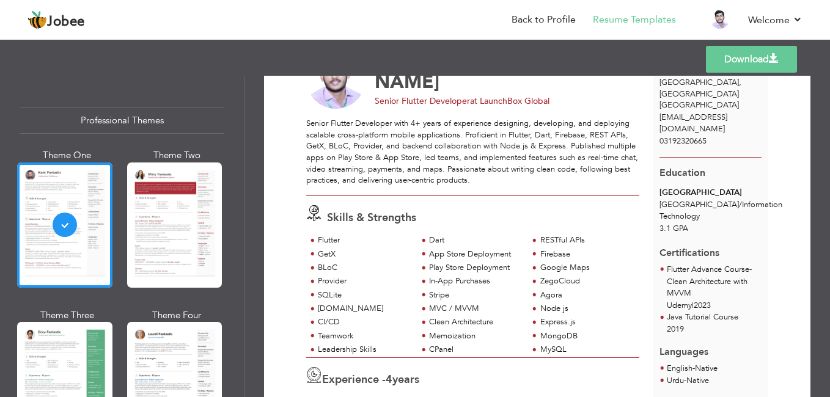
scroll to position [69, 0]
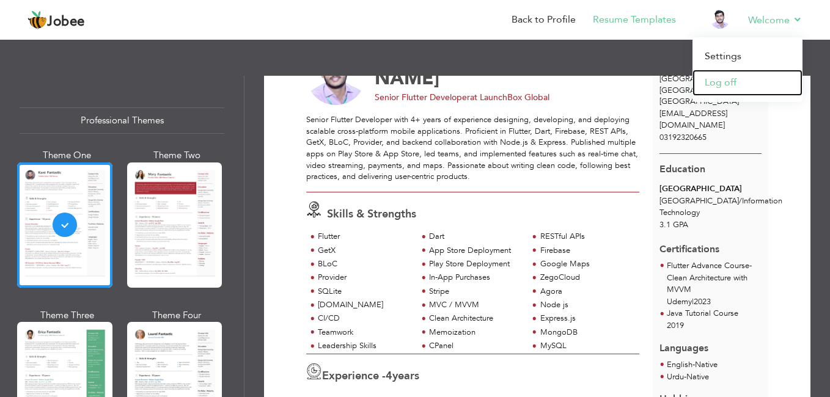
click at [725, 81] on link "Log off" at bounding box center [748, 83] width 110 height 26
